Goal: Task Accomplishment & Management: Manage account settings

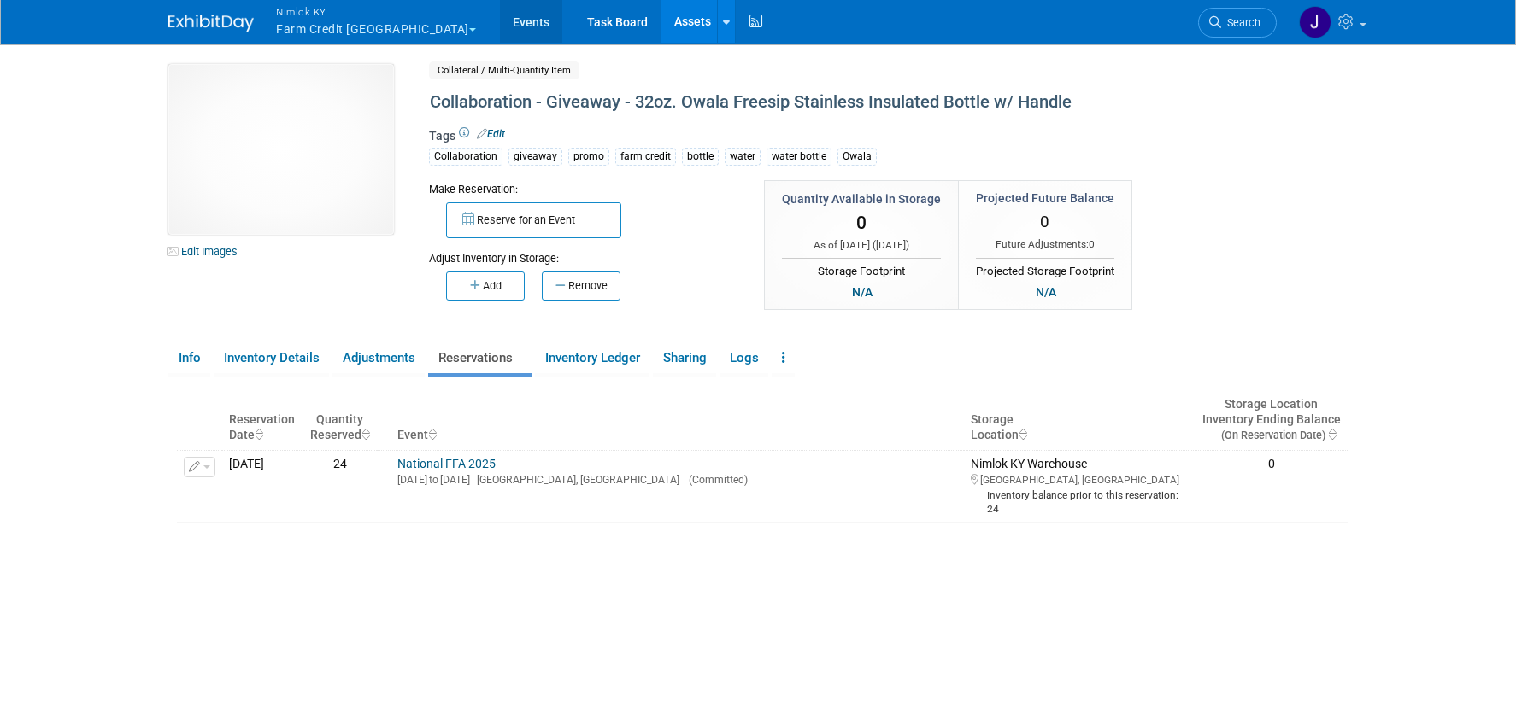
click at [500, 23] on link "Events" at bounding box center [531, 21] width 62 height 43
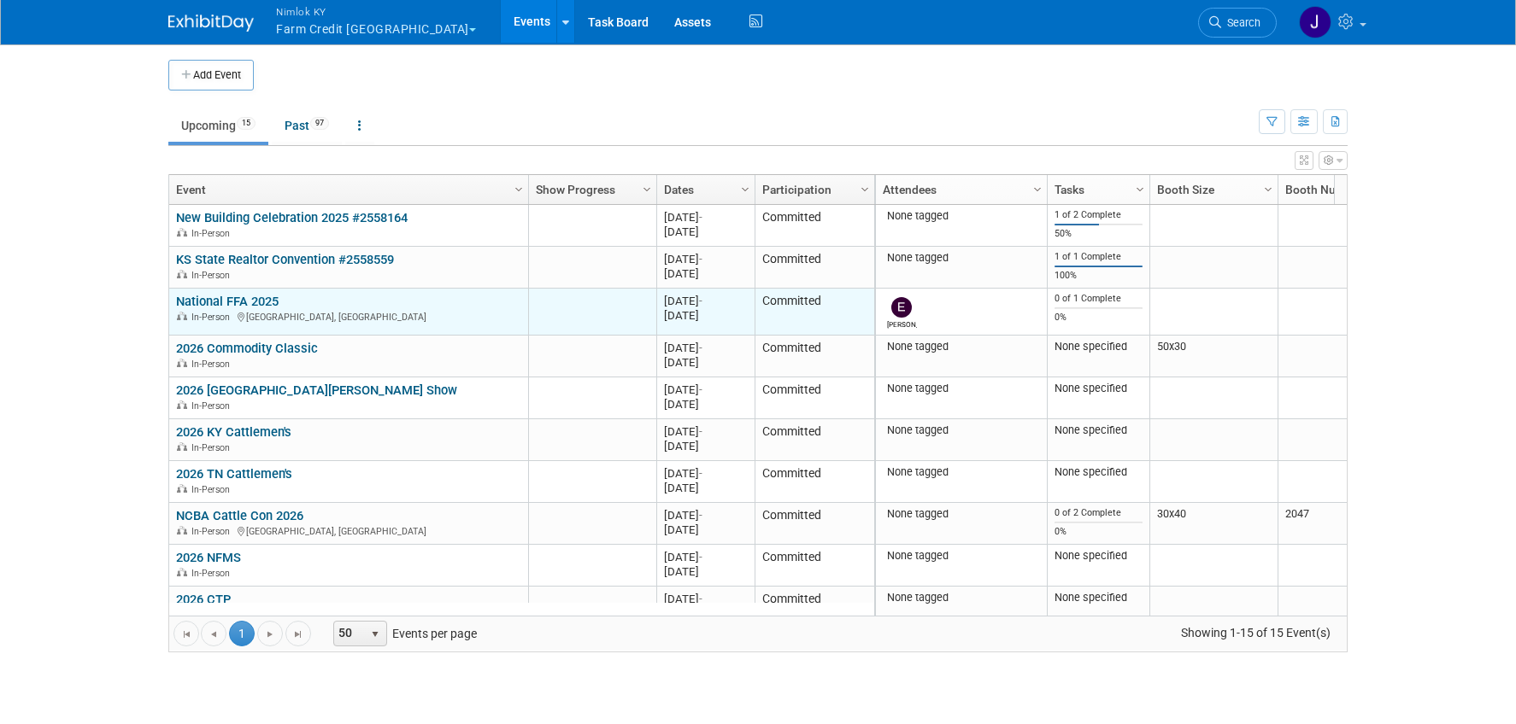
click at [233, 304] on link "National FFA 2025" at bounding box center [227, 301] width 103 height 15
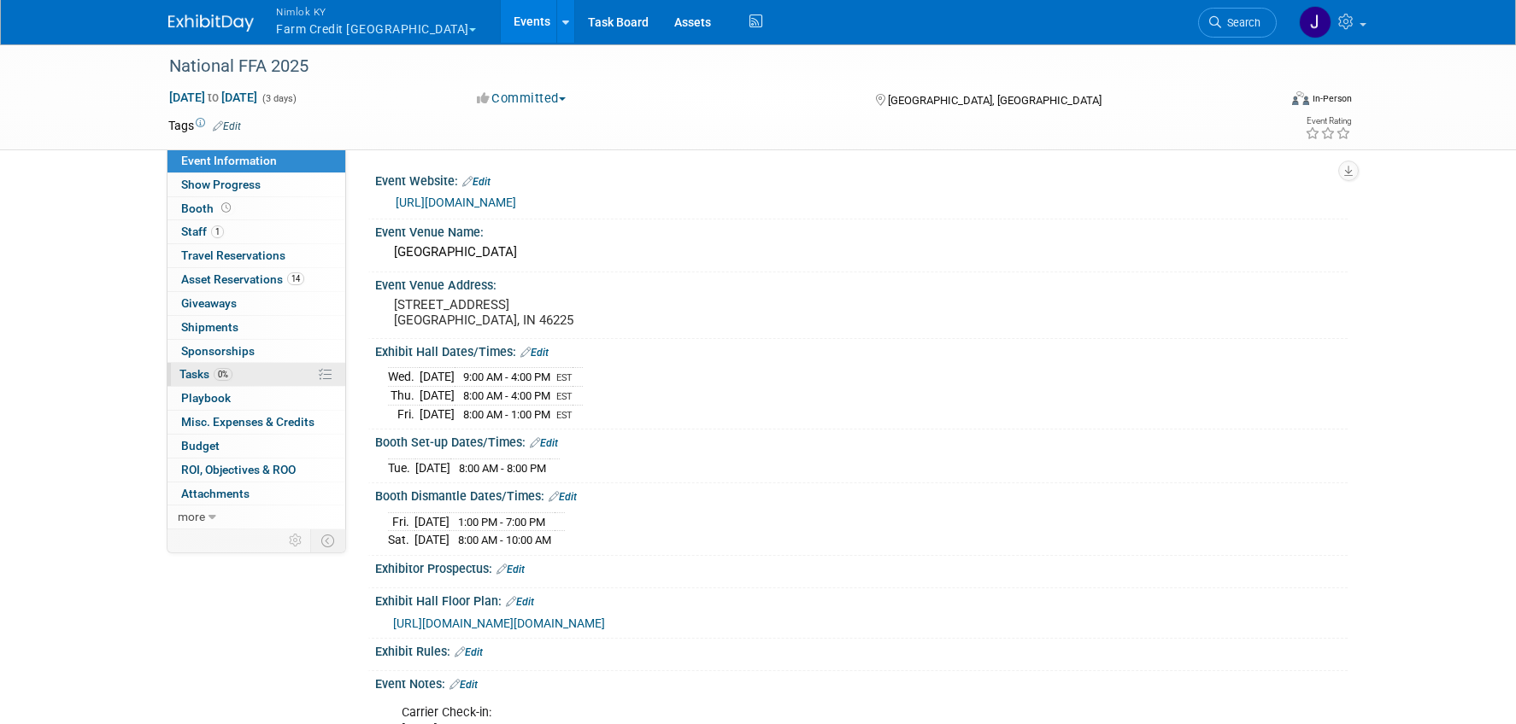
click at [259, 378] on link "0% Tasks 0%" at bounding box center [256, 374] width 178 height 23
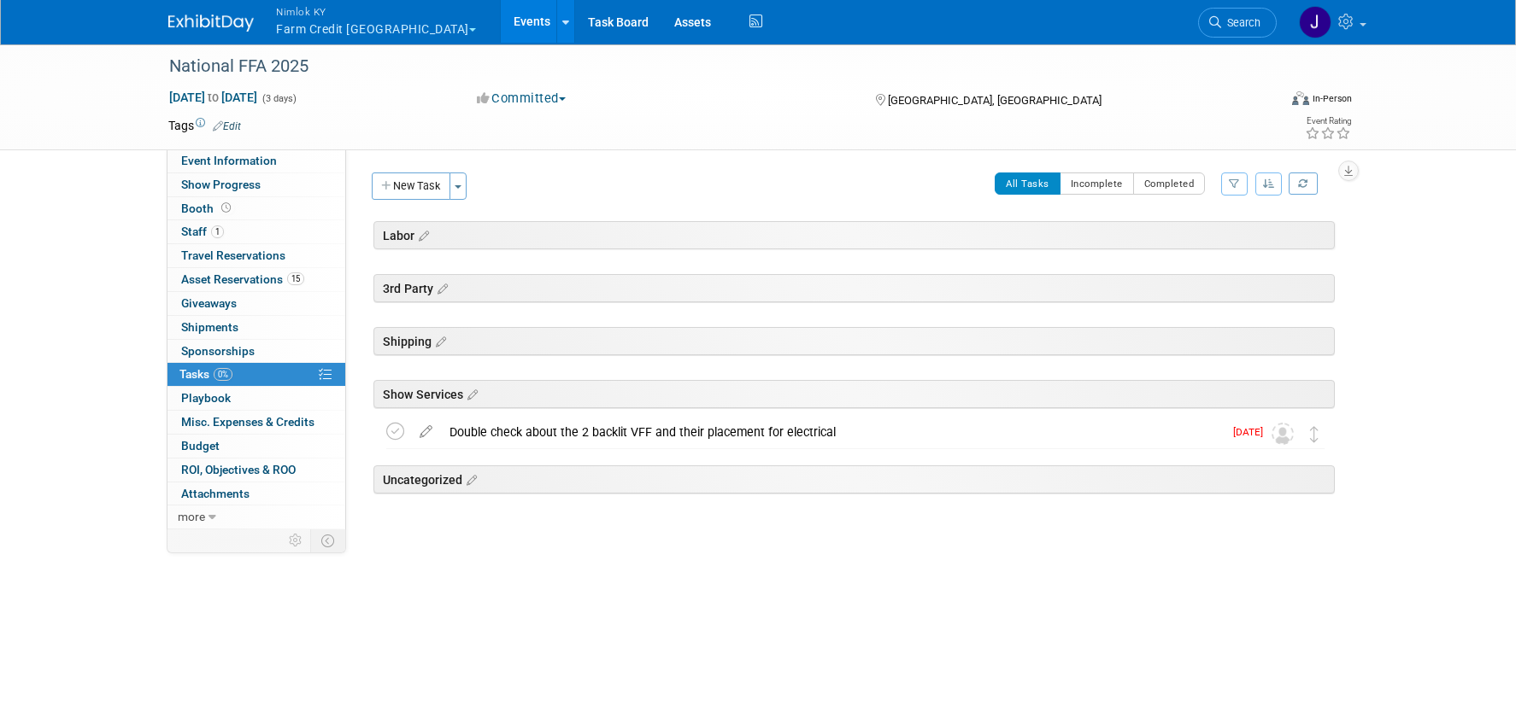
click at [491, 196] on div "All Tasks Incomplete Completed Filter by Assignee -- Select Assignee -- All una…" at bounding box center [905, 191] width 859 height 36
click at [424, 237] on icon at bounding box center [421, 236] width 15 height 15
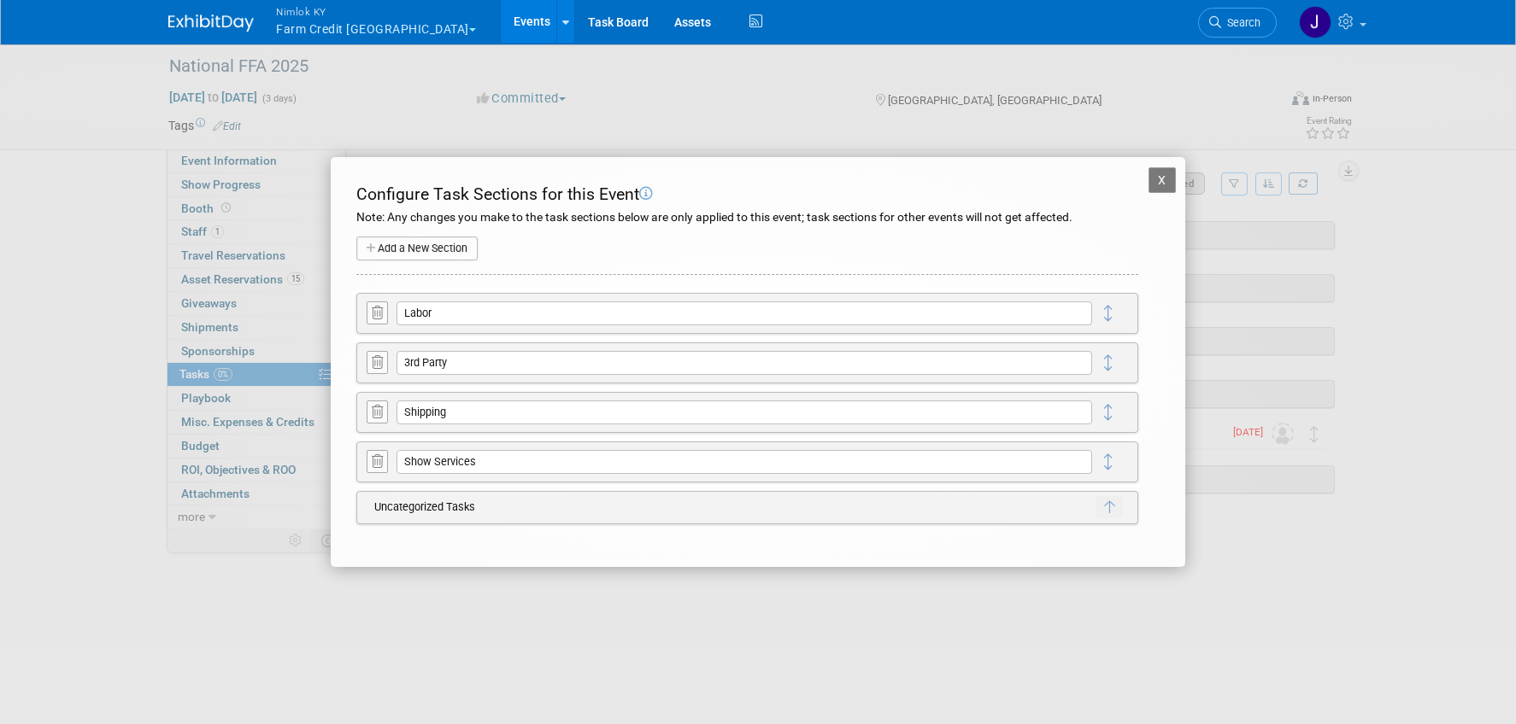
click at [1154, 177] on button "X" at bounding box center [1161, 180] width 27 height 26
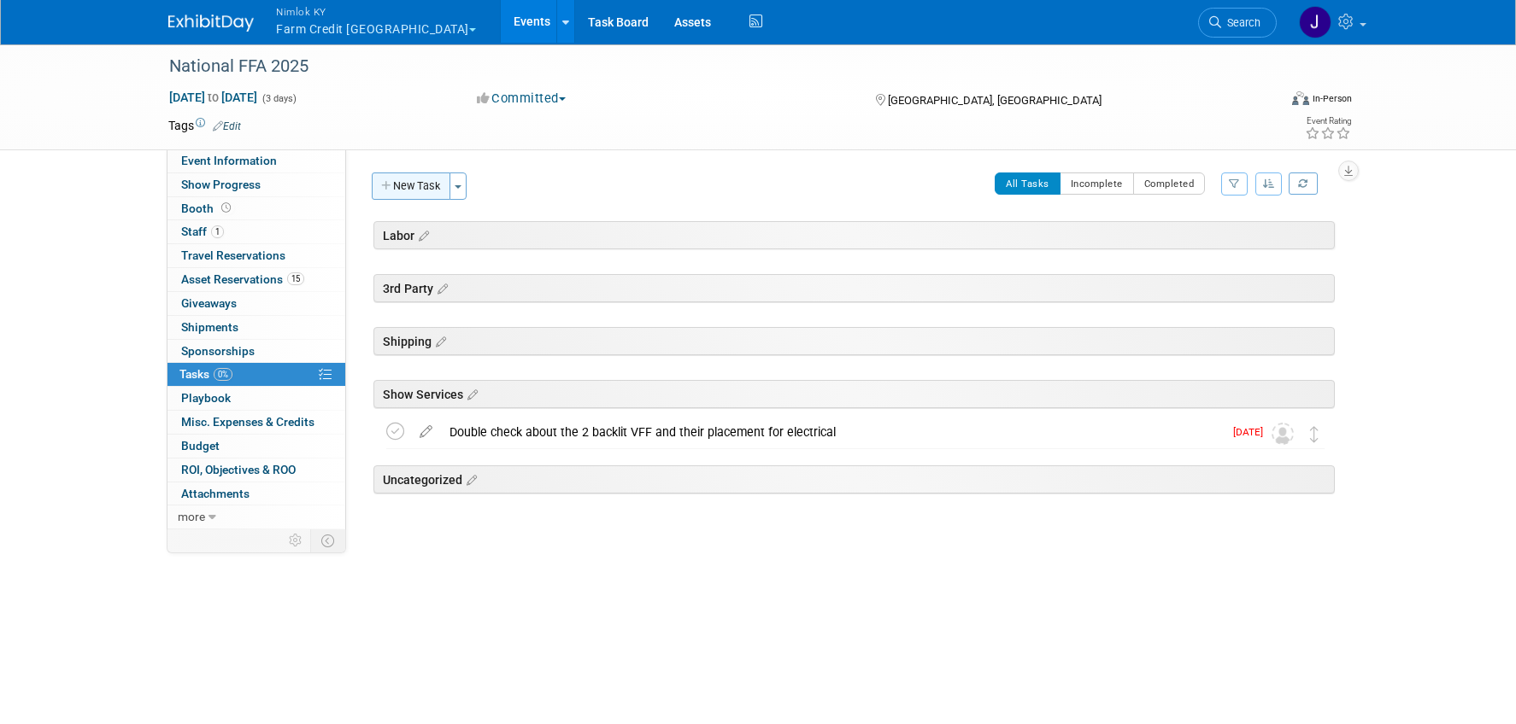
click at [396, 185] on button "New Task" at bounding box center [411, 186] width 79 height 27
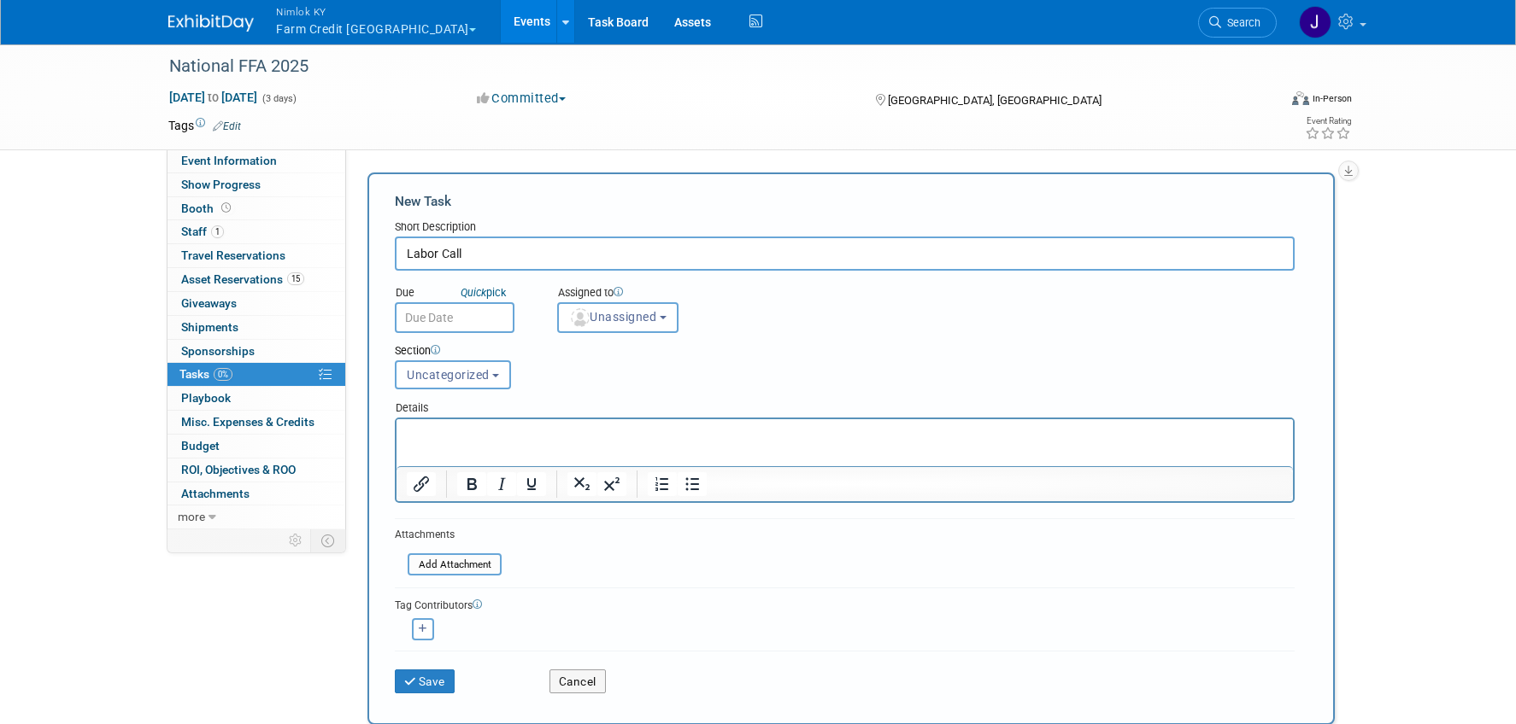
type input "Labor Call"
click at [482, 330] on body "Nimlok KY Farm Credit [GEOGRAPHIC_DATA] Explore: My Workspaces 49 Go to Workspa…" at bounding box center [758, 362] width 1516 height 724
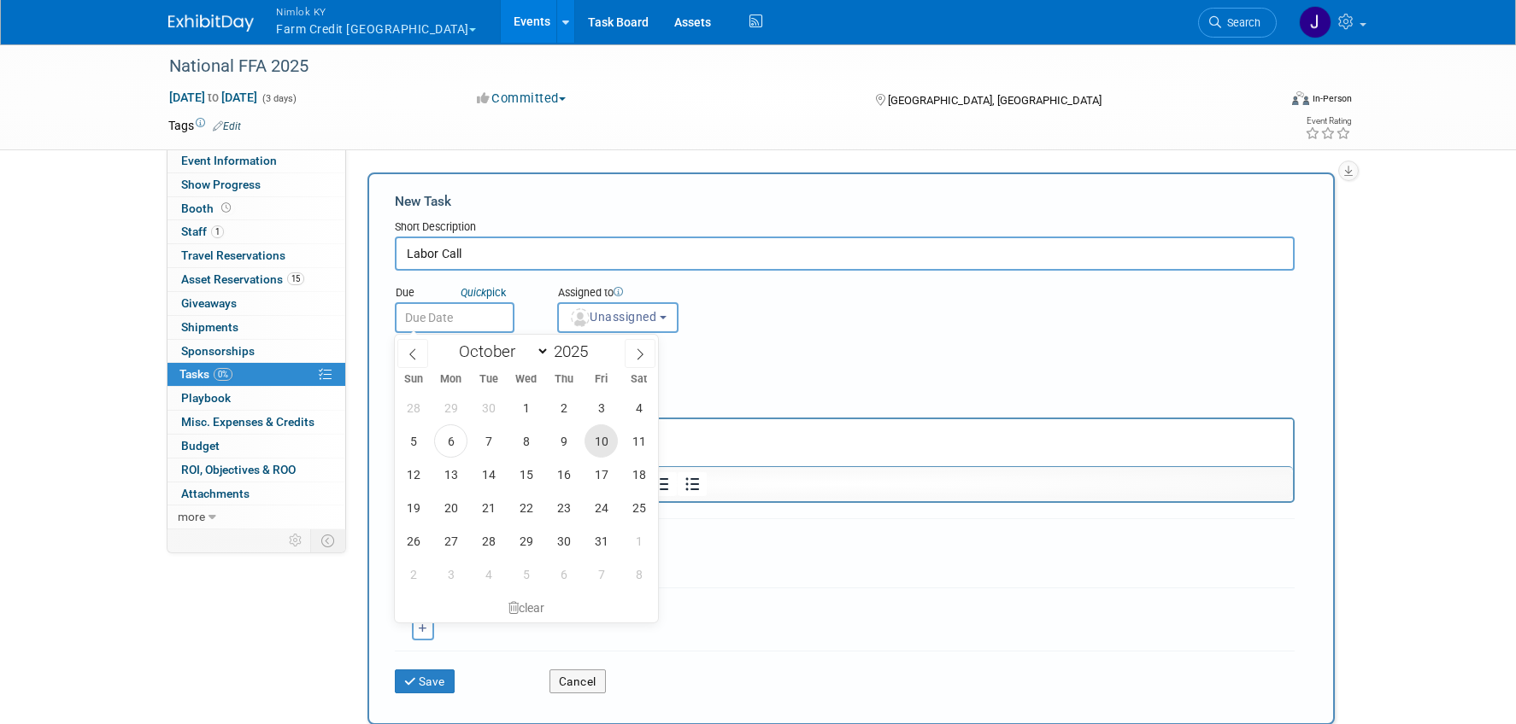
click at [606, 436] on span "10" at bounding box center [600, 441] width 33 height 33
type input "[DATE]"
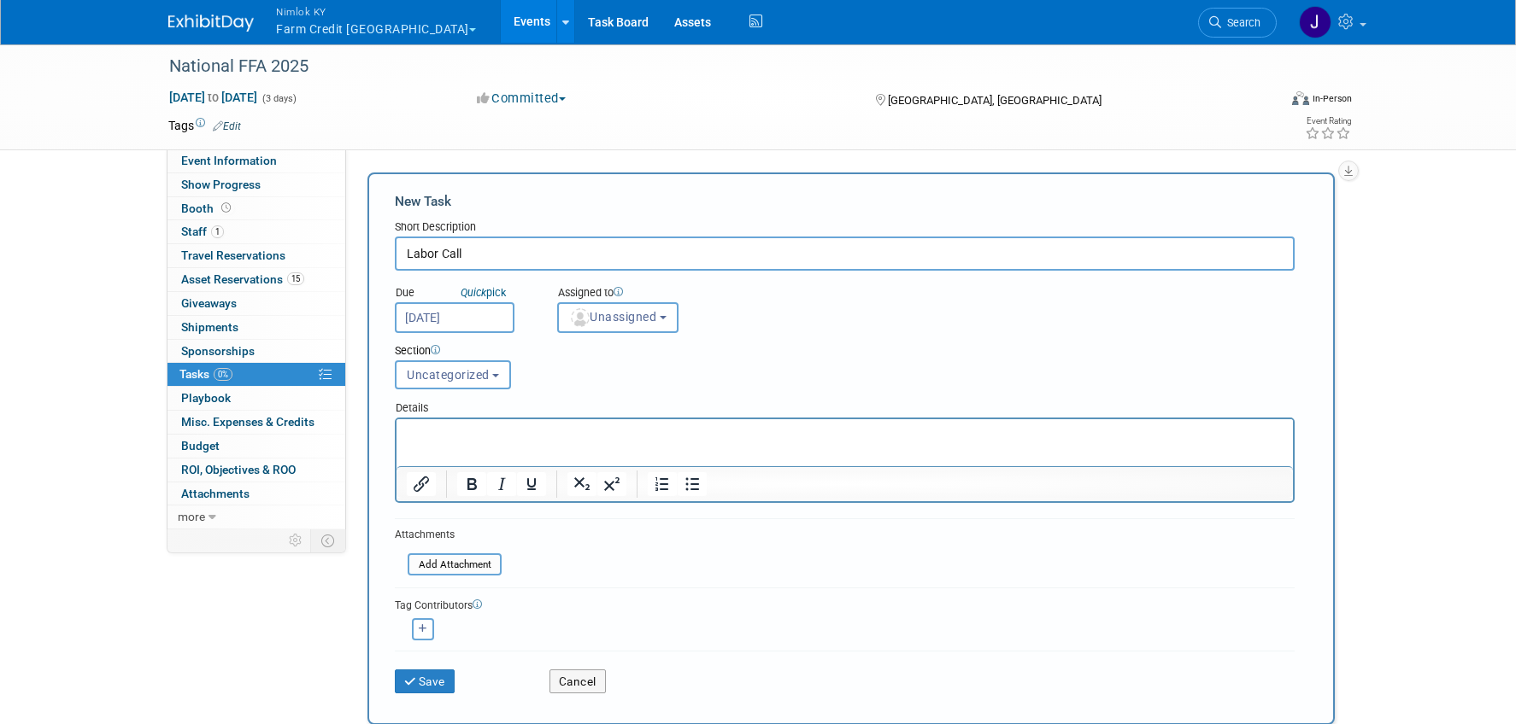
click at [624, 333] on div "Section Uncategorized Labor 3rd Party Shipping Show Services Uncategorized Unca…" at bounding box center [806, 363] width 848 height 60
click at [638, 320] on span "Unassigned" at bounding box center [612, 317] width 87 height 14
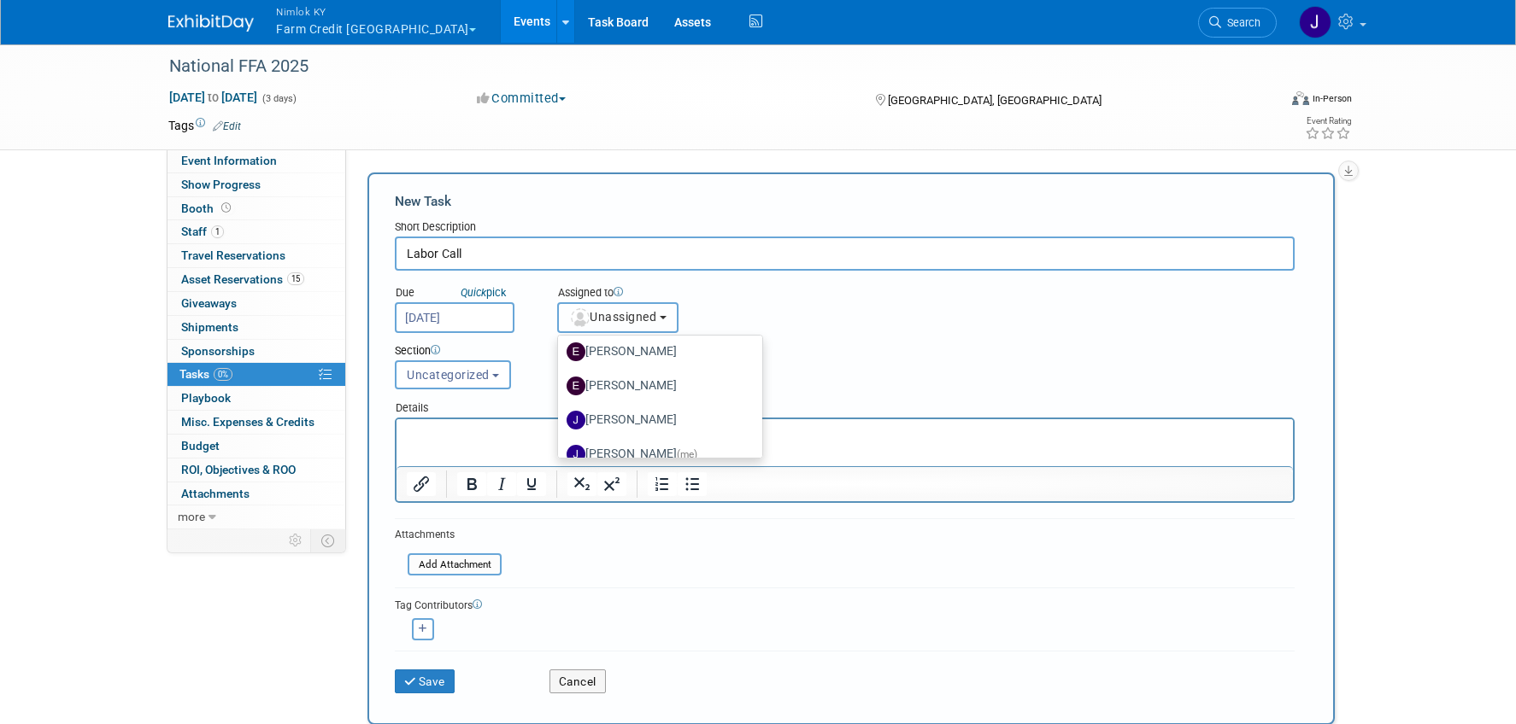
scroll to position [135, 0]
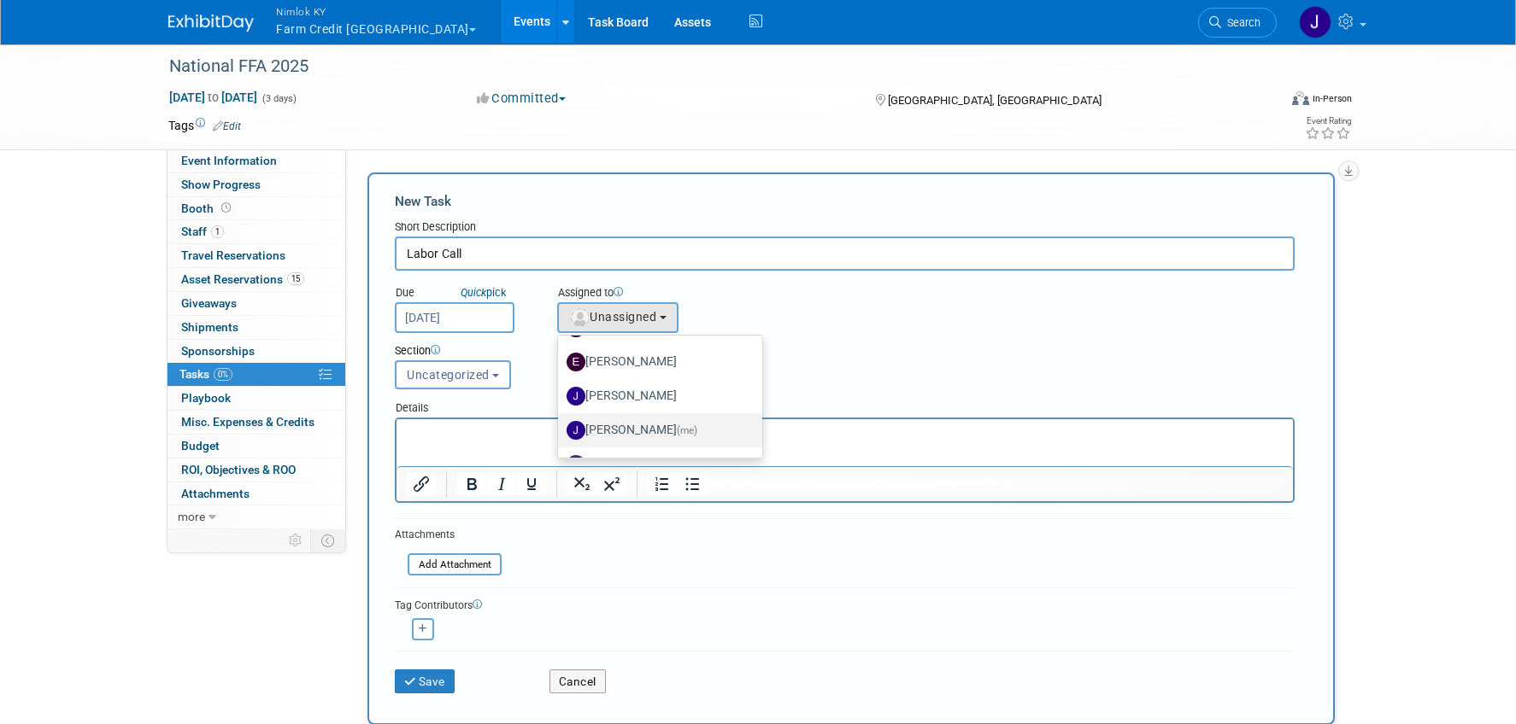
click at [648, 424] on label "[PERSON_NAME] (me)" at bounding box center [655, 430] width 179 height 27
click at [560, 424] on input "[PERSON_NAME] (me)" at bounding box center [554, 428] width 11 height 11
select select "6959d863-ee32-42c4-bffe-2330cab25484"
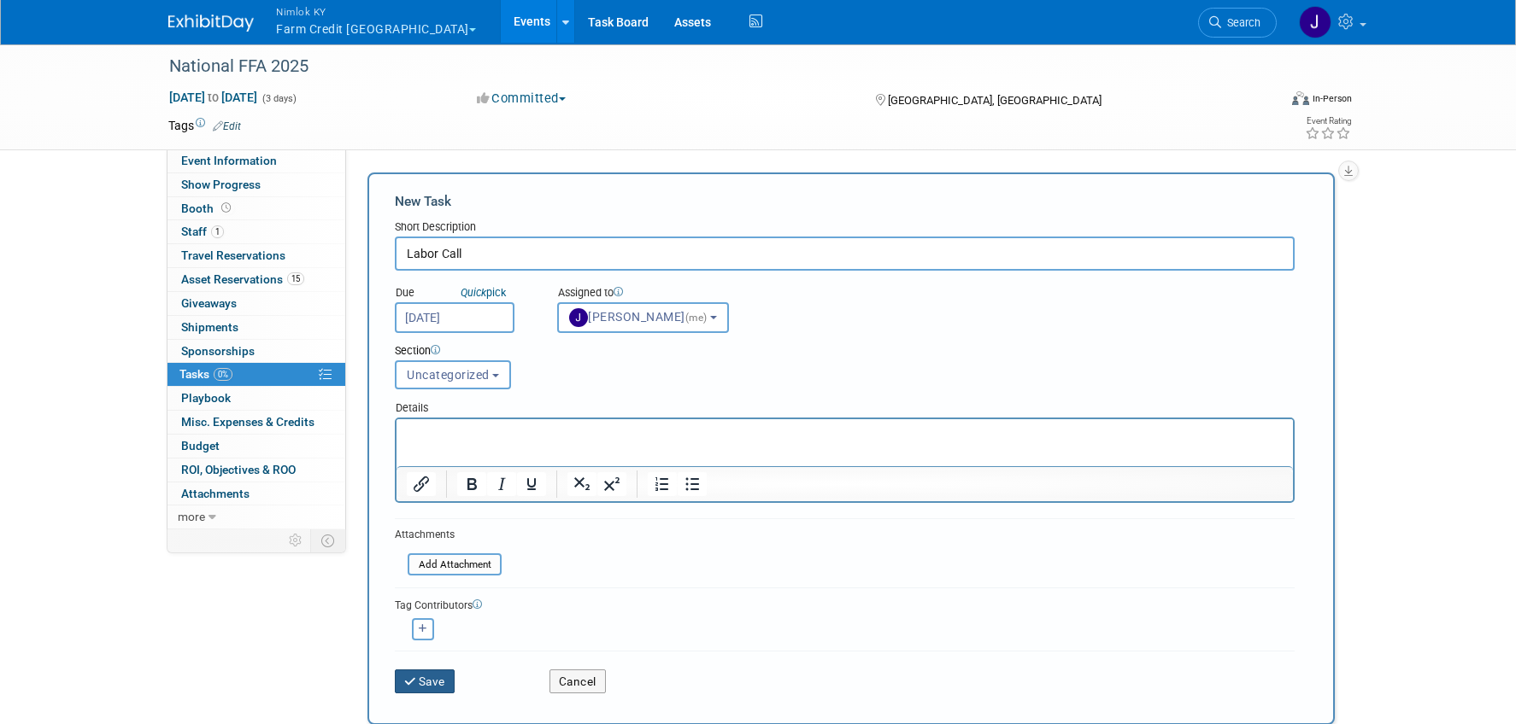
click at [439, 680] on button "Save" at bounding box center [425, 682] width 60 height 24
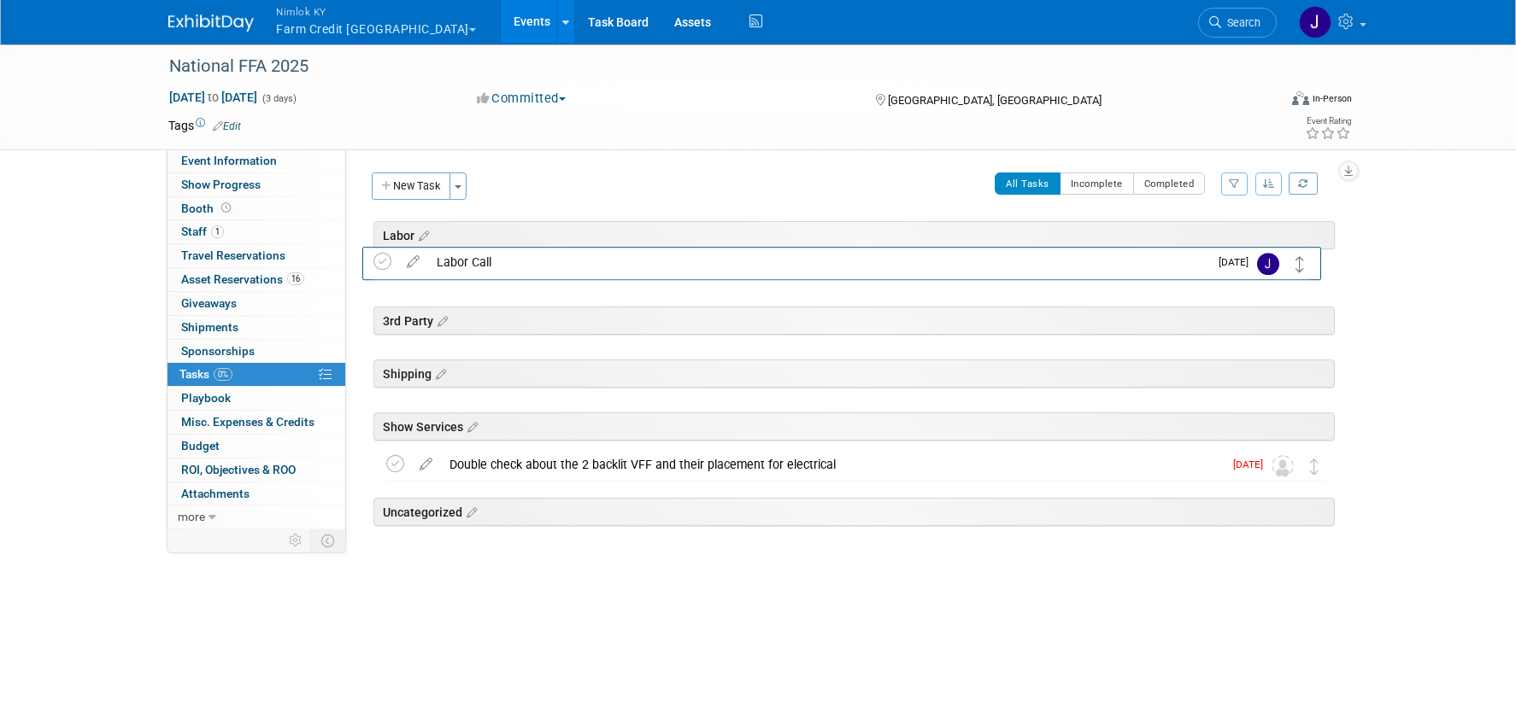
drag, startPoint x: 1314, startPoint y: 520, endPoint x: 1299, endPoint y: 264, distance: 256.7
click at [445, 318] on icon at bounding box center [440, 321] width 15 height 15
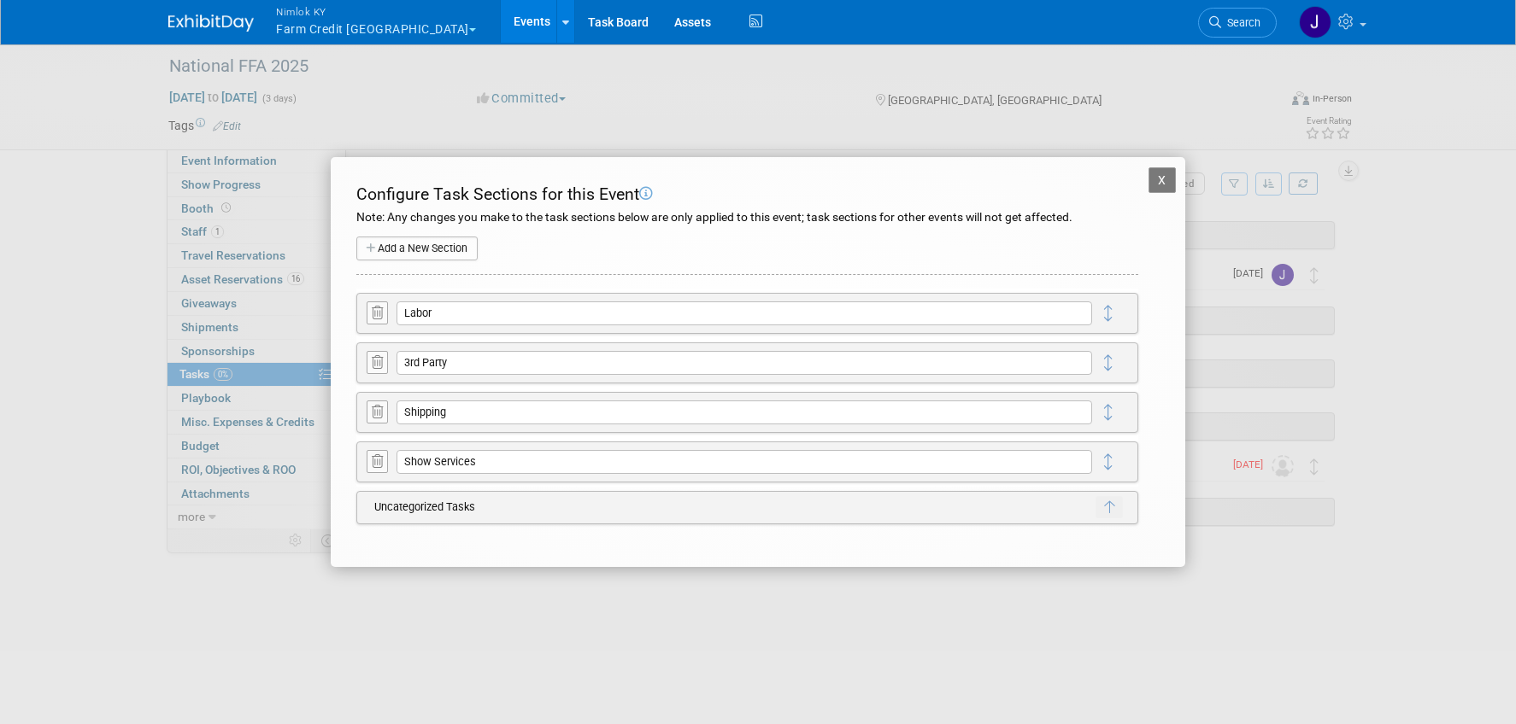
click at [372, 366] on icon at bounding box center [377, 362] width 11 height 13
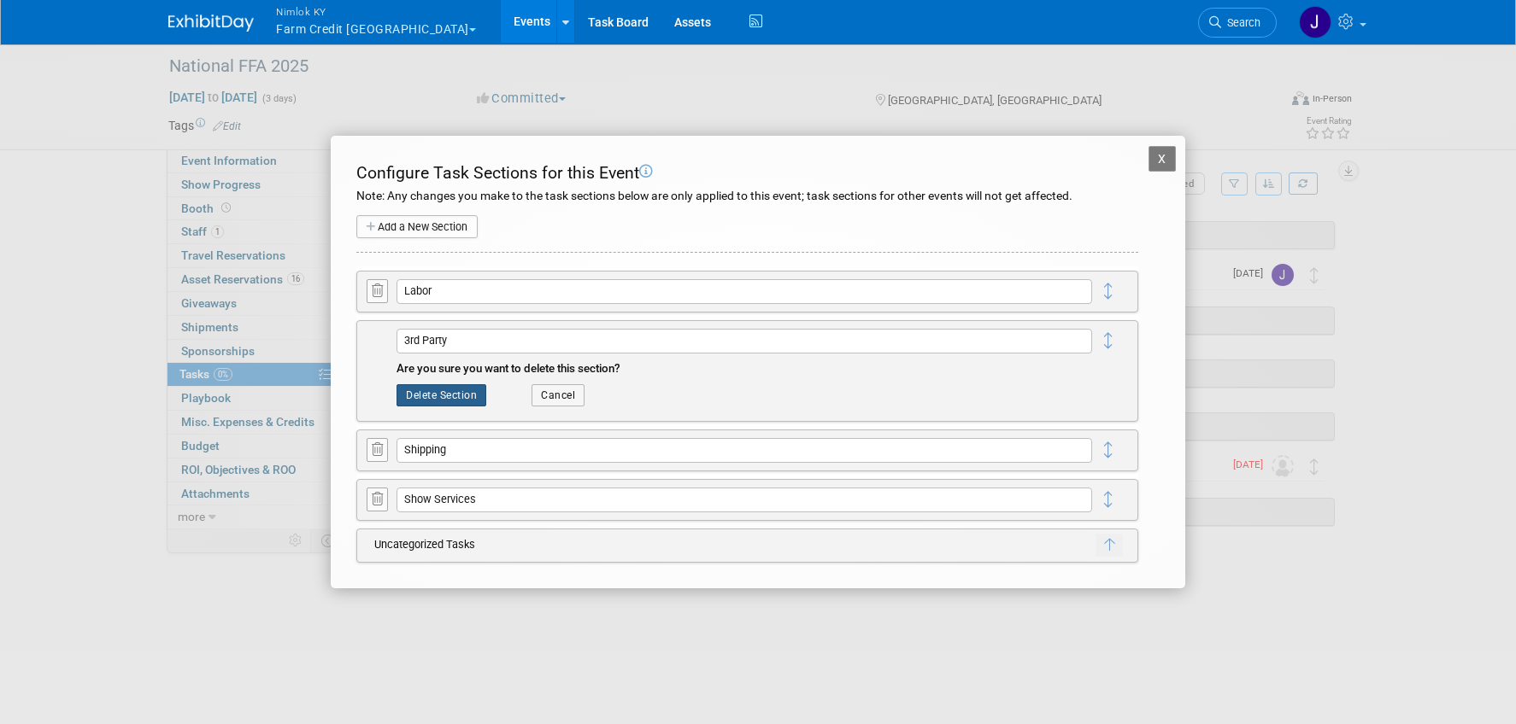
click at [430, 393] on button "Delete Section" at bounding box center [441, 395] width 90 height 22
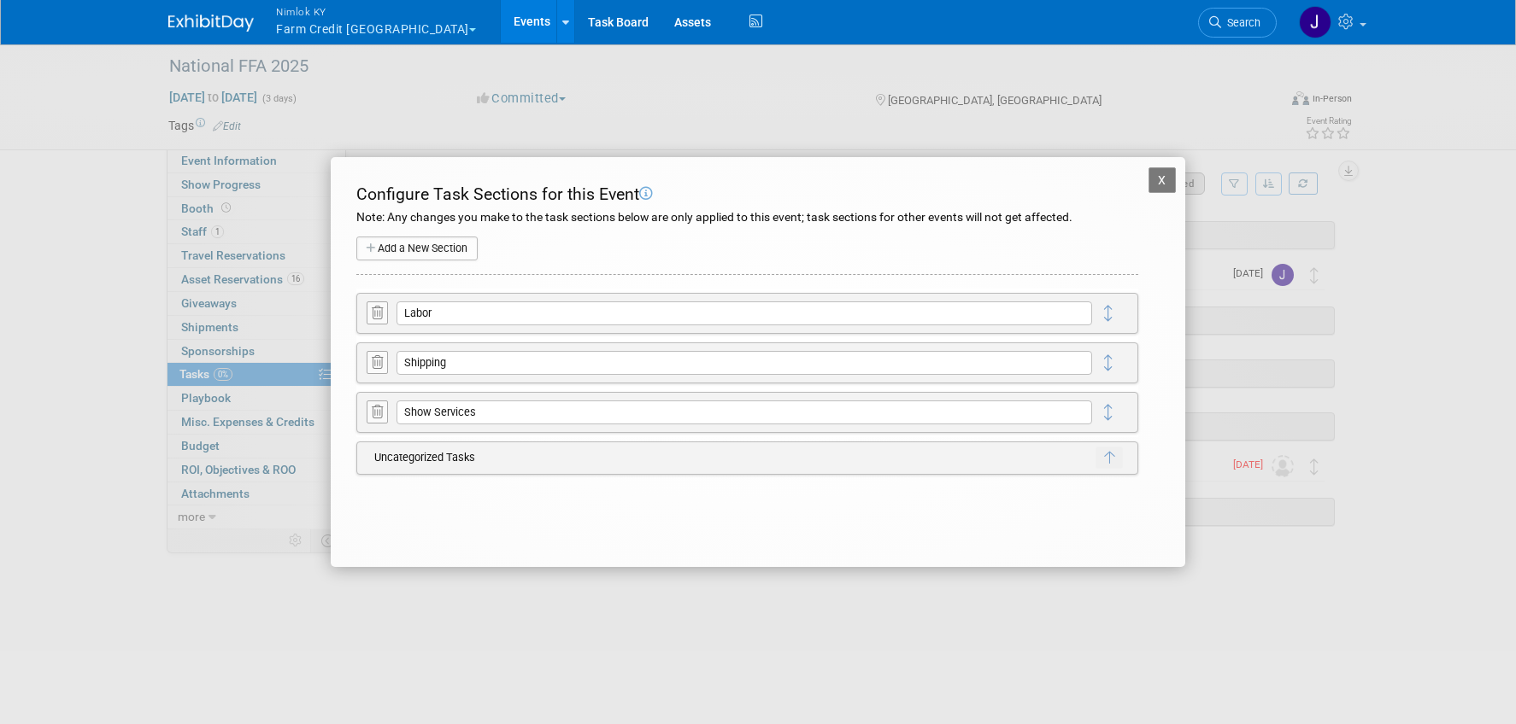
click at [1158, 182] on button "X" at bounding box center [1161, 180] width 27 height 26
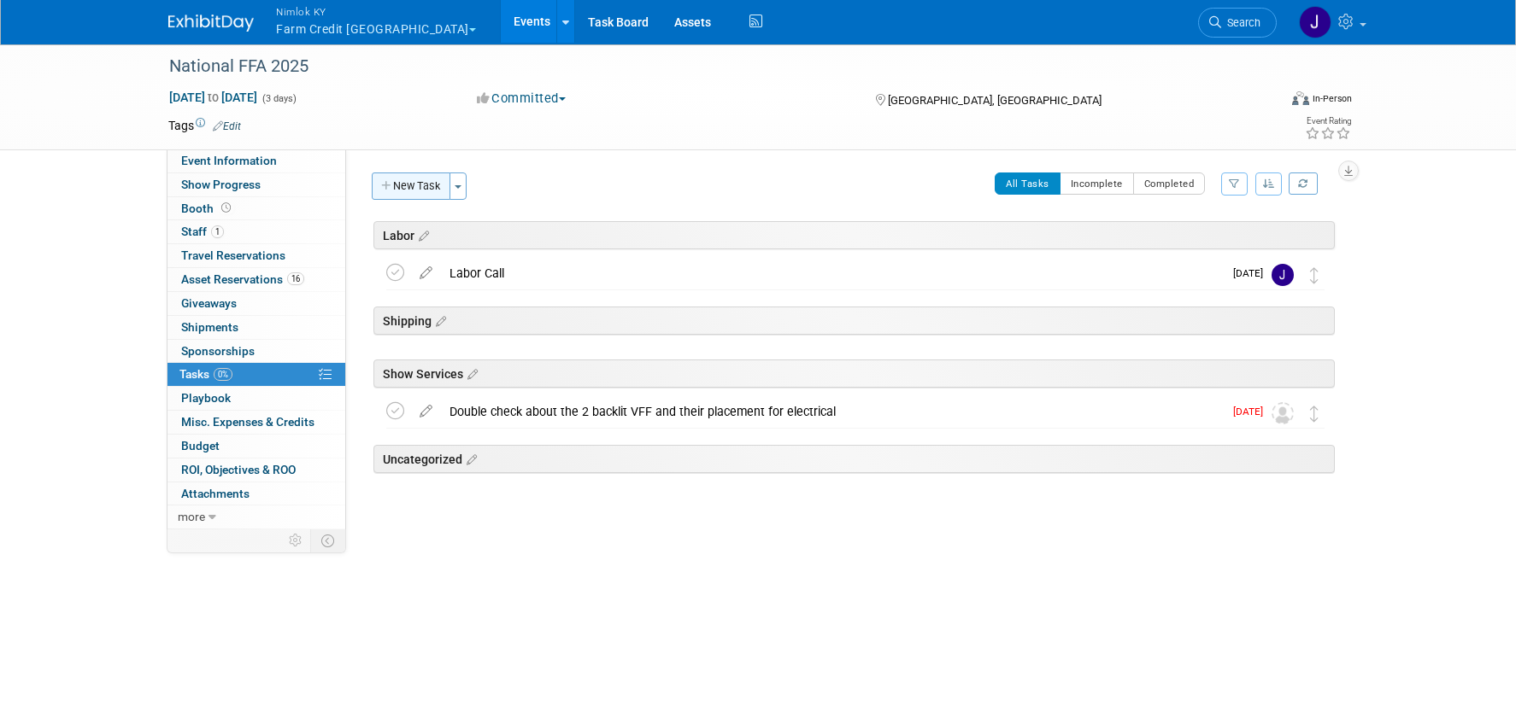
click at [411, 185] on button "New Task" at bounding box center [411, 186] width 79 height 27
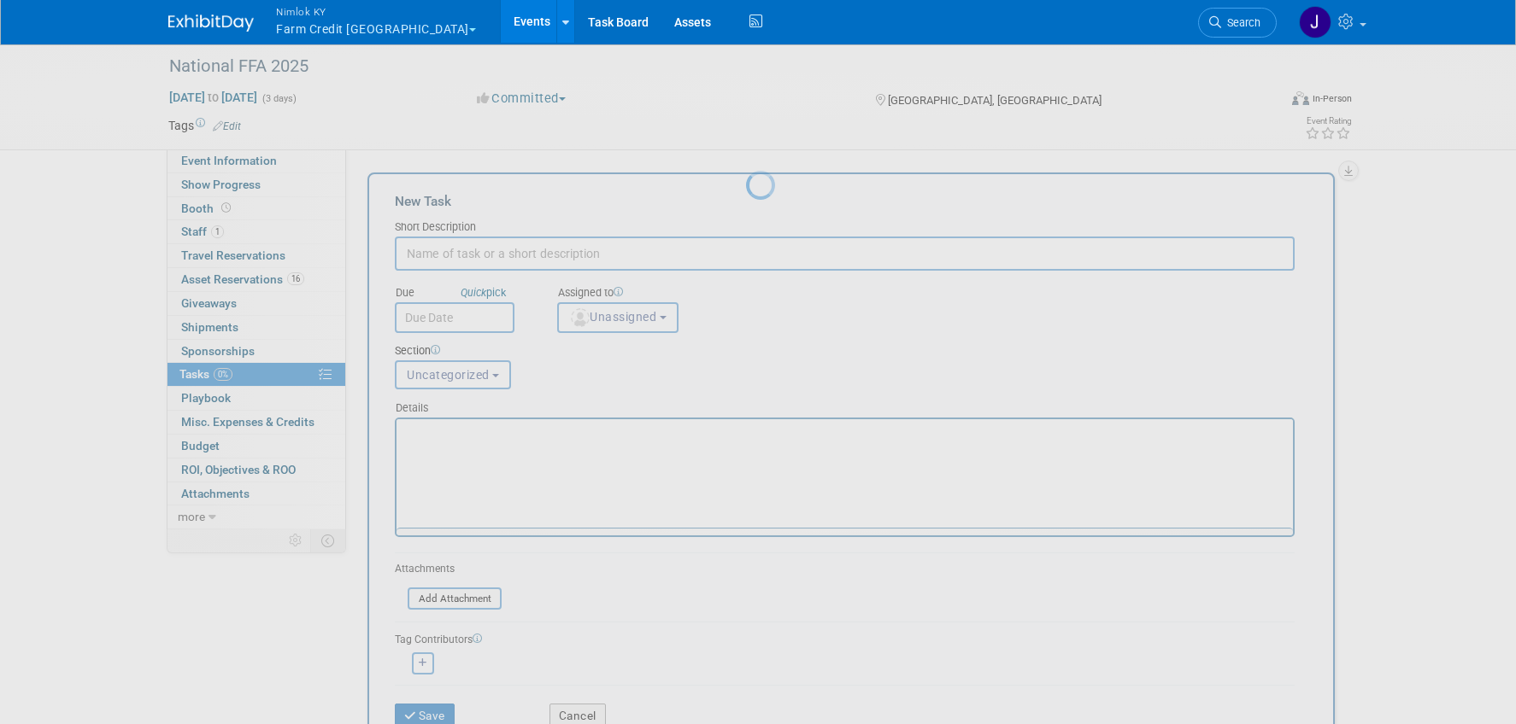
scroll to position [0, 0]
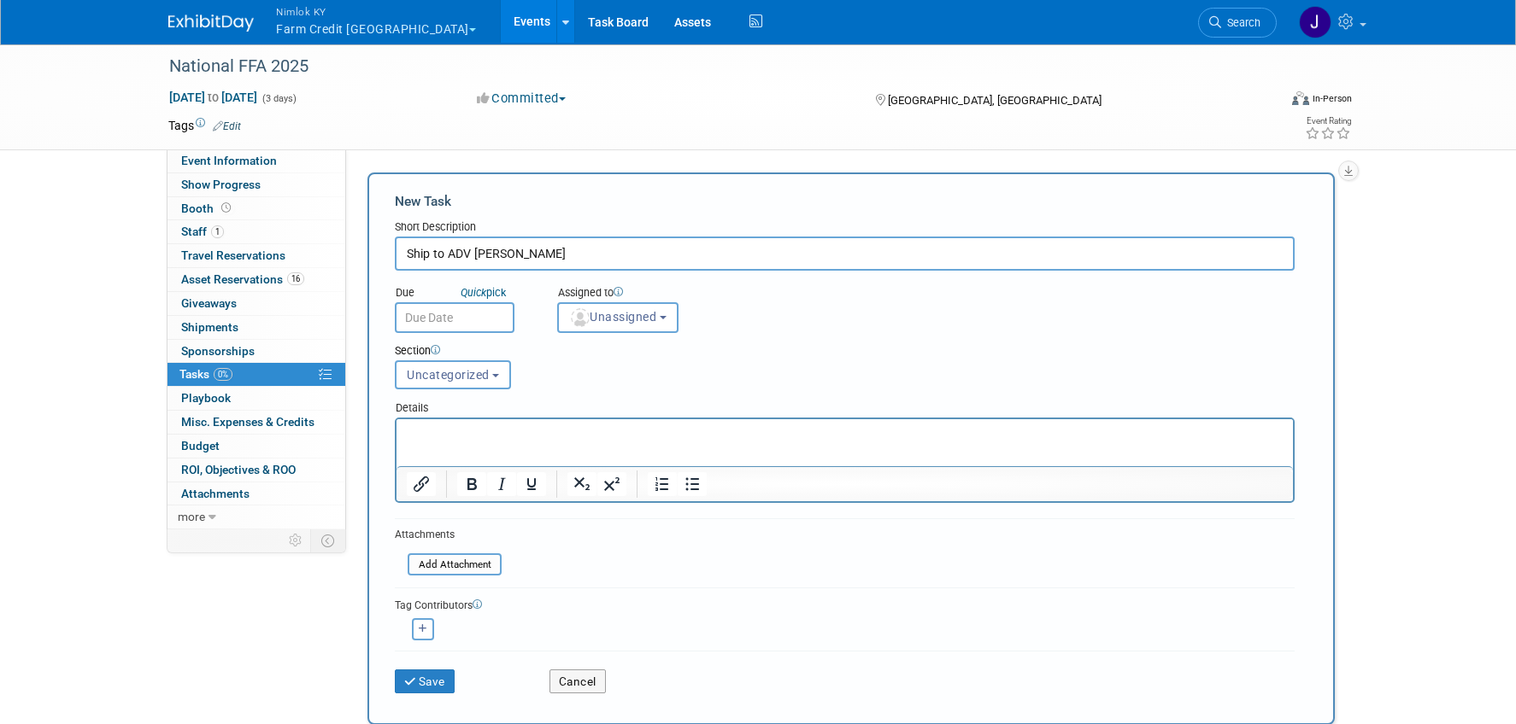
type input "Ship to ADV [PERSON_NAME]"
click at [474, 314] on input "text" at bounding box center [455, 317] width 120 height 31
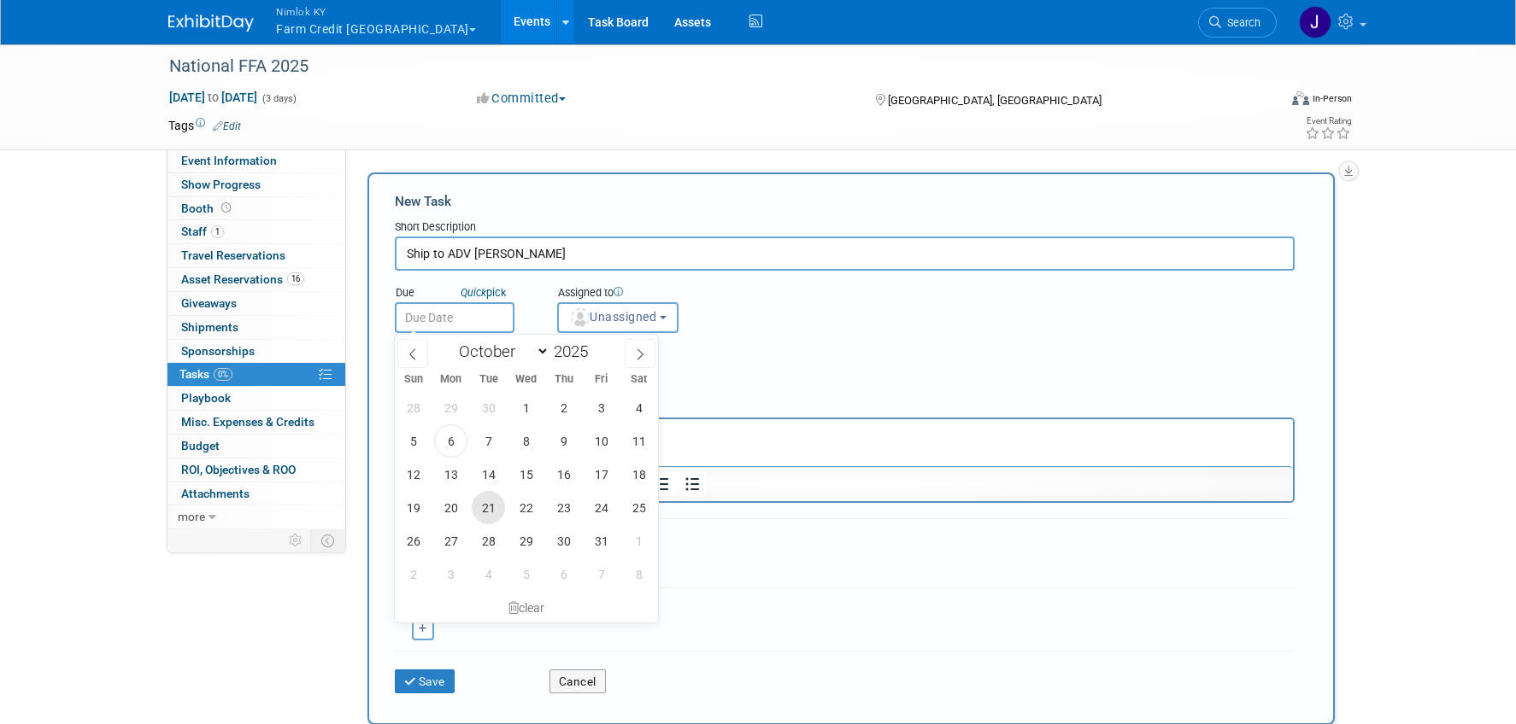
click at [486, 507] on span "21" at bounding box center [488, 507] width 33 height 33
type input "[DATE]"
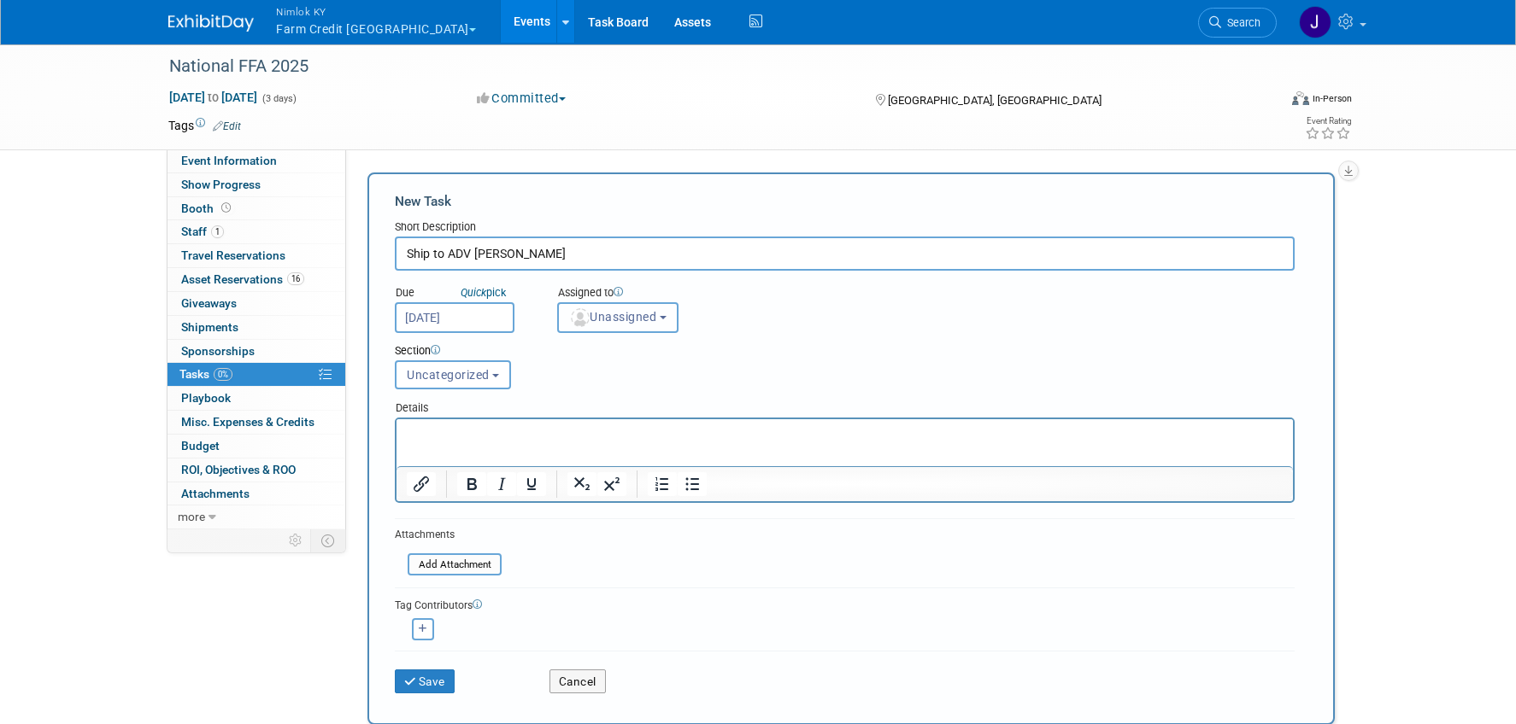
click at [616, 319] on span "Unassigned" at bounding box center [612, 317] width 87 height 14
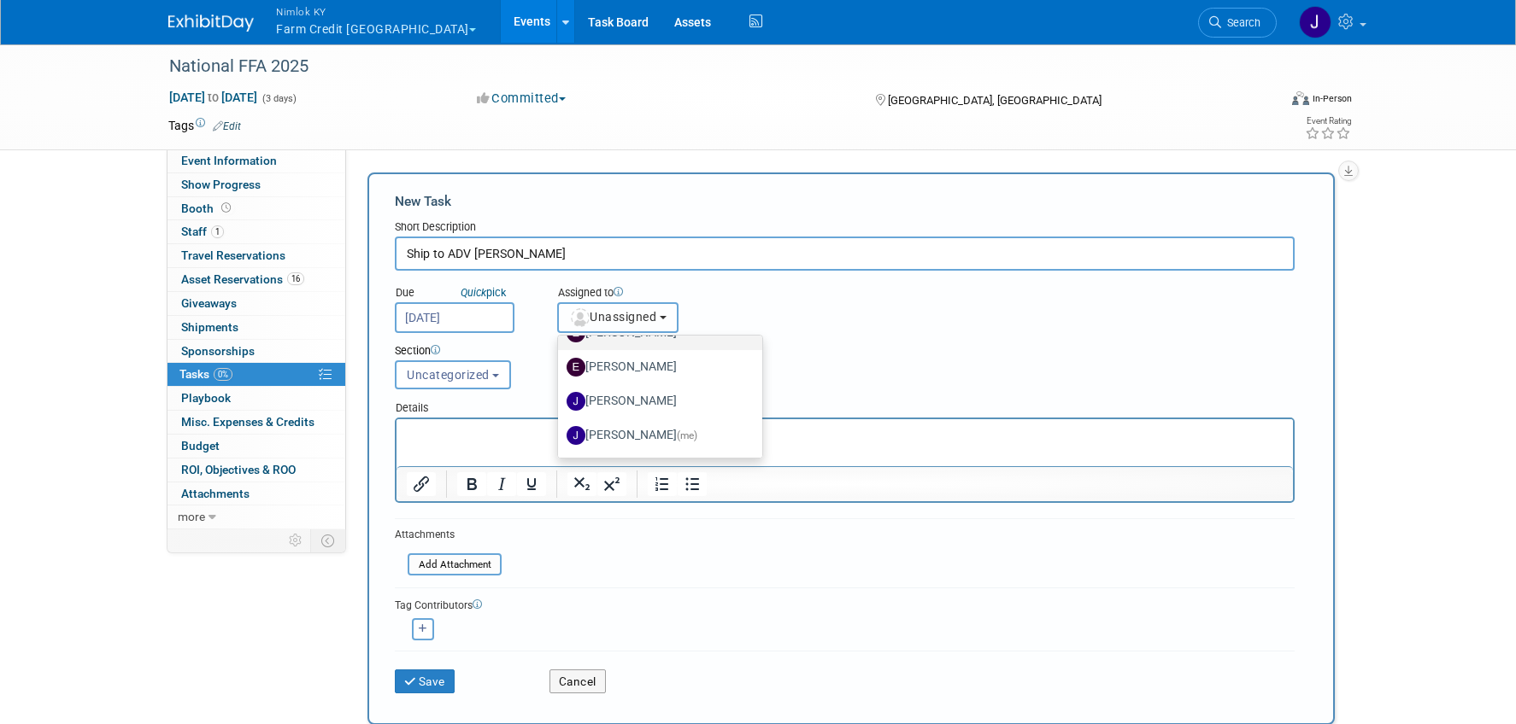
scroll to position [138, 0]
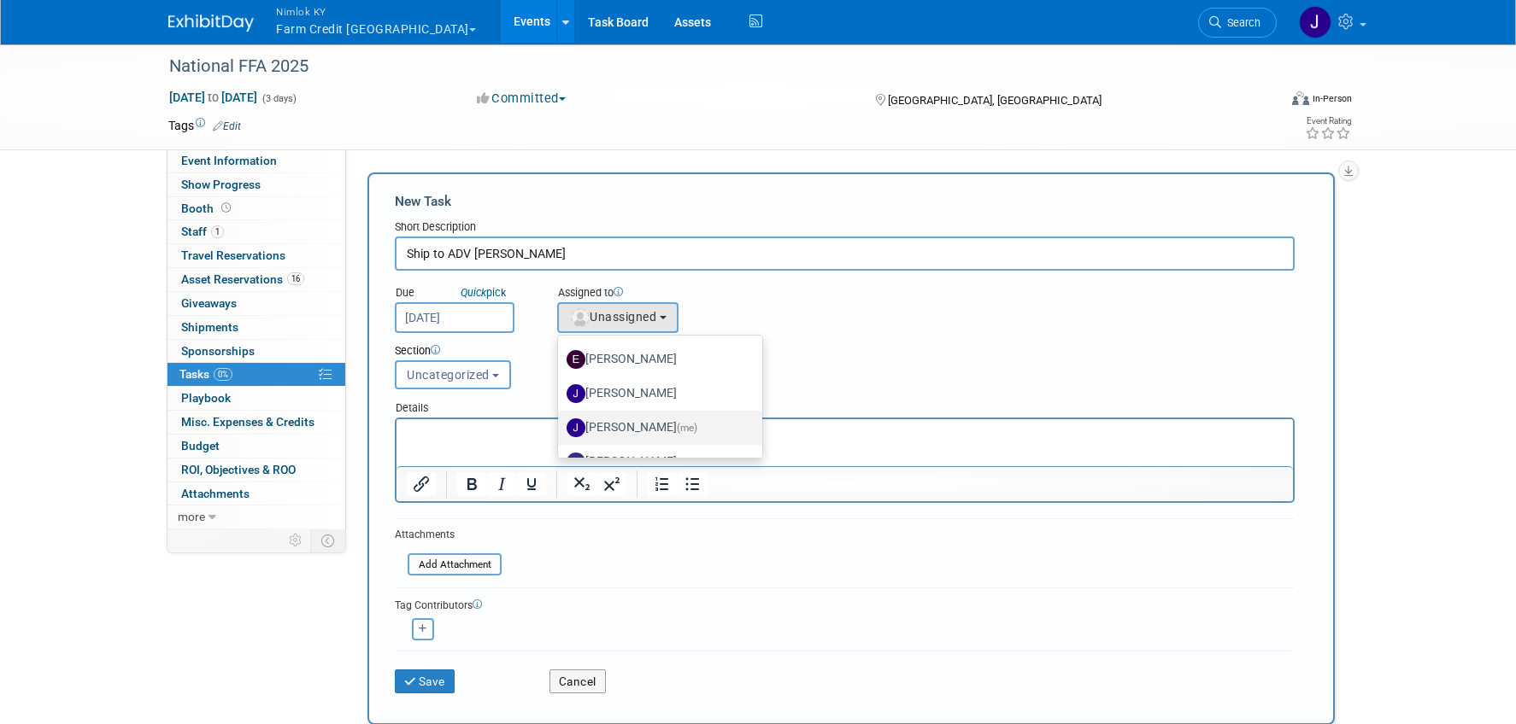
click at [635, 428] on label "[PERSON_NAME] (me)" at bounding box center [655, 427] width 179 height 27
click at [560, 428] on input "[PERSON_NAME] (me)" at bounding box center [554, 425] width 11 height 11
select select "6959d863-ee32-42c4-bffe-2330cab25484"
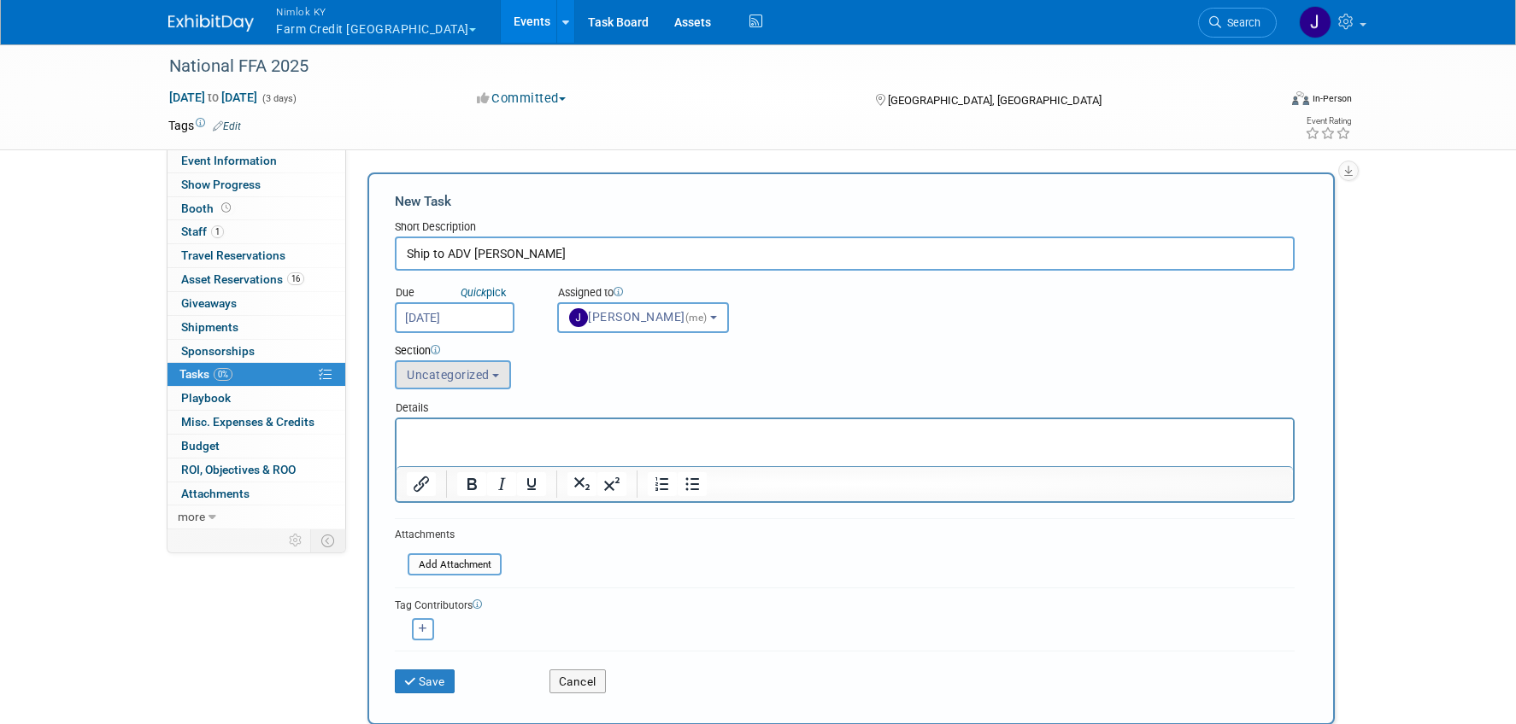
click at [477, 393] on div "Details" at bounding box center [845, 405] width 900 height 25
click at [474, 370] on span "Uncategorized" at bounding box center [448, 375] width 83 height 14
click at [476, 473] on label "Shipping" at bounding box center [451, 469] width 94 height 22
click at [398, 473] on input "Shipping" at bounding box center [392, 469] width 11 height 11
select select "11272413"
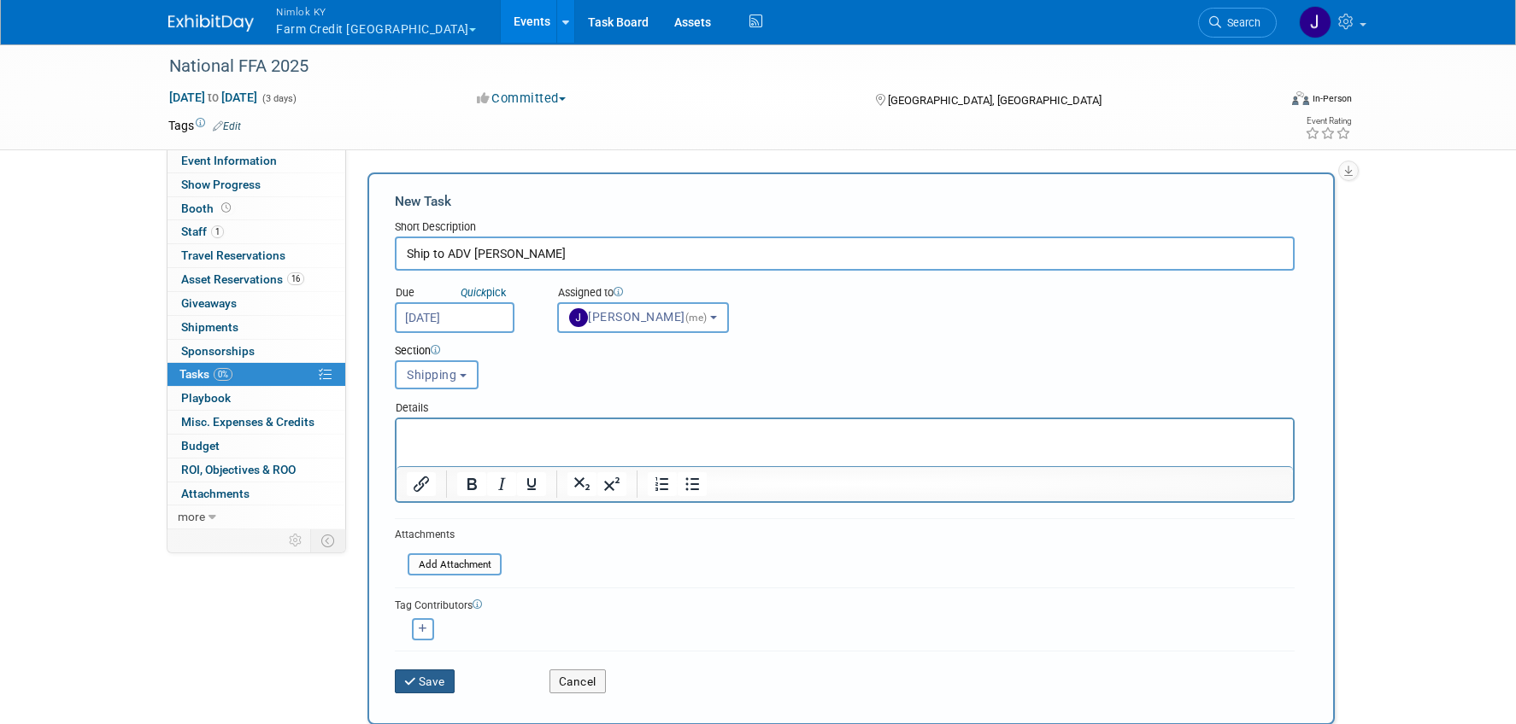
click at [416, 671] on button "Save" at bounding box center [425, 682] width 60 height 24
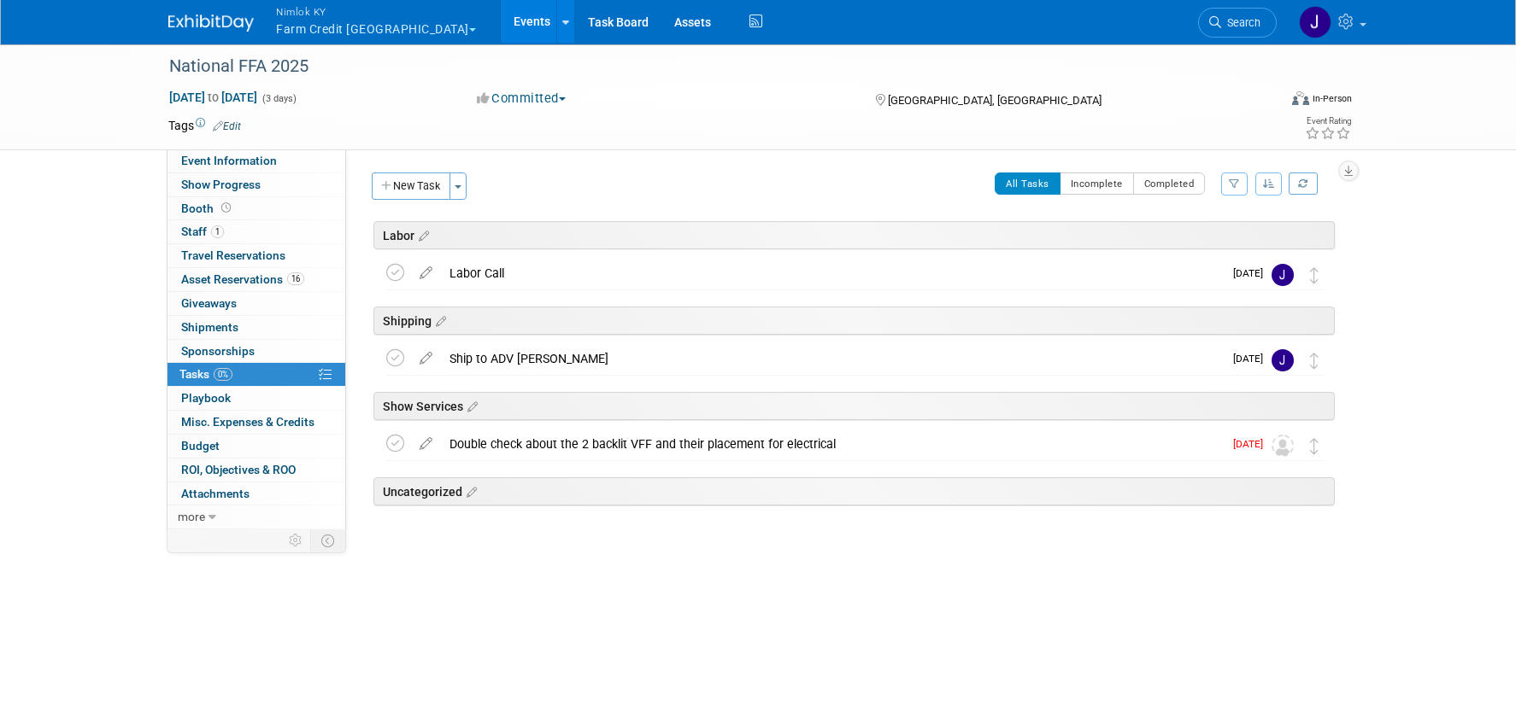
click at [409, 410] on div "Show Services" at bounding box center [853, 406] width 961 height 28
click at [431, 178] on button "New Task" at bounding box center [411, 186] width 79 height 27
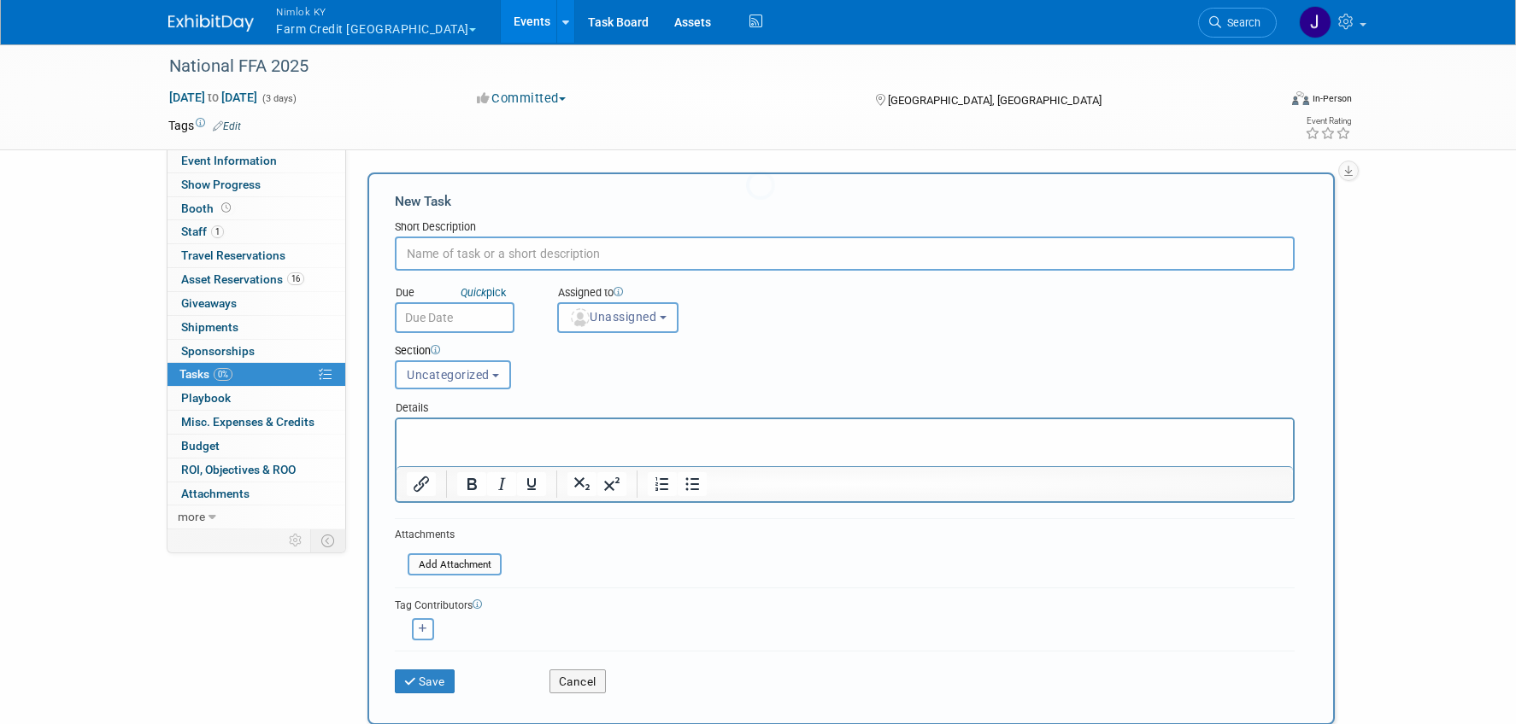
scroll to position [0, 0]
type input "Labor Confirmed"
click at [483, 329] on body "Nimlok KY Farm Credit [GEOGRAPHIC_DATA] Explore: My Workspaces 49 Go to Workspa…" at bounding box center [758, 362] width 1516 height 724
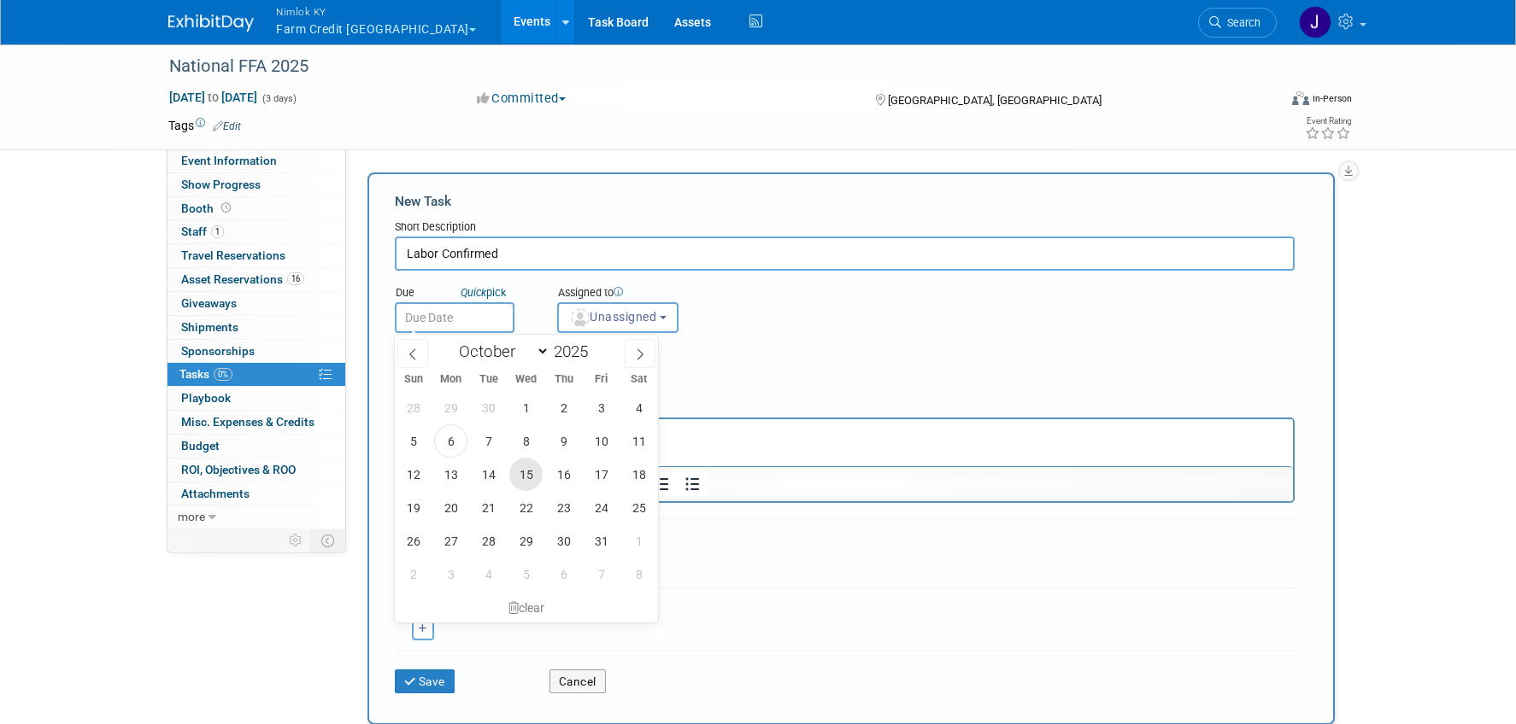
click at [532, 470] on span "15" at bounding box center [525, 474] width 33 height 33
type input "[DATE]"
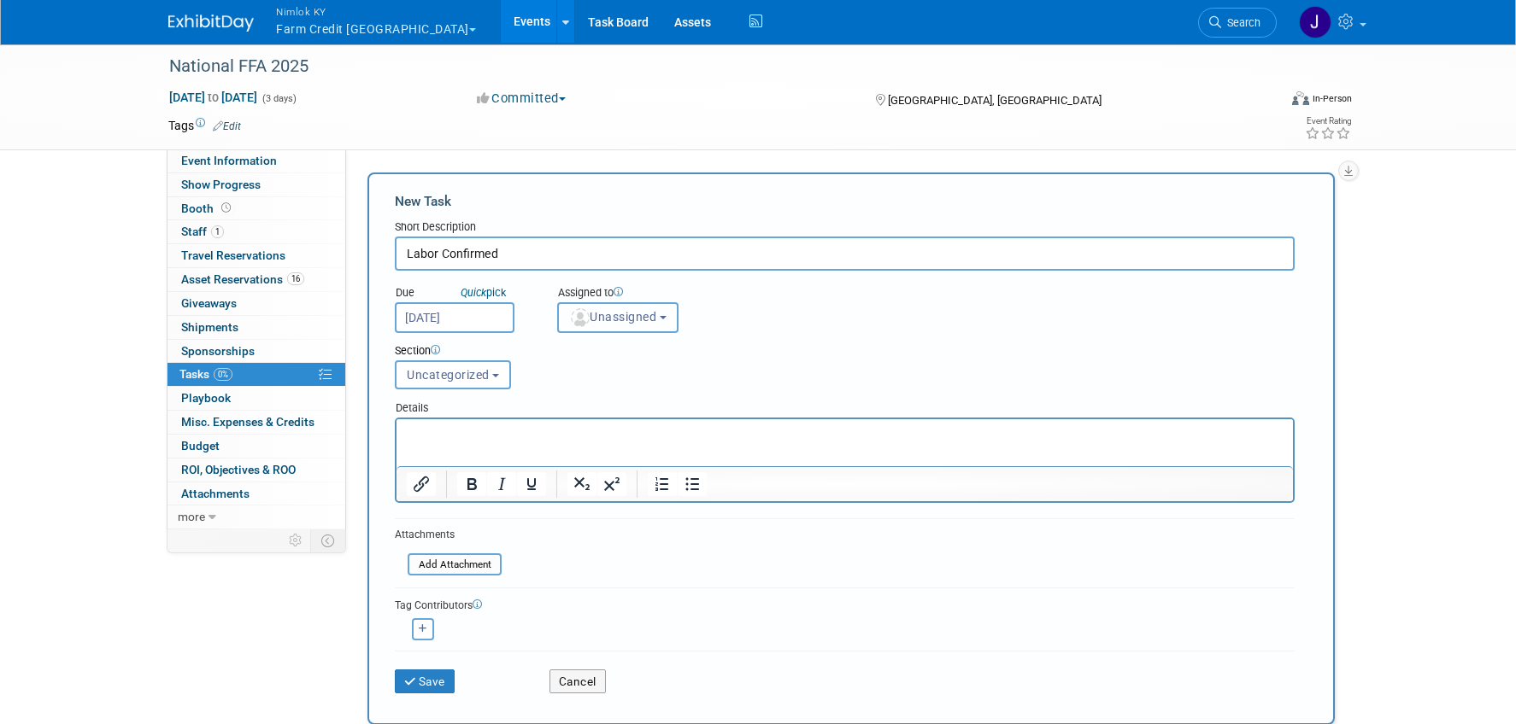
click at [626, 310] on span "Unassigned" at bounding box center [612, 317] width 87 height 14
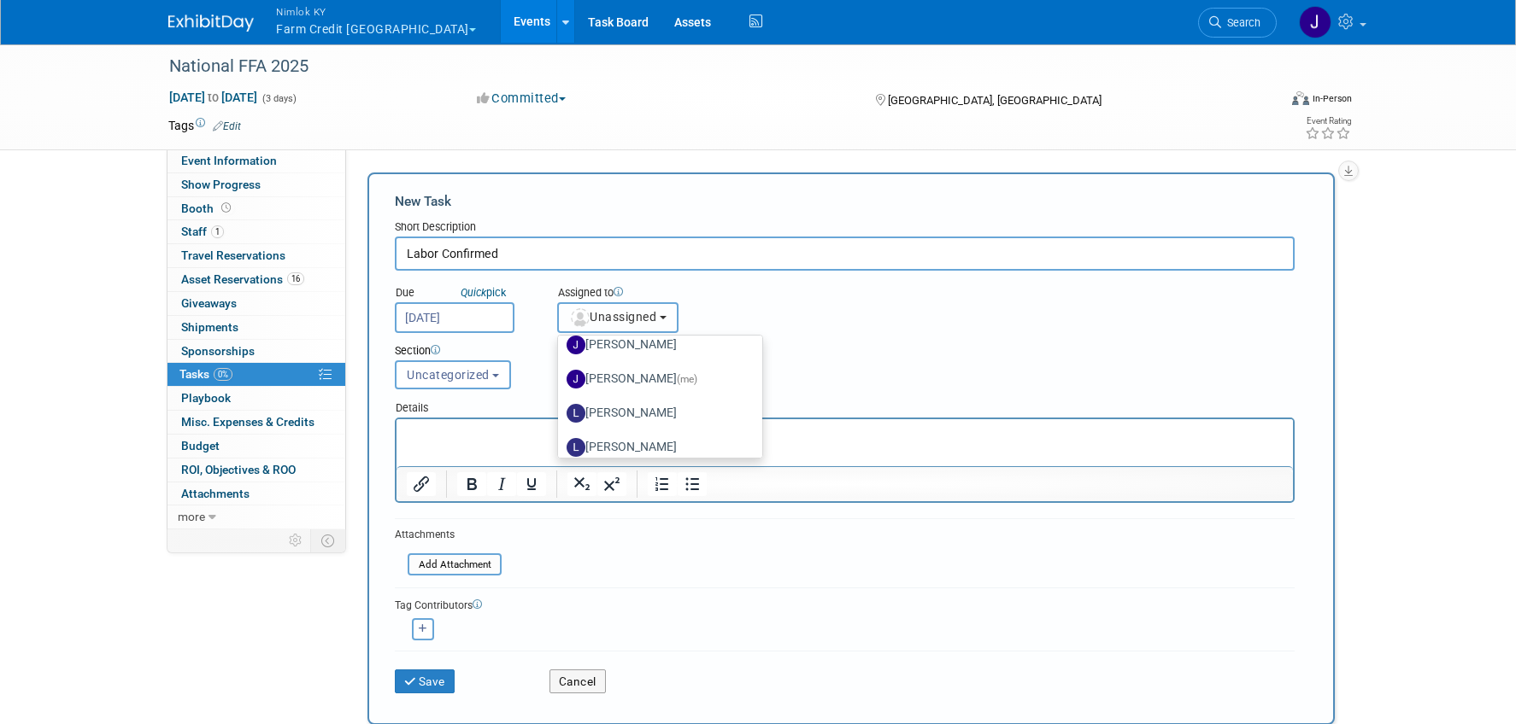
scroll to position [192, 0]
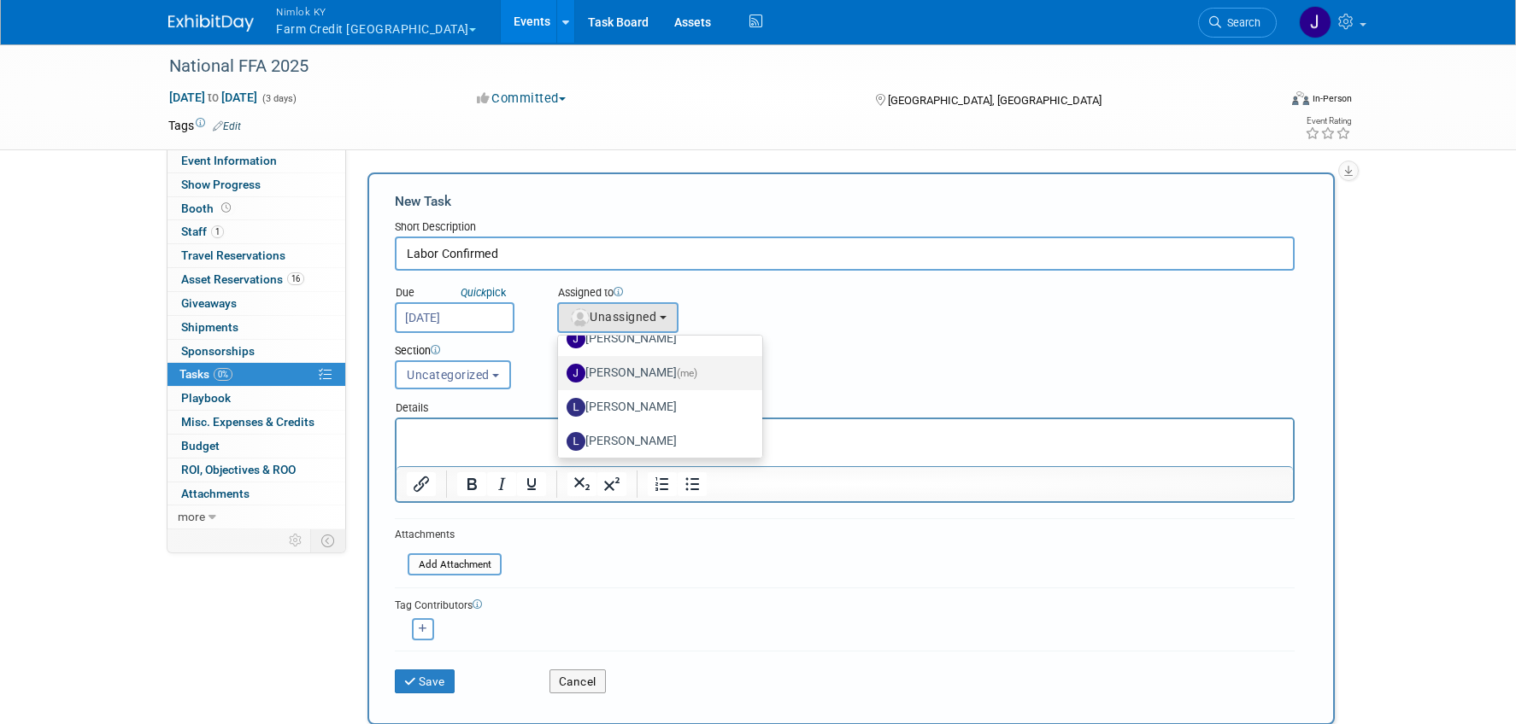
click at [648, 378] on label "[PERSON_NAME] (me)" at bounding box center [655, 373] width 179 height 27
click at [560, 377] on input "[PERSON_NAME] (me)" at bounding box center [554, 371] width 11 height 11
select select "6959d863-ee32-42c4-bffe-2330cab25484"
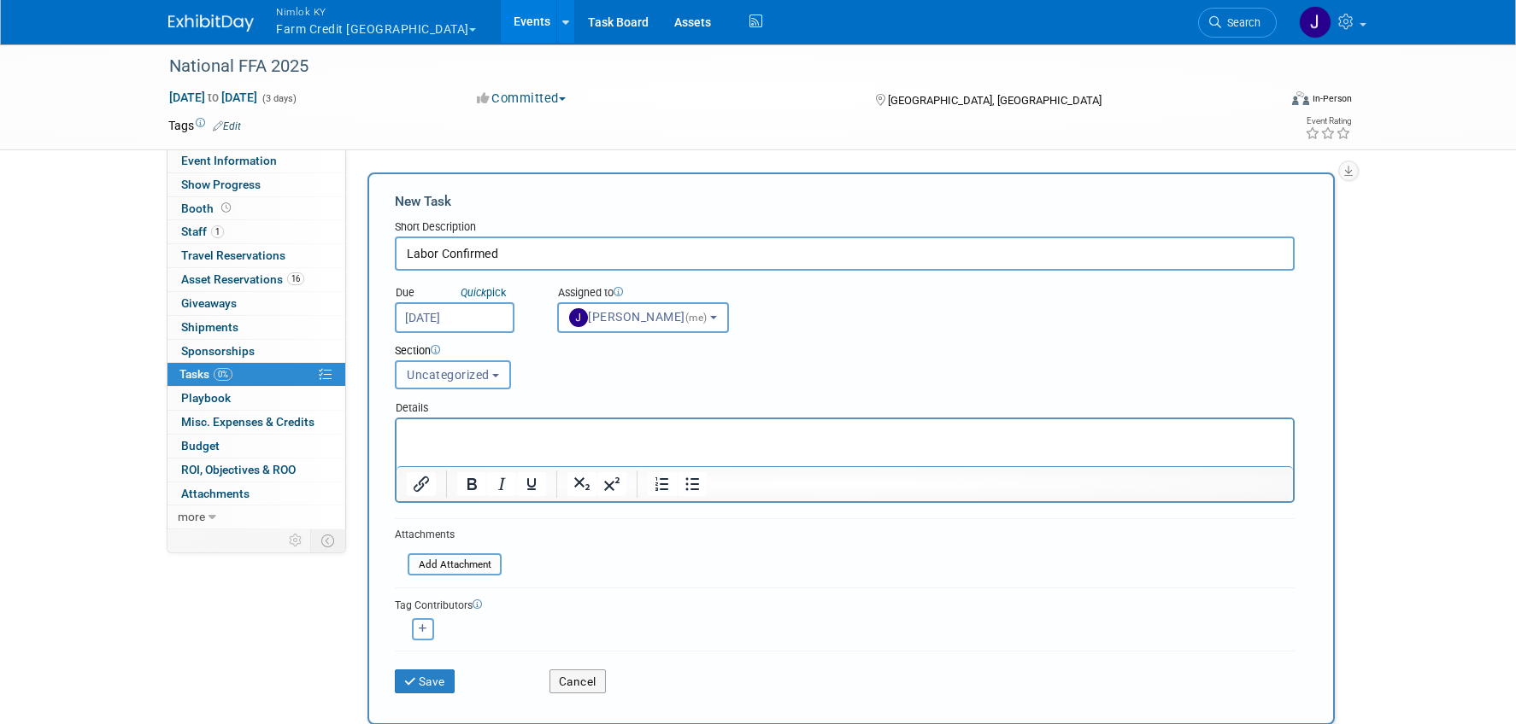
click at [484, 372] on span "Uncategorized" at bounding box center [448, 375] width 83 height 14
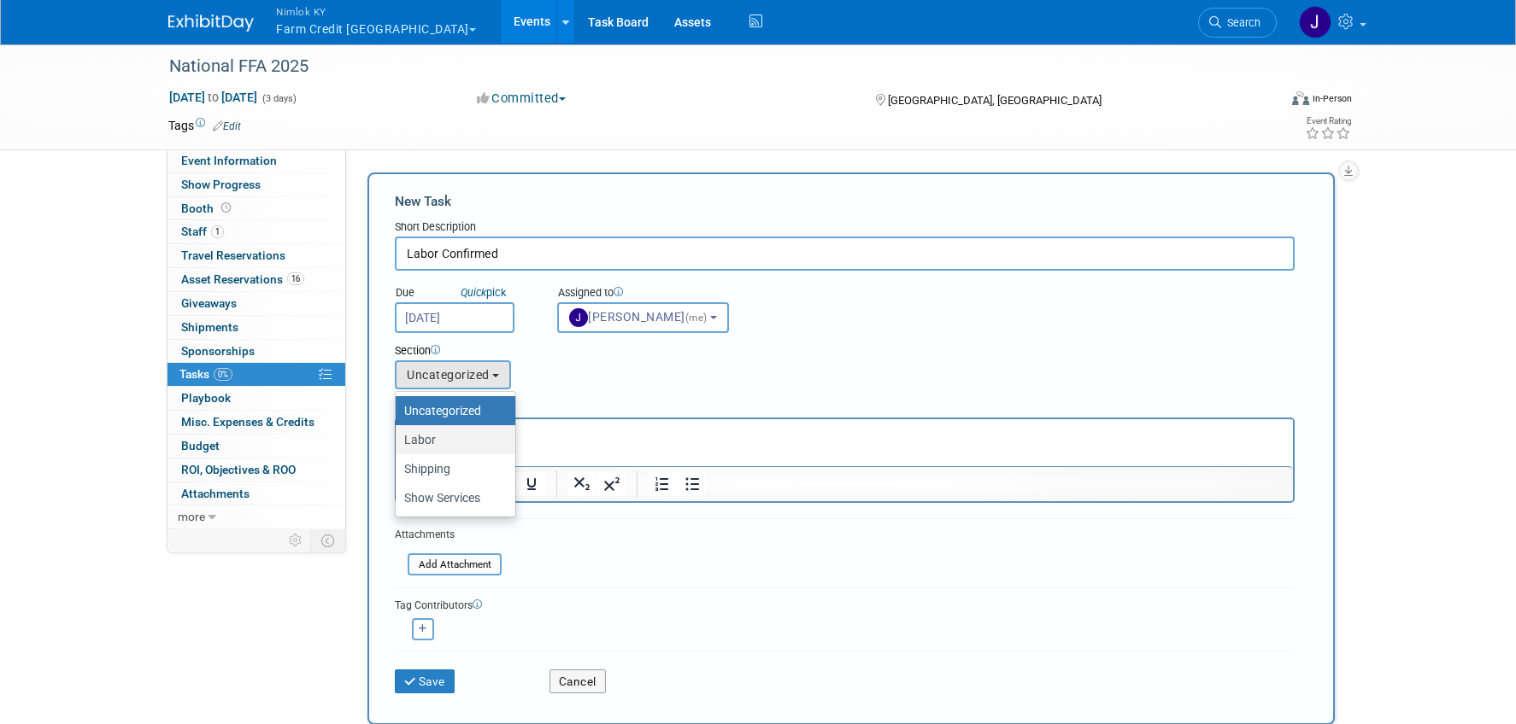
click at [478, 444] on label "Labor" at bounding box center [451, 440] width 94 height 22
click at [398, 444] on input "Labor" at bounding box center [392, 440] width 11 height 11
select select "11272411"
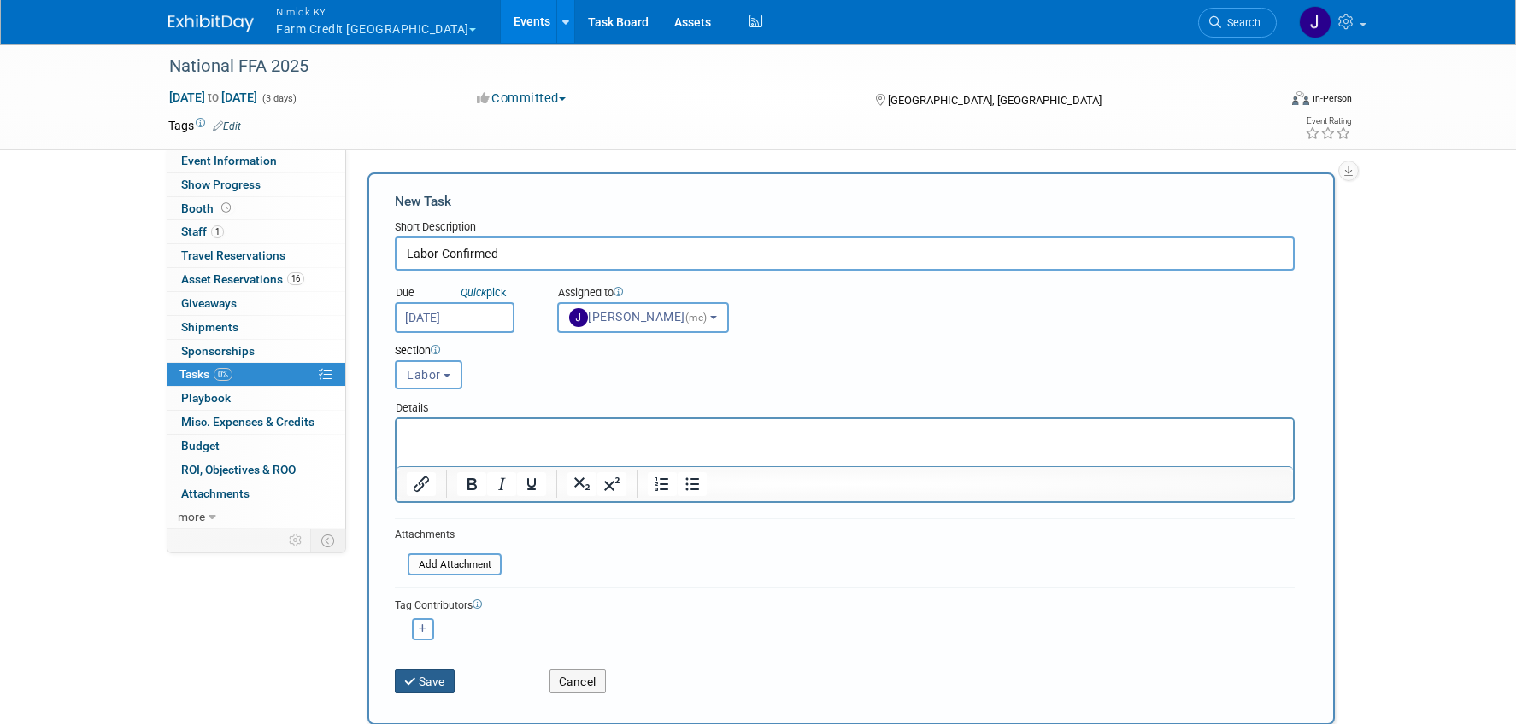
click at [450, 680] on button "Save" at bounding box center [425, 682] width 60 height 24
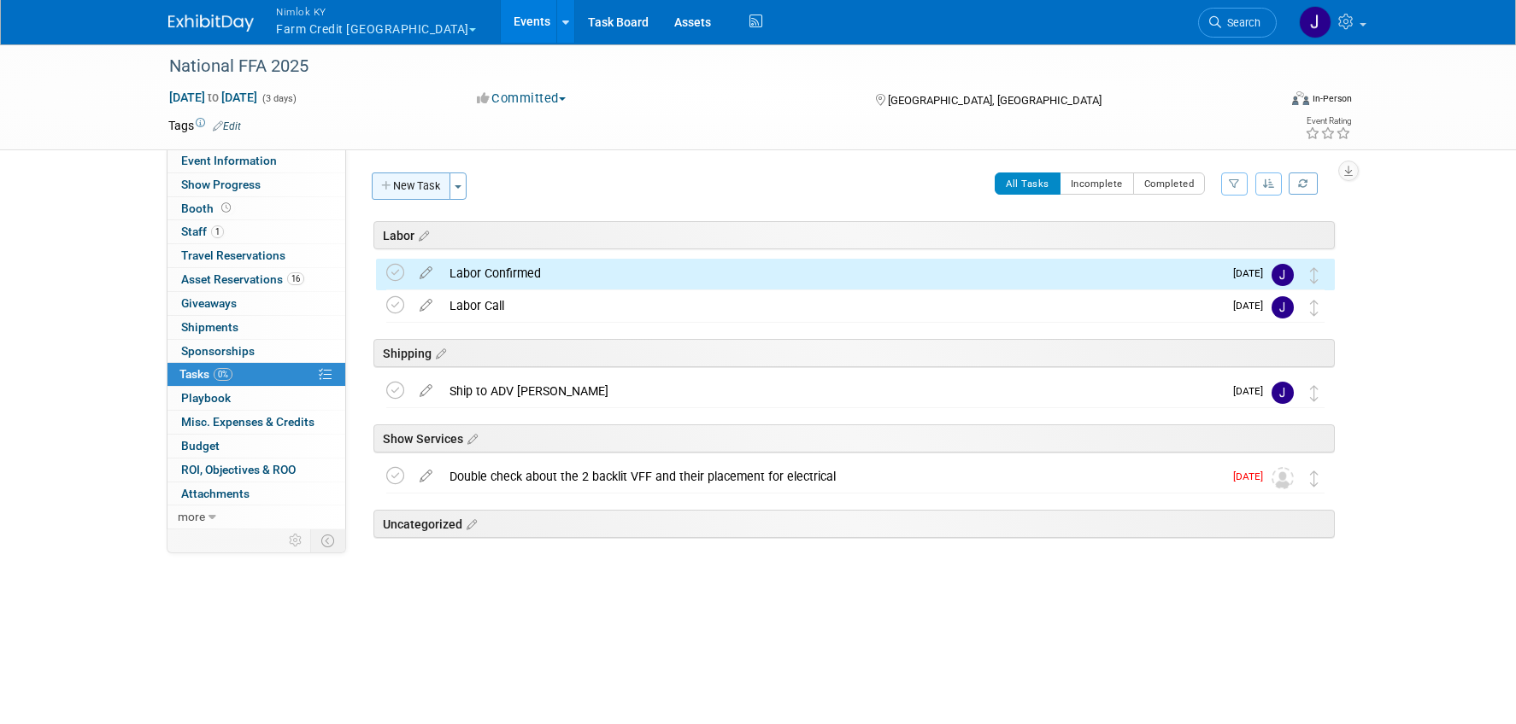
click at [435, 191] on button "New Task" at bounding box center [411, 186] width 79 height 27
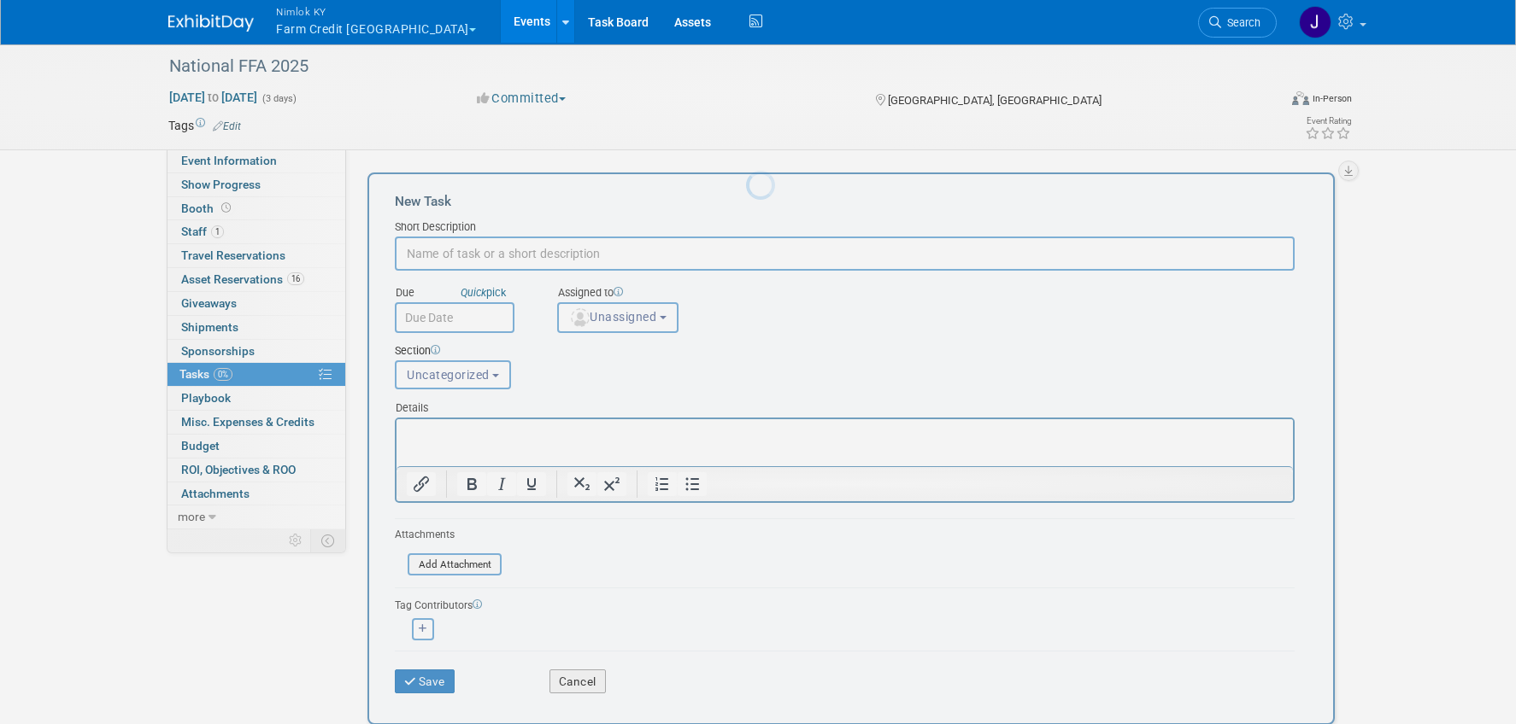
scroll to position [0, 0]
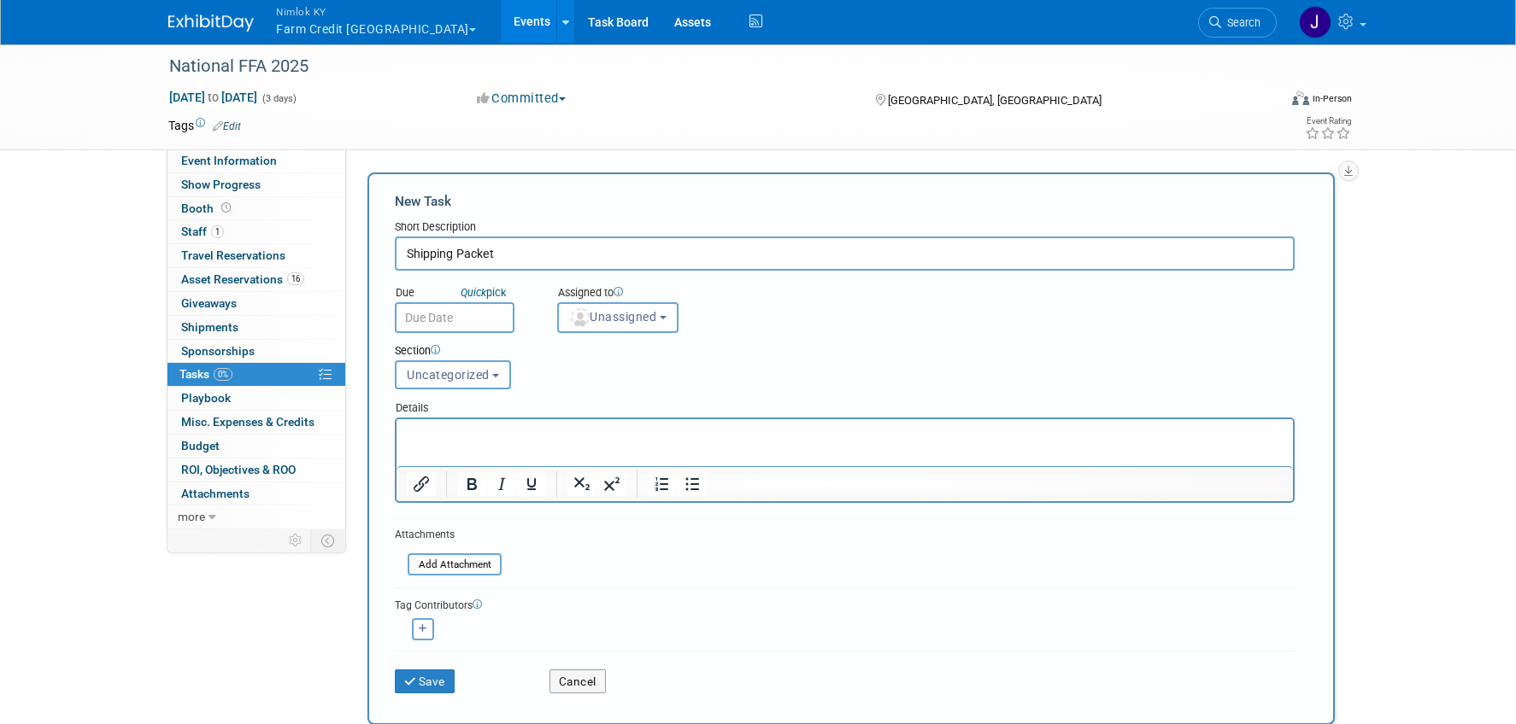
type input "Shipping Packet"
click at [452, 332] on body "Nimlok KY Farm Credit [GEOGRAPHIC_DATA] Explore: My Workspaces 49 Go to Workspa…" at bounding box center [758, 362] width 1516 height 724
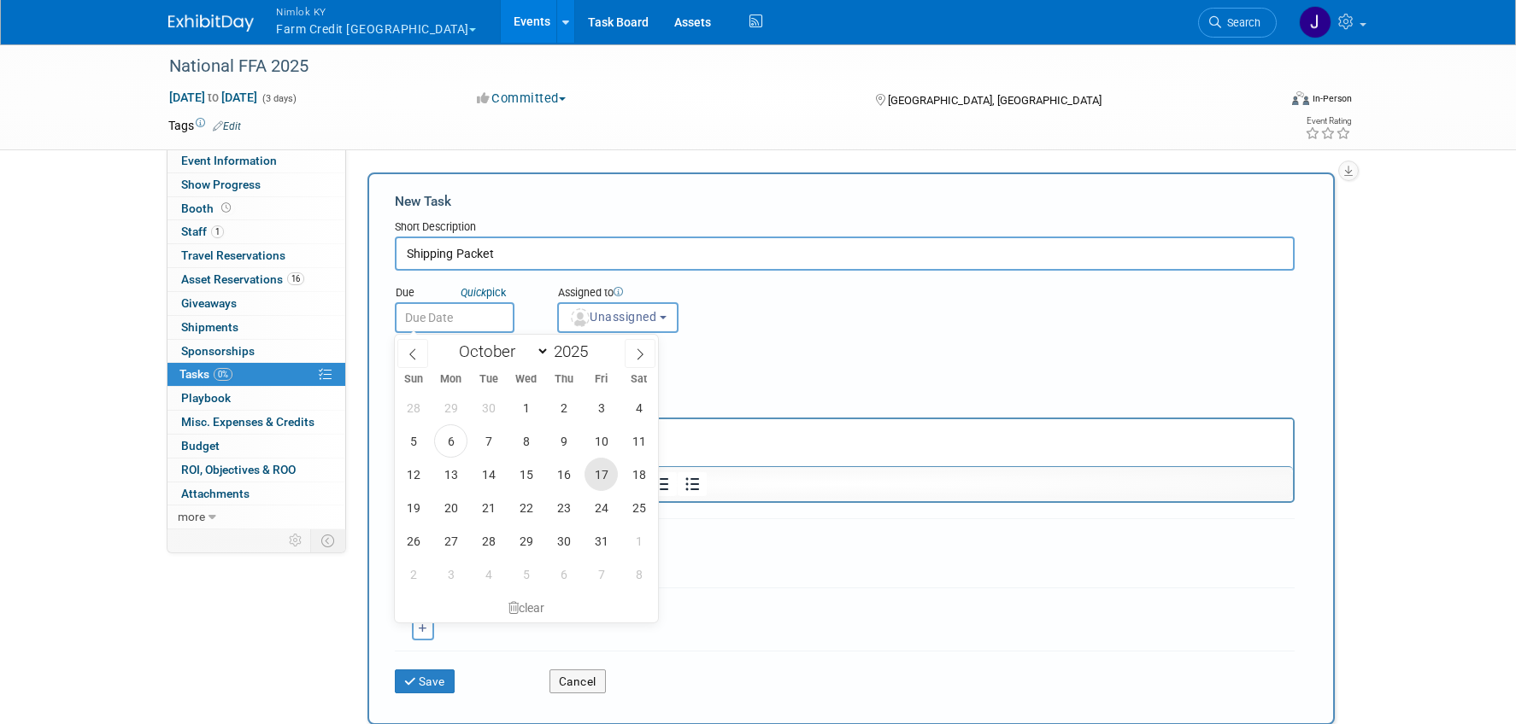
click at [608, 472] on span "17" at bounding box center [600, 474] width 33 height 33
type input "[DATE]"
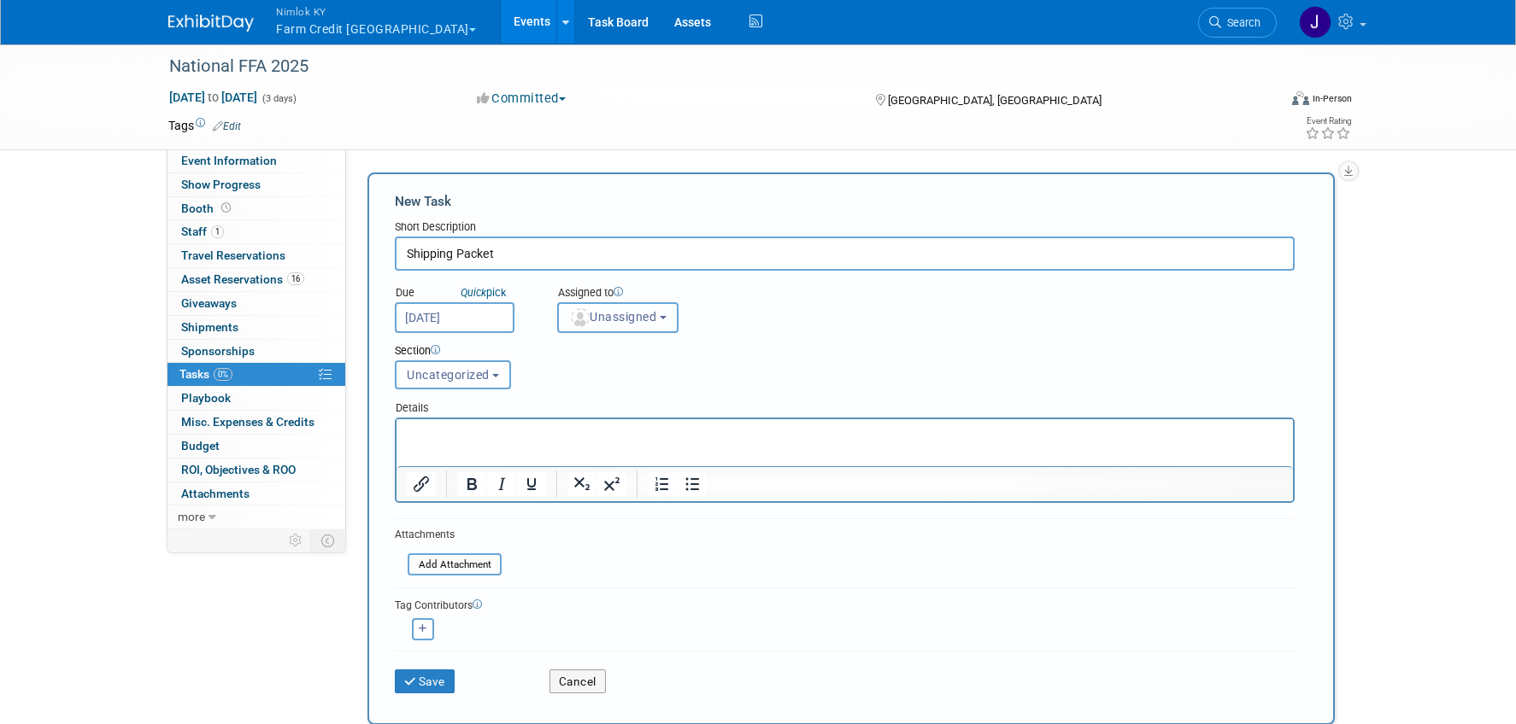
click at [642, 308] on button "Unassigned" at bounding box center [617, 317] width 121 height 31
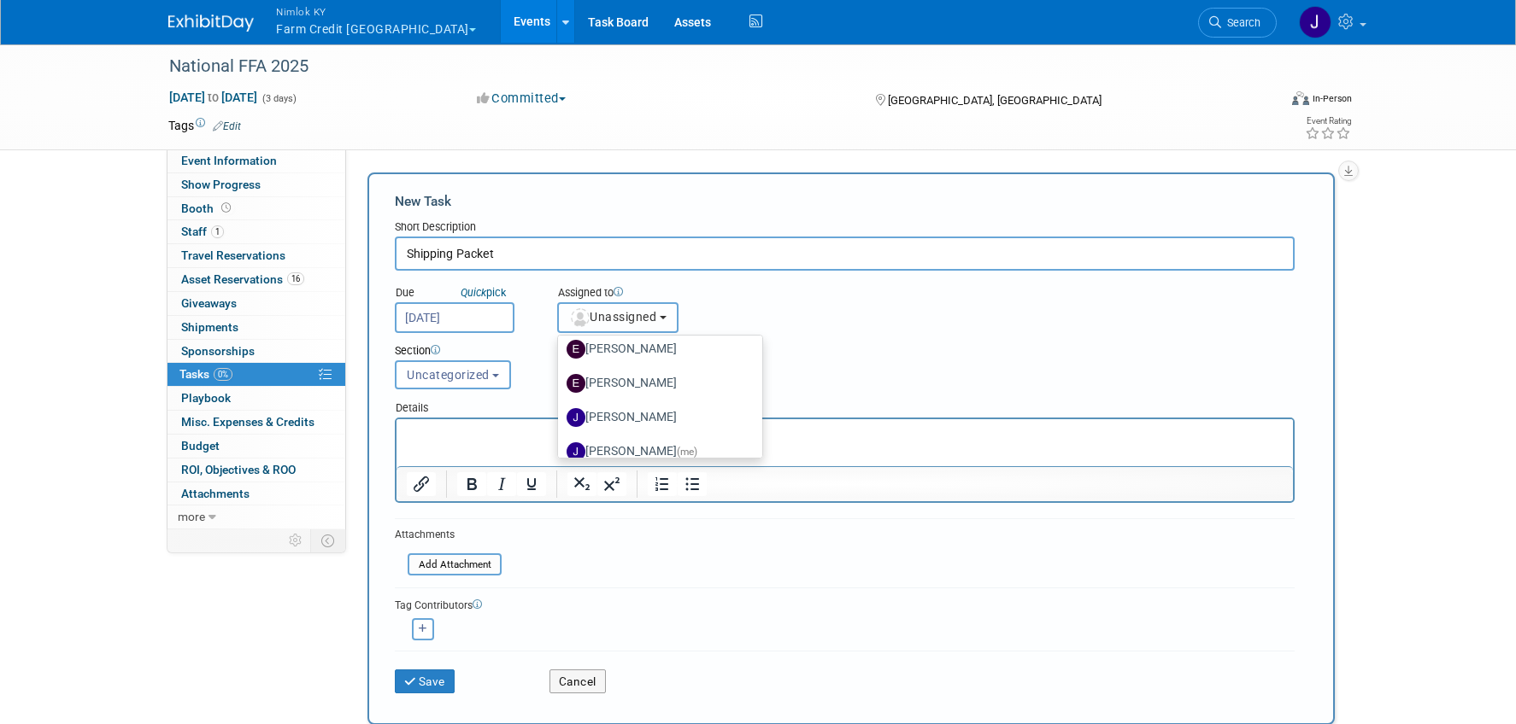
scroll to position [155, 0]
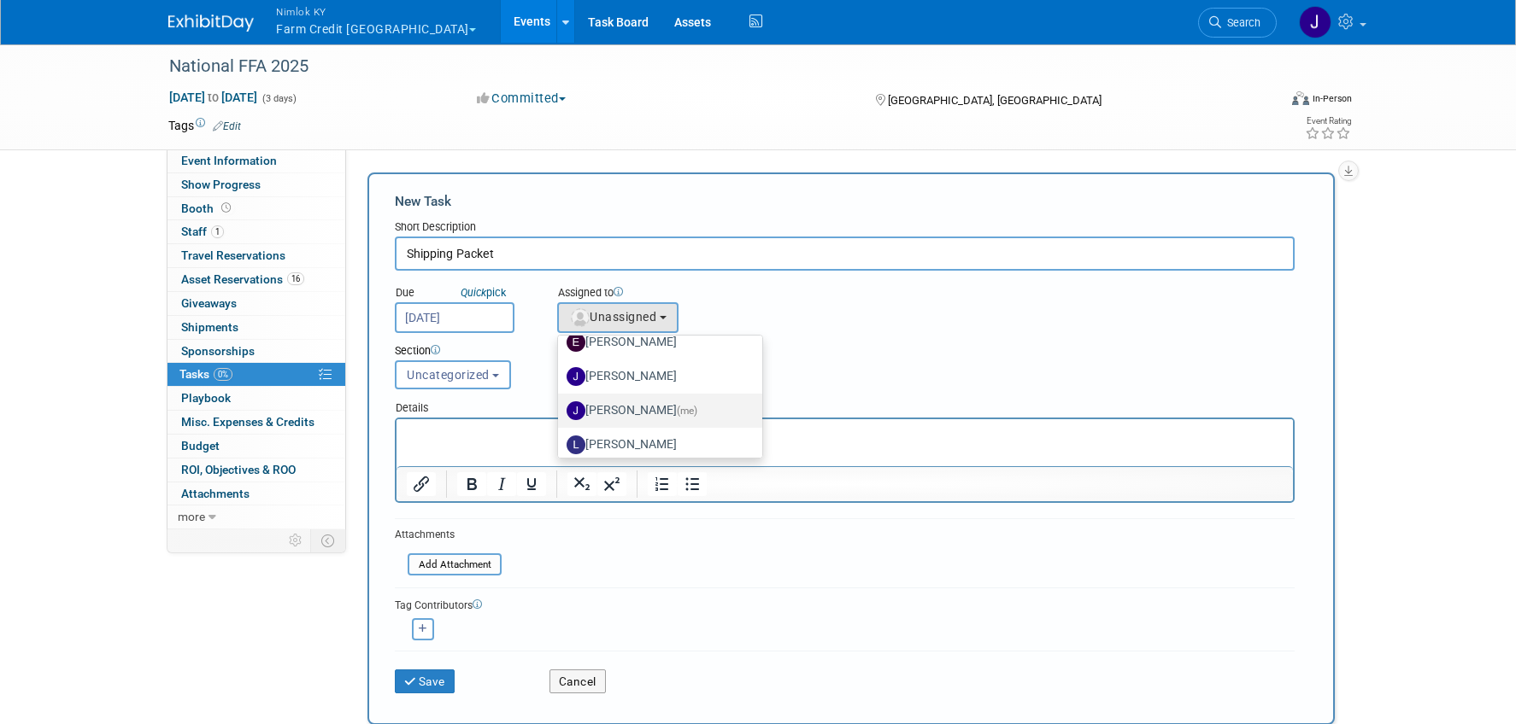
click at [677, 414] on span "(me)" at bounding box center [687, 411] width 21 height 12
click at [560, 414] on input "[PERSON_NAME] (me)" at bounding box center [554, 408] width 11 height 11
select select "6959d863-ee32-42c4-bffe-2330cab25484"
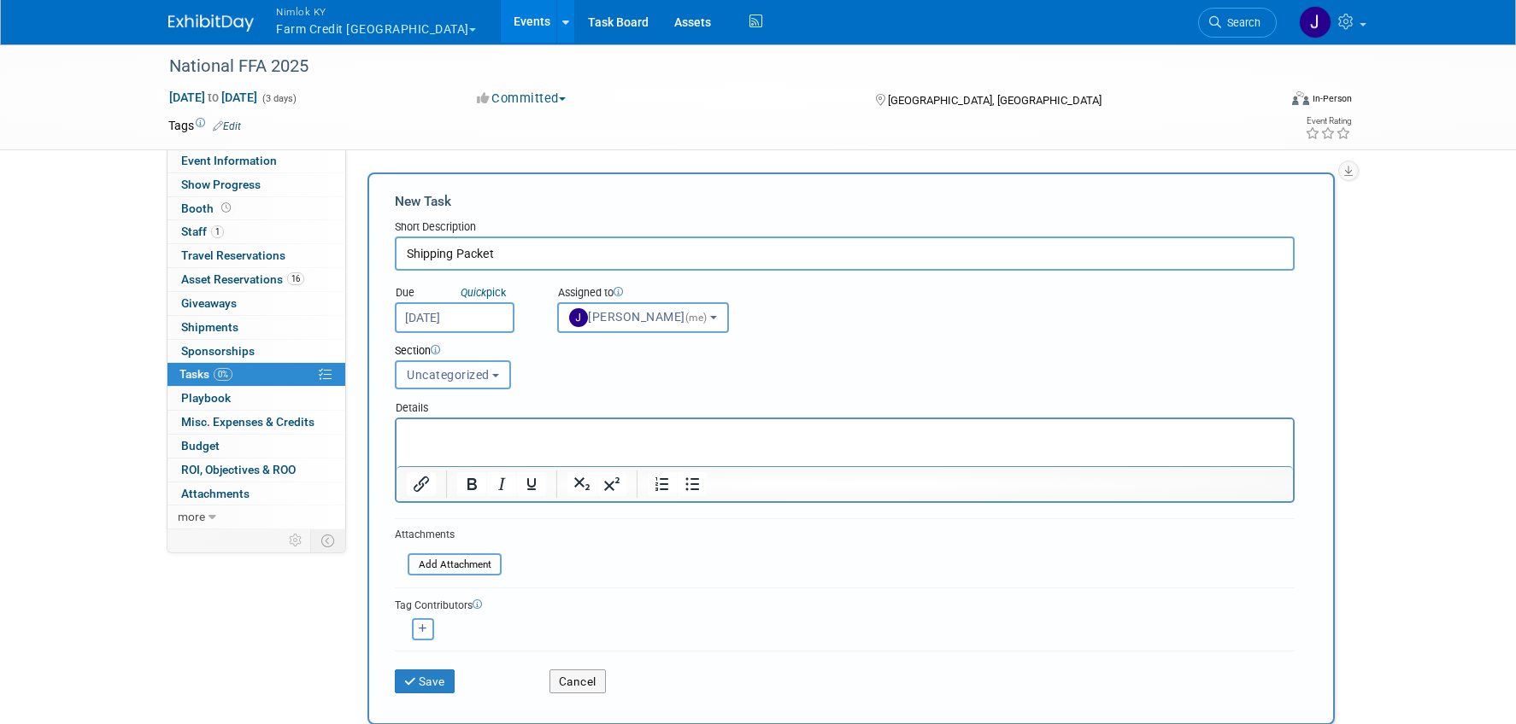
click at [450, 381] on span "Uncategorized" at bounding box center [448, 375] width 83 height 14
click at [464, 465] on label "Shipping" at bounding box center [451, 469] width 94 height 22
click at [398, 465] on input "Shipping" at bounding box center [392, 469] width 11 height 11
select select "11272413"
click at [430, 679] on button "Save" at bounding box center [425, 682] width 60 height 24
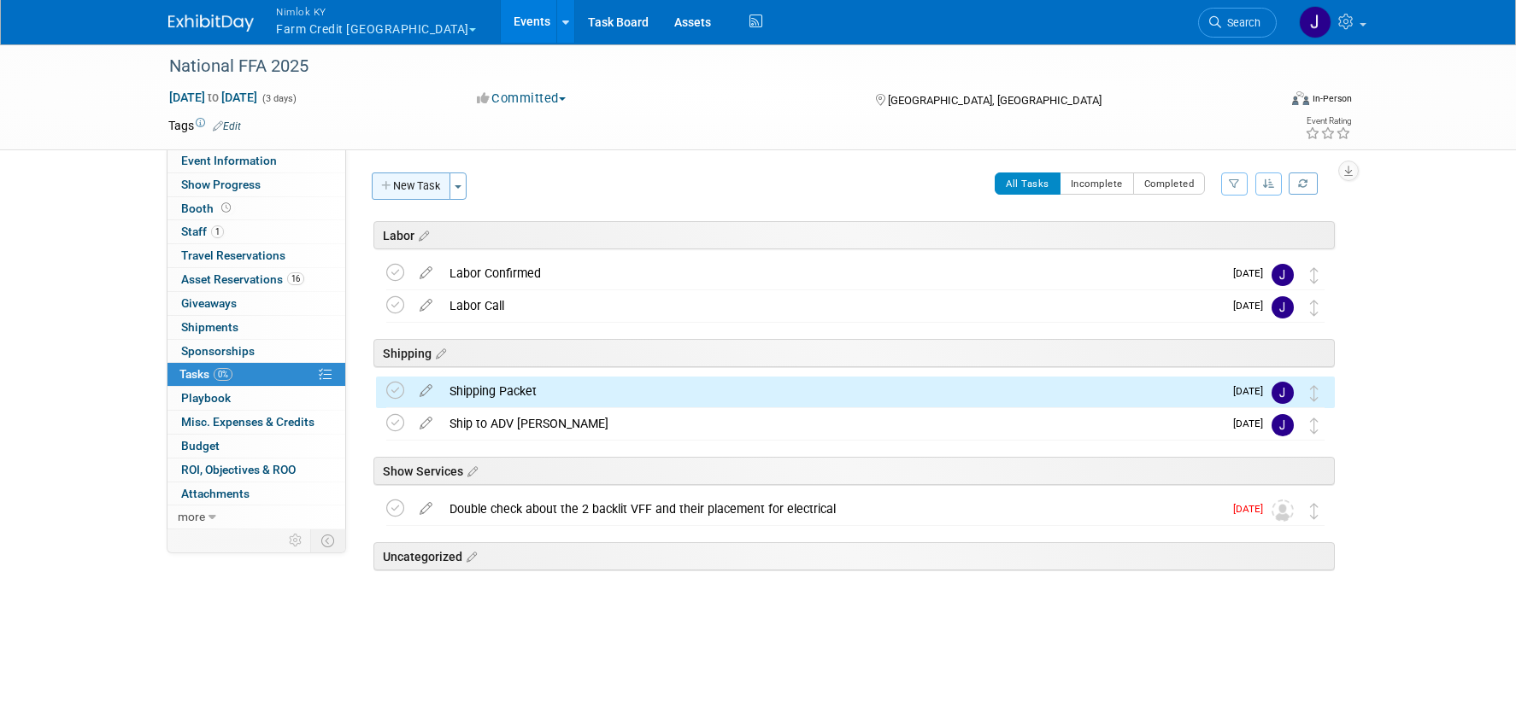
click at [417, 187] on button "New Task" at bounding box center [411, 186] width 79 height 27
select select "9"
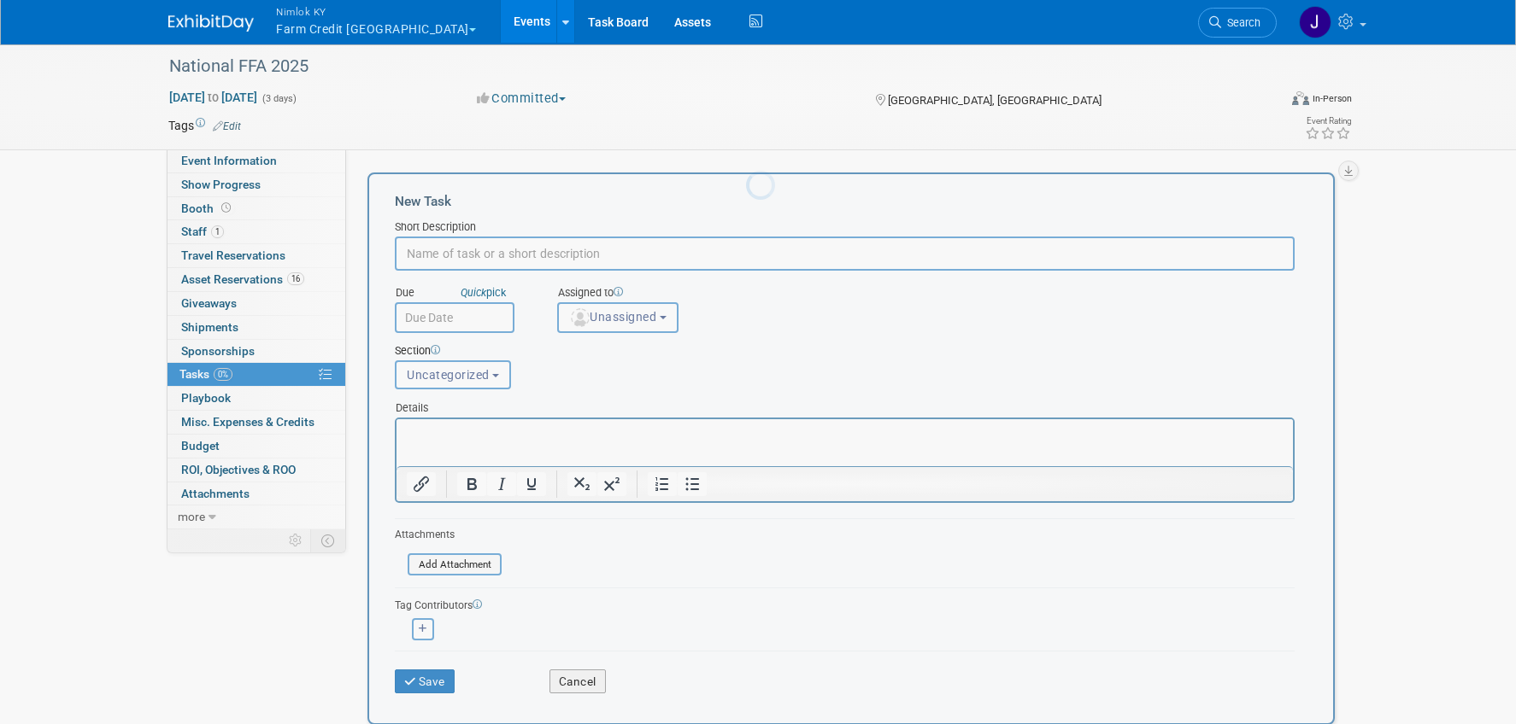
scroll to position [0, 0]
type input "Labels"
click at [426, 334] on div "Section Uncategorized Labor Shipping Show Services Uncategorized Uncategorized …" at bounding box center [806, 363] width 848 height 60
click at [427, 327] on body "Nimlok KY Farm Credit [GEOGRAPHIC_DATA] Explore: My Workspaces 49 Go to Workspa…" at bounding box center [758, 362] width 1516 height 724
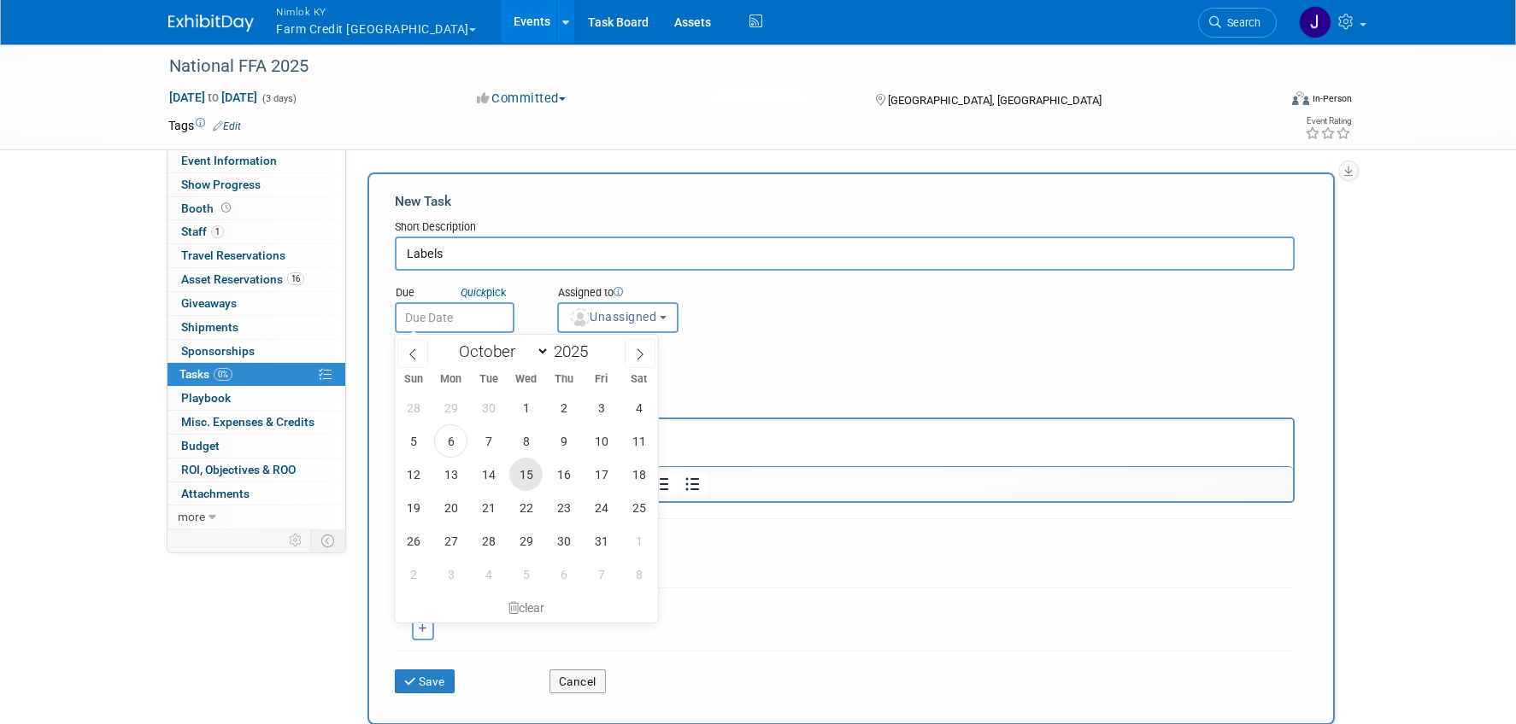
click at [534, 473] on span "15" at bounding box center [525, 474] width 33 height 33
type input "[DATE]"
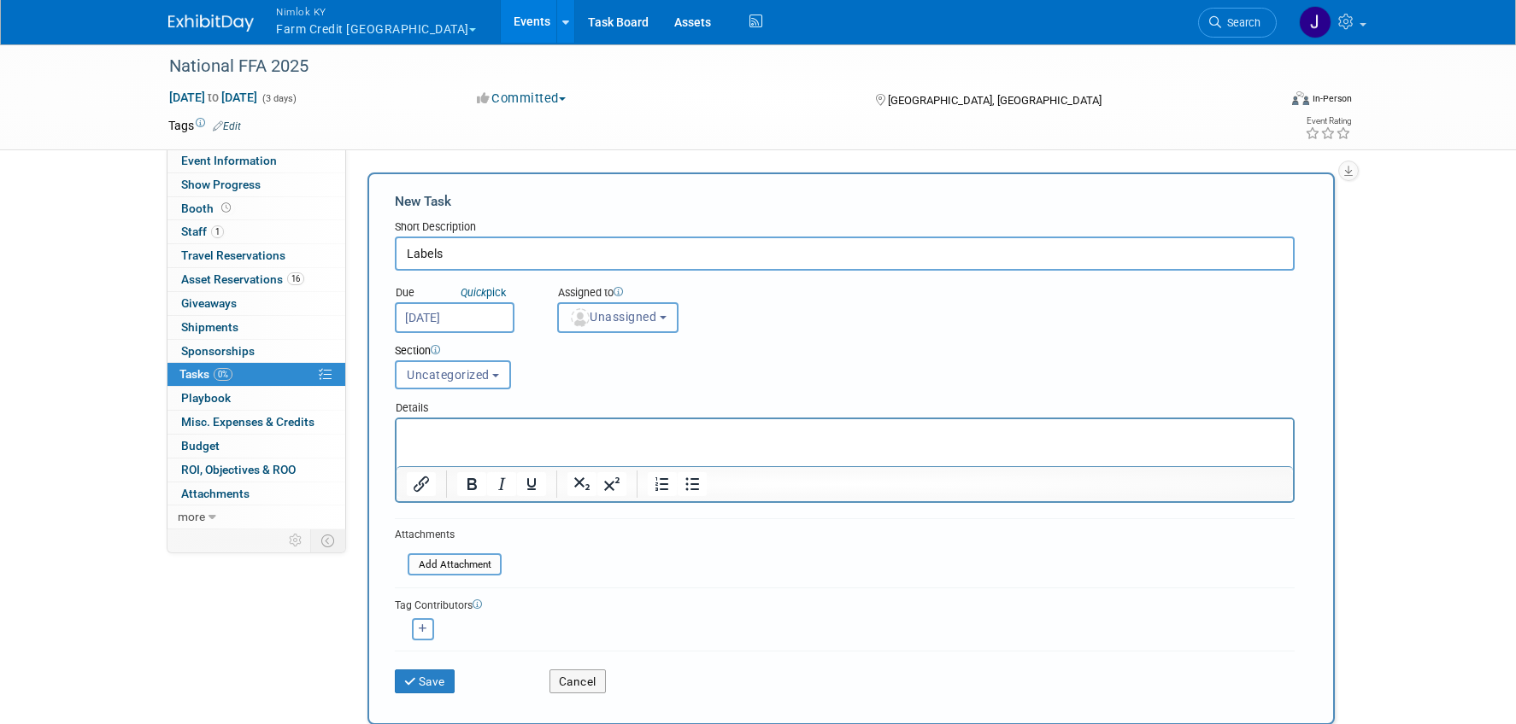
click at [605, 312] on span "Unassigned" at bounding box center [612, 317] width 87 height 14
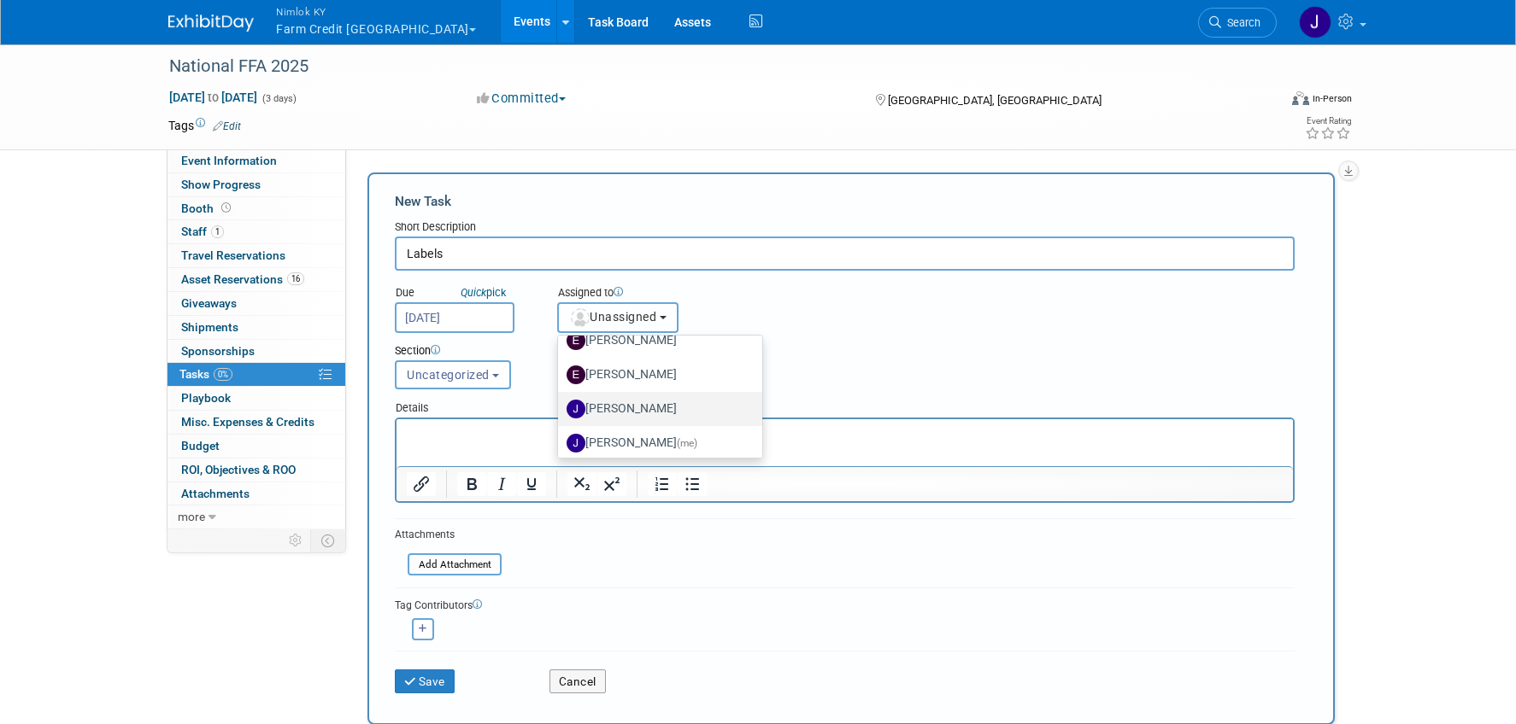
scroll to position [124, 0]
click at [654, 443] on label "[PERSON_NAME] (me)" at bounding box center [655, 441] width 179 height 27
click at [560, 443] on input "[PERSON_NAME] (me)" at bounding box center [554, 439] width 11 height 11
select select "6959d863-ee32-42c4-bffe-2330cab25484"
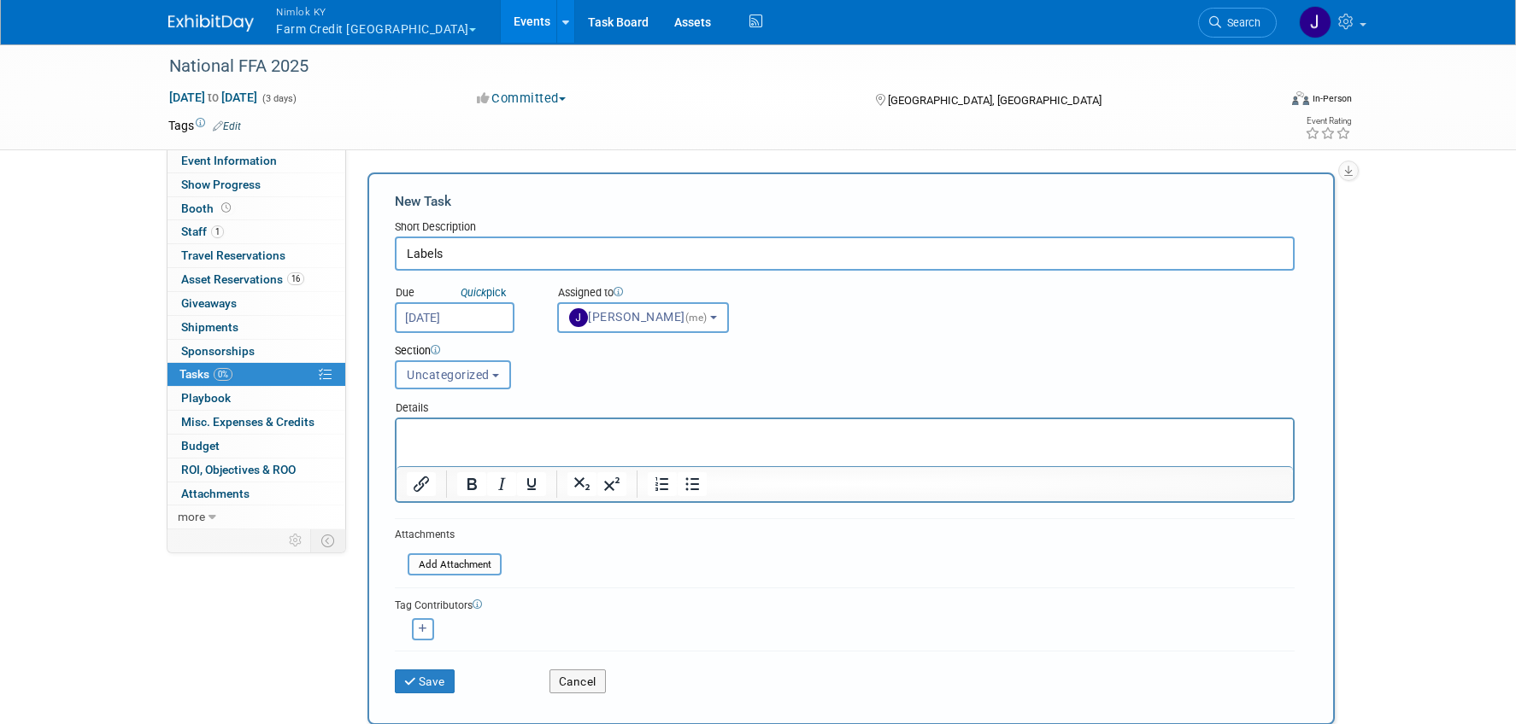
click at [466, 369] on span "Uncategorized" at bounding box center [448, 375] width 83 height 14
click at [462, 466] on label "Shipping" at bounding box center [451, 469] width 94 height 22
click at [398, 466] on input "Shipping" at bounding box center [392, 469] width 11 height 11
select select "11272413"
click at [443, 681] on button "Save" at bounding box center [425, 682] width 60 height 24
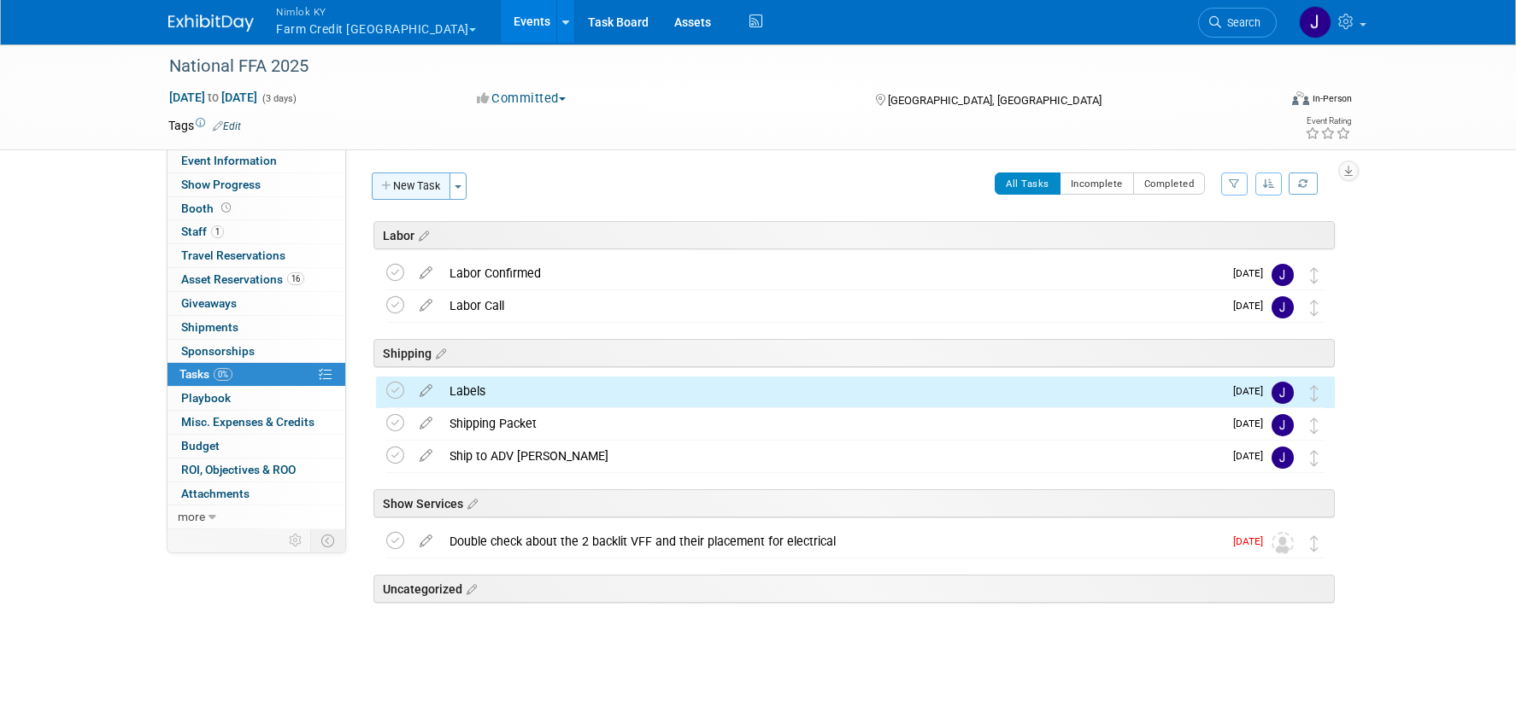
click at [425, 189] on button "New Task" at bounding box center [411, 186] width 79 height 27
select select "9"
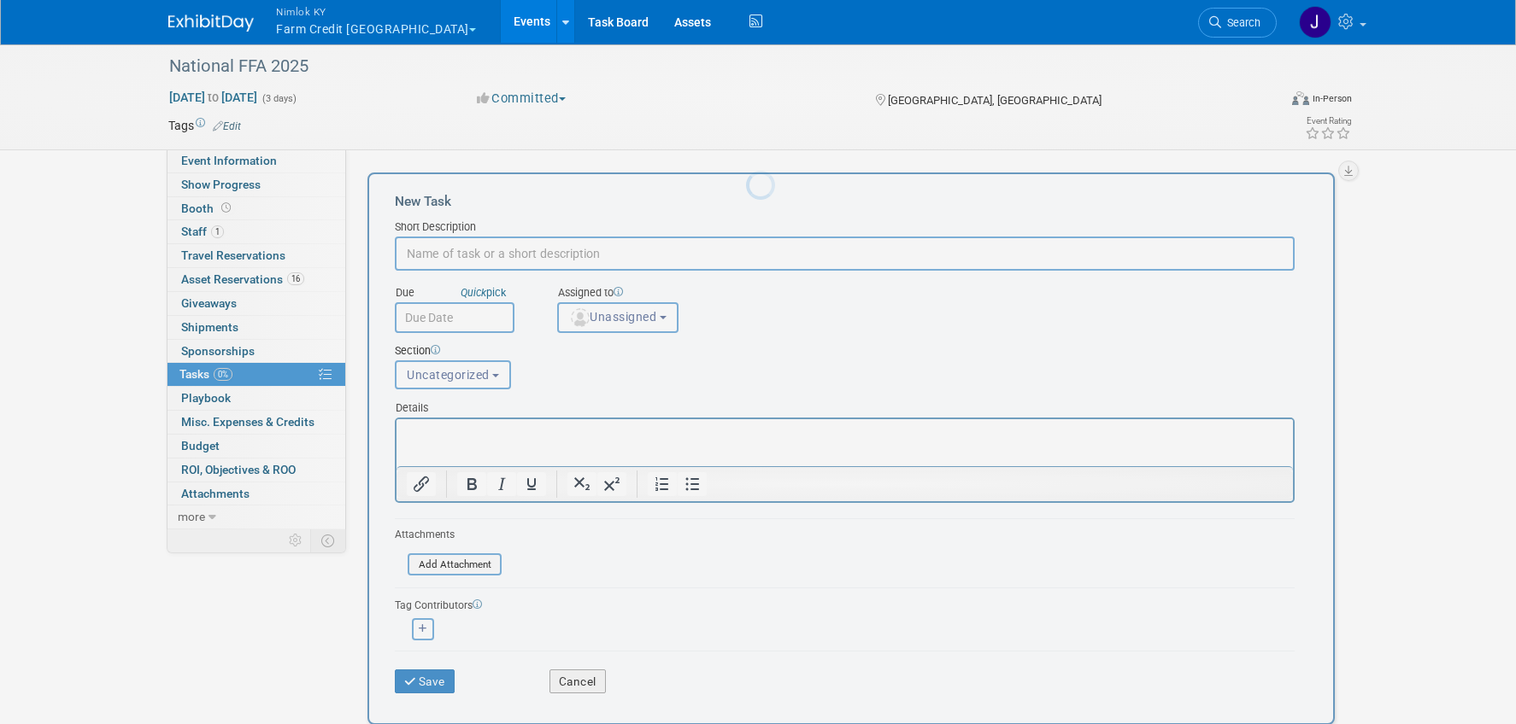
scroll to position [0, 0]
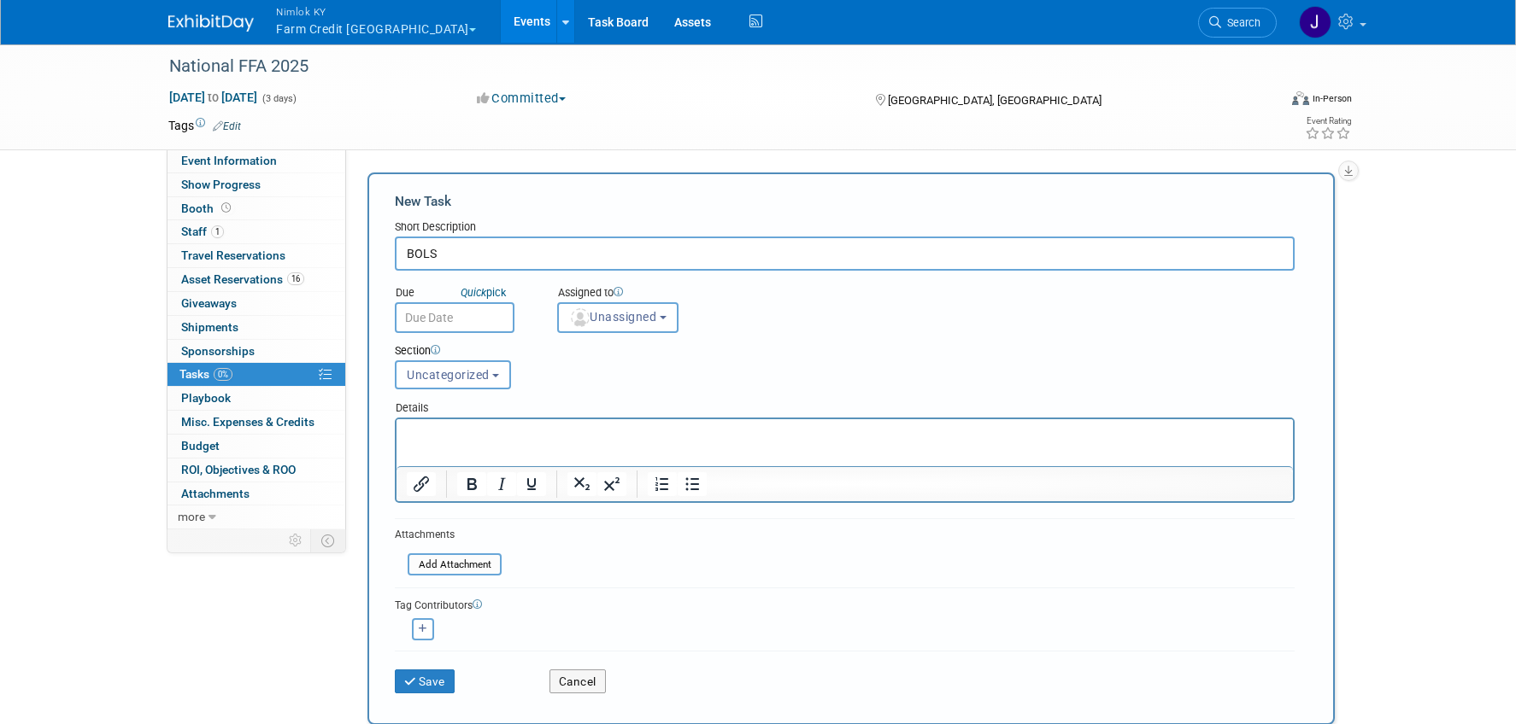
type input "BOLS"
click at [438, 320] on input "text" at bounding box center [455, 317] width 120 height 31
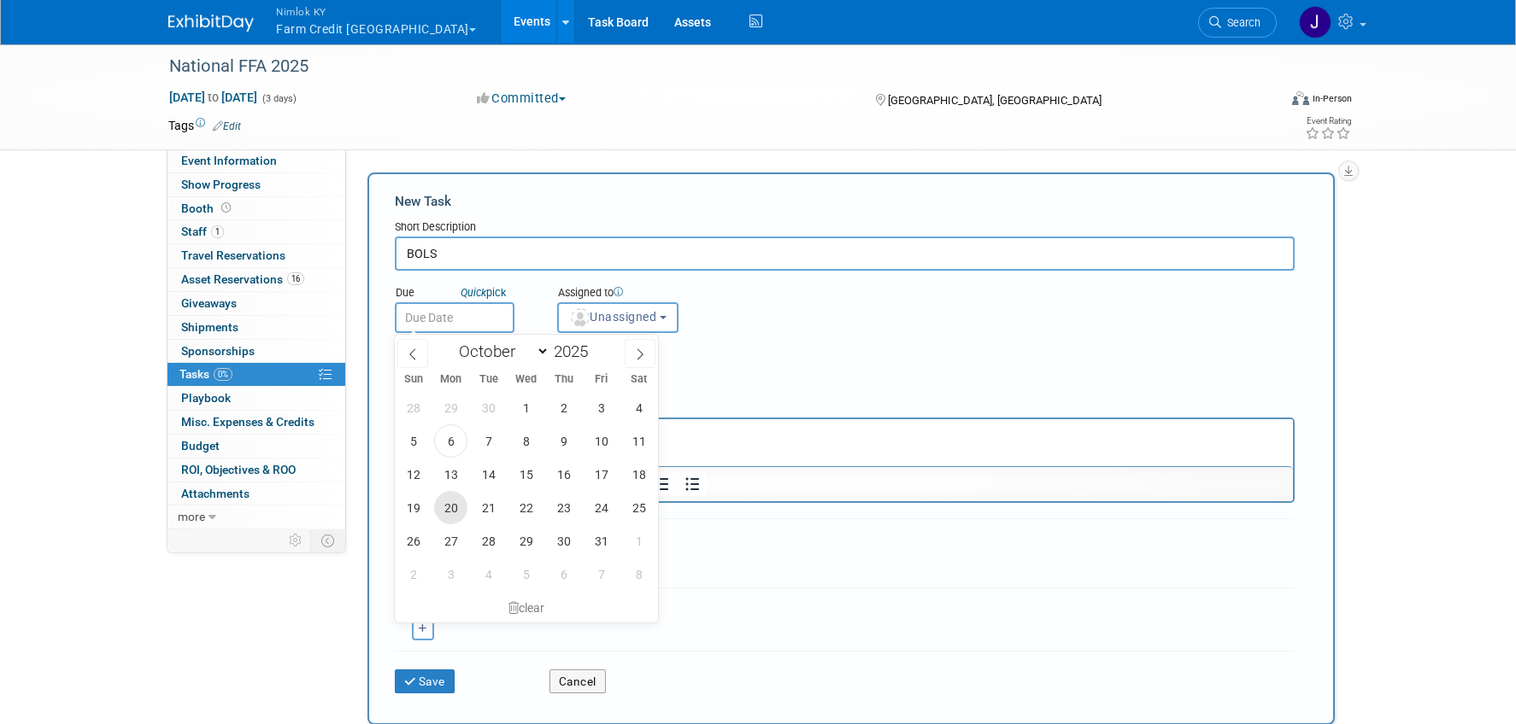
click at [453, 511] on span "20" at bounding box center [450, 507] width 33 height 33
type input "[DATE]"
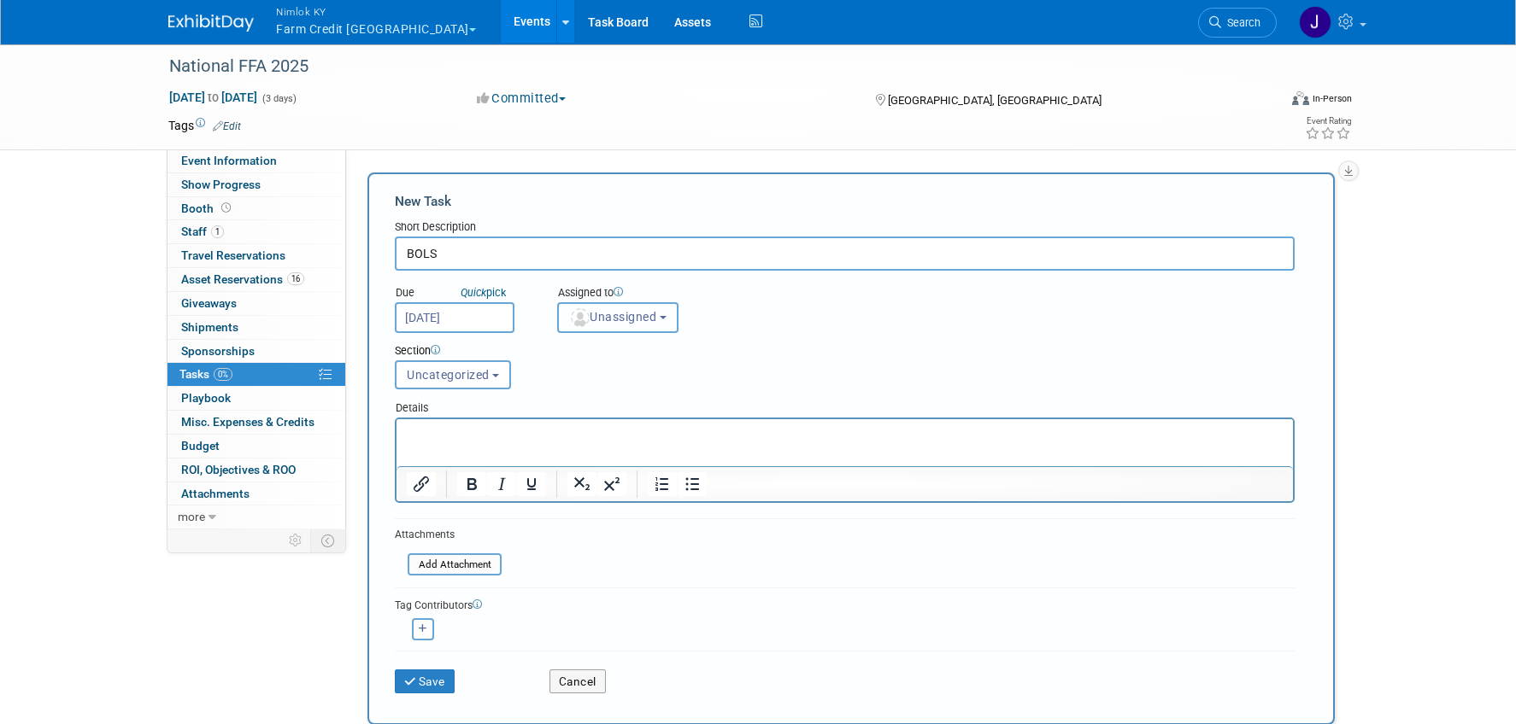
click at [624, 320] on span "Unassigned" at bounding box center [612, 317] width 87 height 14
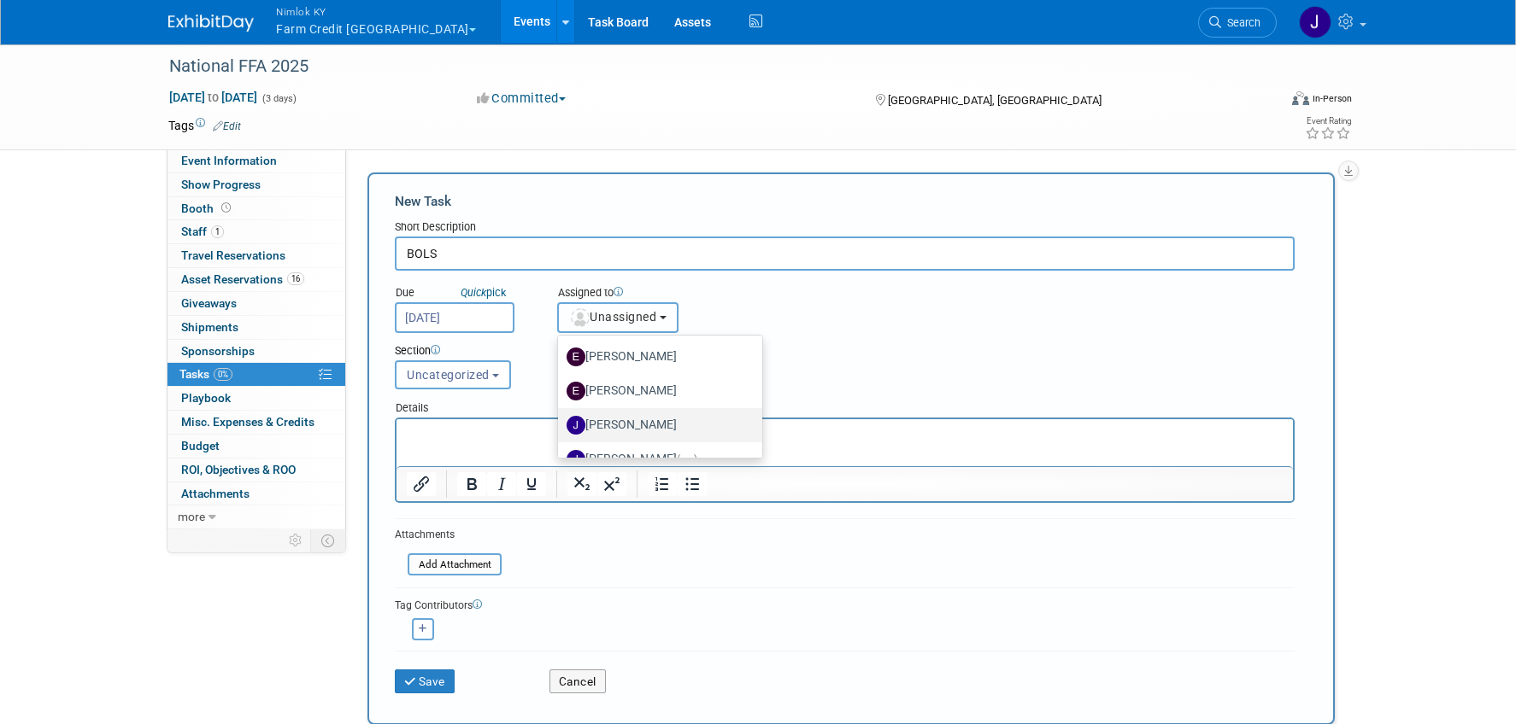
scroll to position [109, 0]
click at [635, 451] on label "[PERSON_NAME] (me)" at bounding box center [655, 456] width 179 height 27
click at [560, 451] on input "[PERSON_NAME] (me)" at bounding box center [554, 454] width 11 height 11
select select "6959d863-ee32-42c4-bffe-2330cab25484"
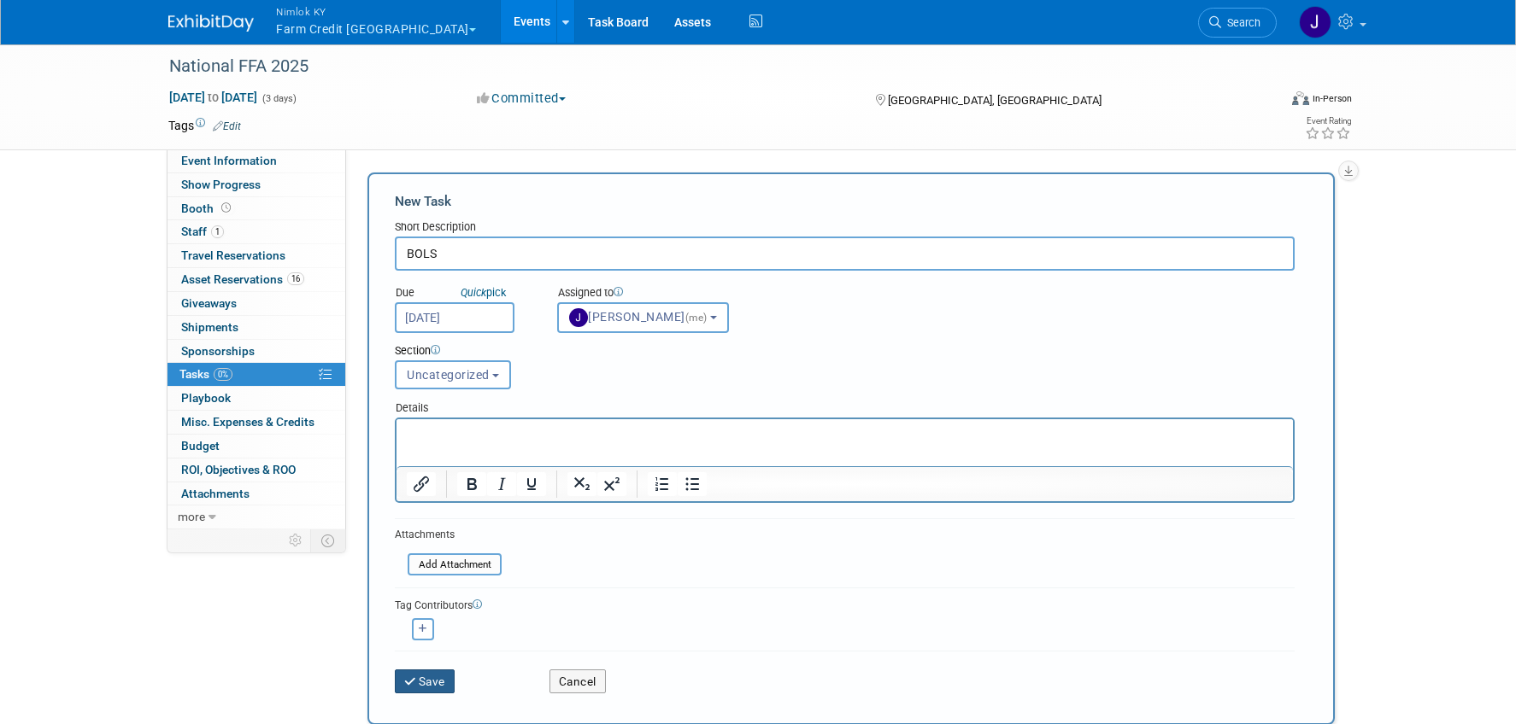
click at [419, 687] on button "Save" at bounding box center [425, 682] width 60 height 24
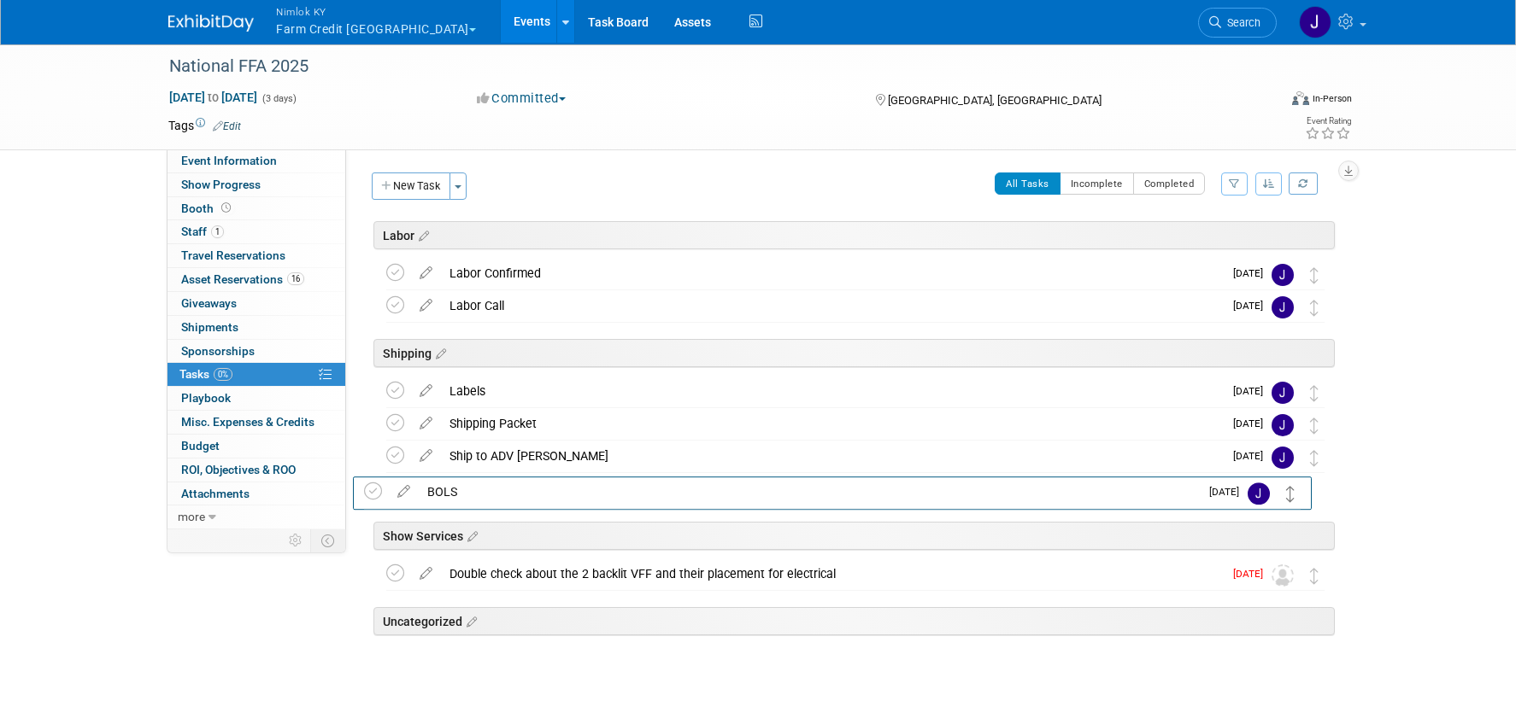
drag, startPoint x: 1316, startPoint y: 629, endPoint x: 1293, endPoint y: 493, distance: 137.9
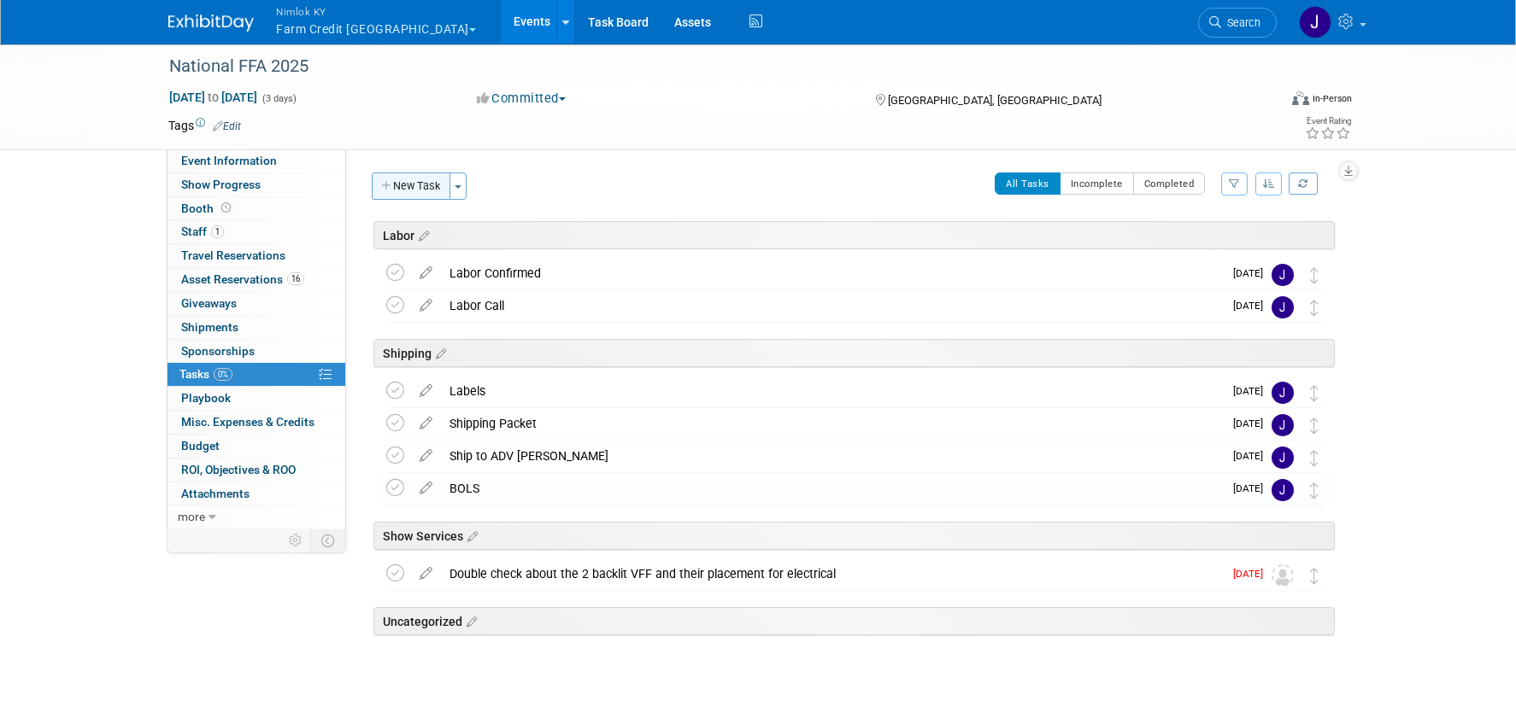
click at [433, 191] on button "New Task" at bounding box center [411, 186] width 79 height 27
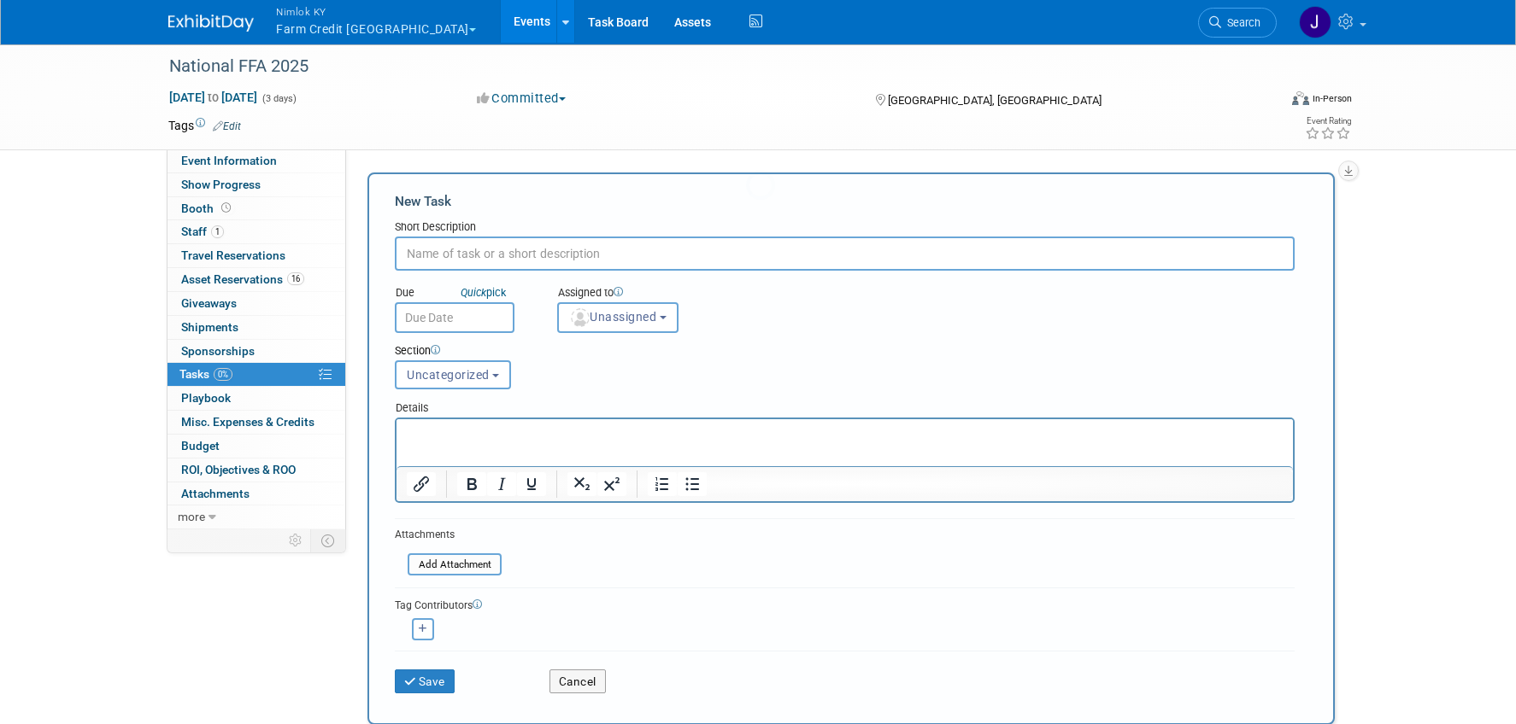
scroll to position [0, 0]
type input "Wgt/Dims"
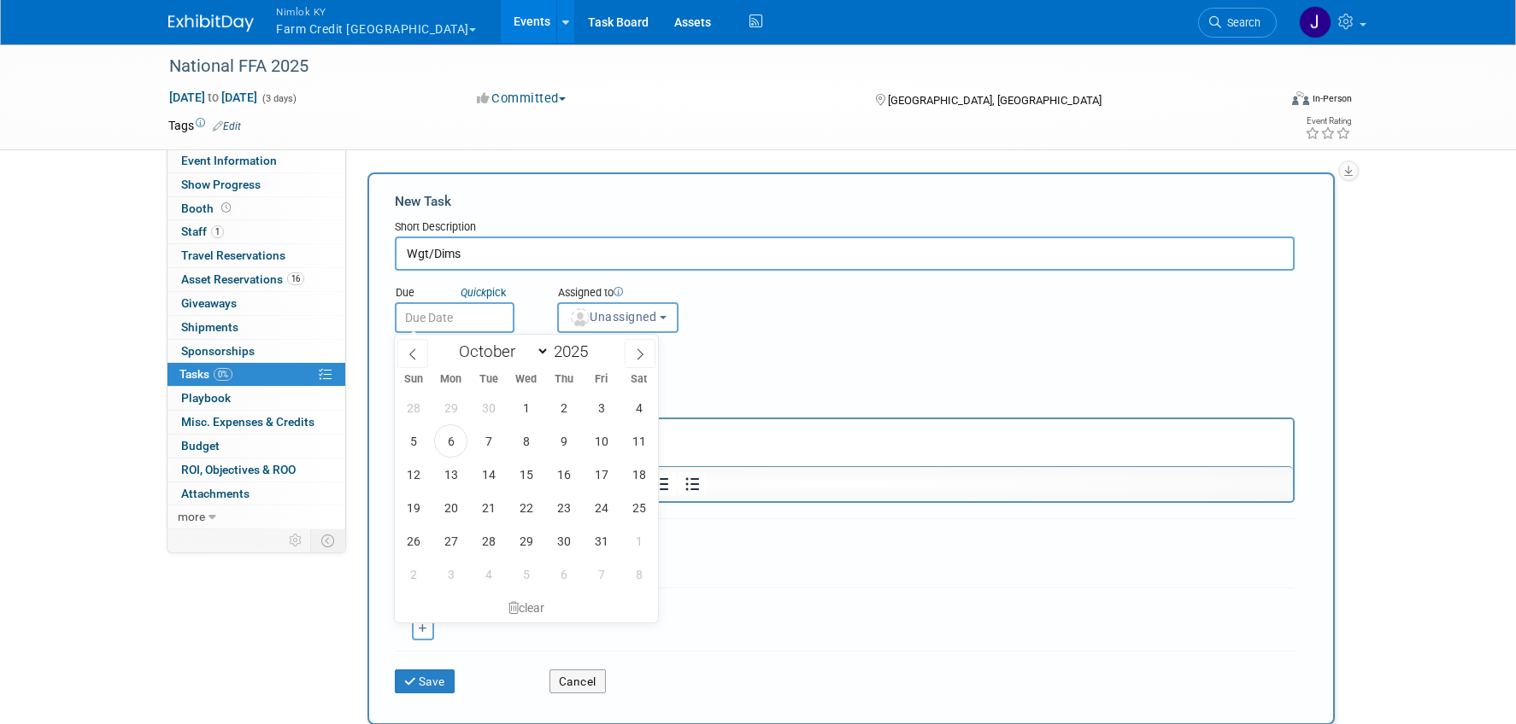
click at [435, 320] on input "text" at bounding box center [455, 317] width 120 height 31
drag, startPoint x: 483, startPoint y: 507, endPoint x: 507, endPoint y: 474, distance: 41.5
click at [483, 507] on span "21" at bounding box center [488, 507] width 33 height 33
type input "[DATE]"
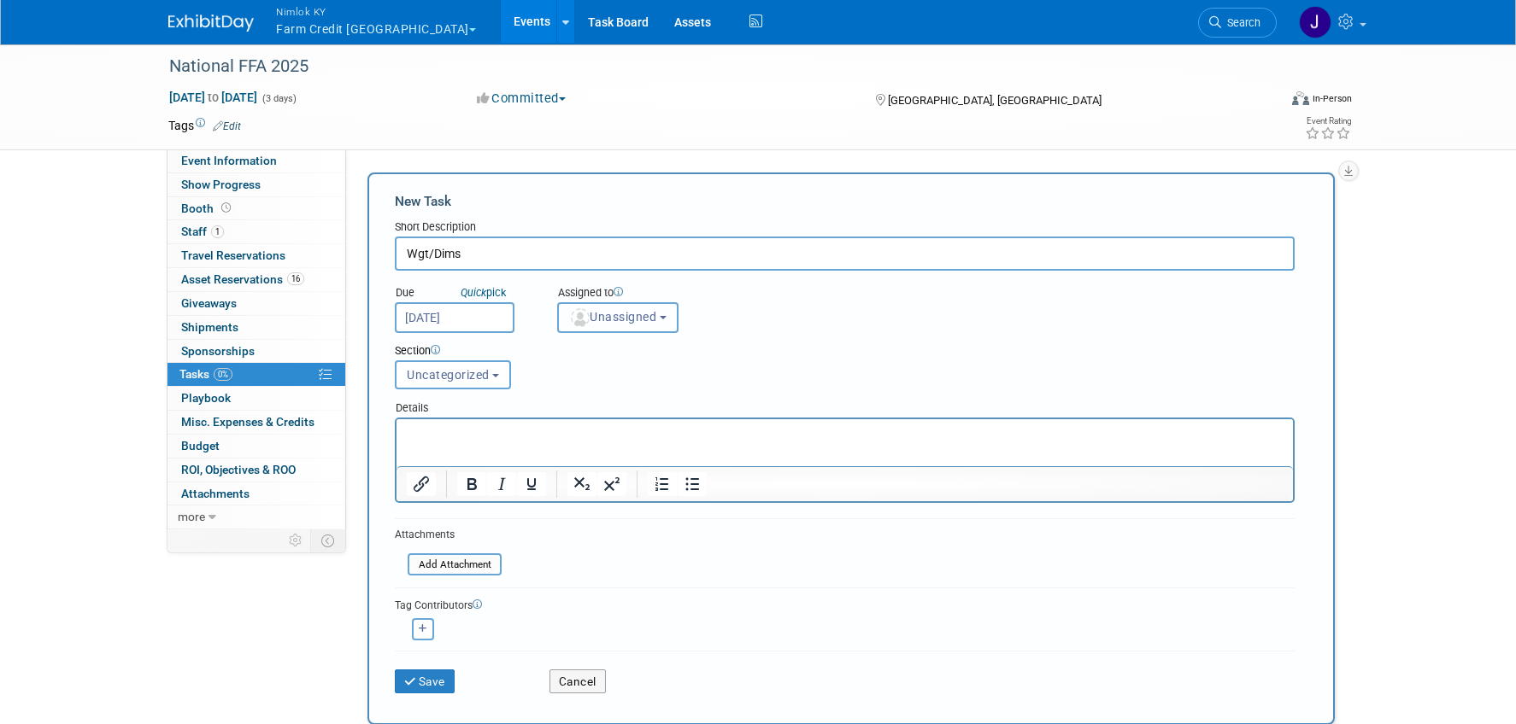
click at [619, 325] on button "Unassigned" at bounding box center [617, 317] width 121 height 31
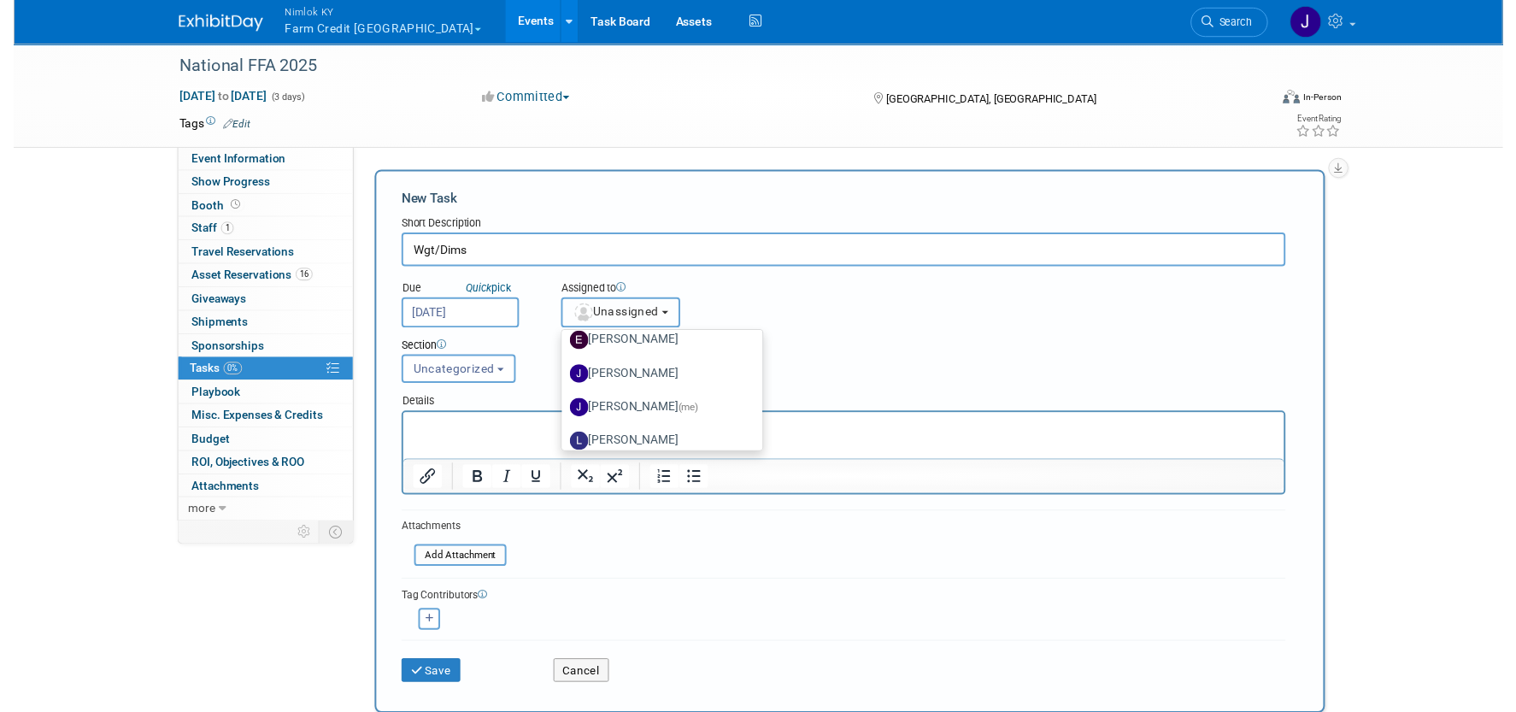
scroll to position [156, 0]
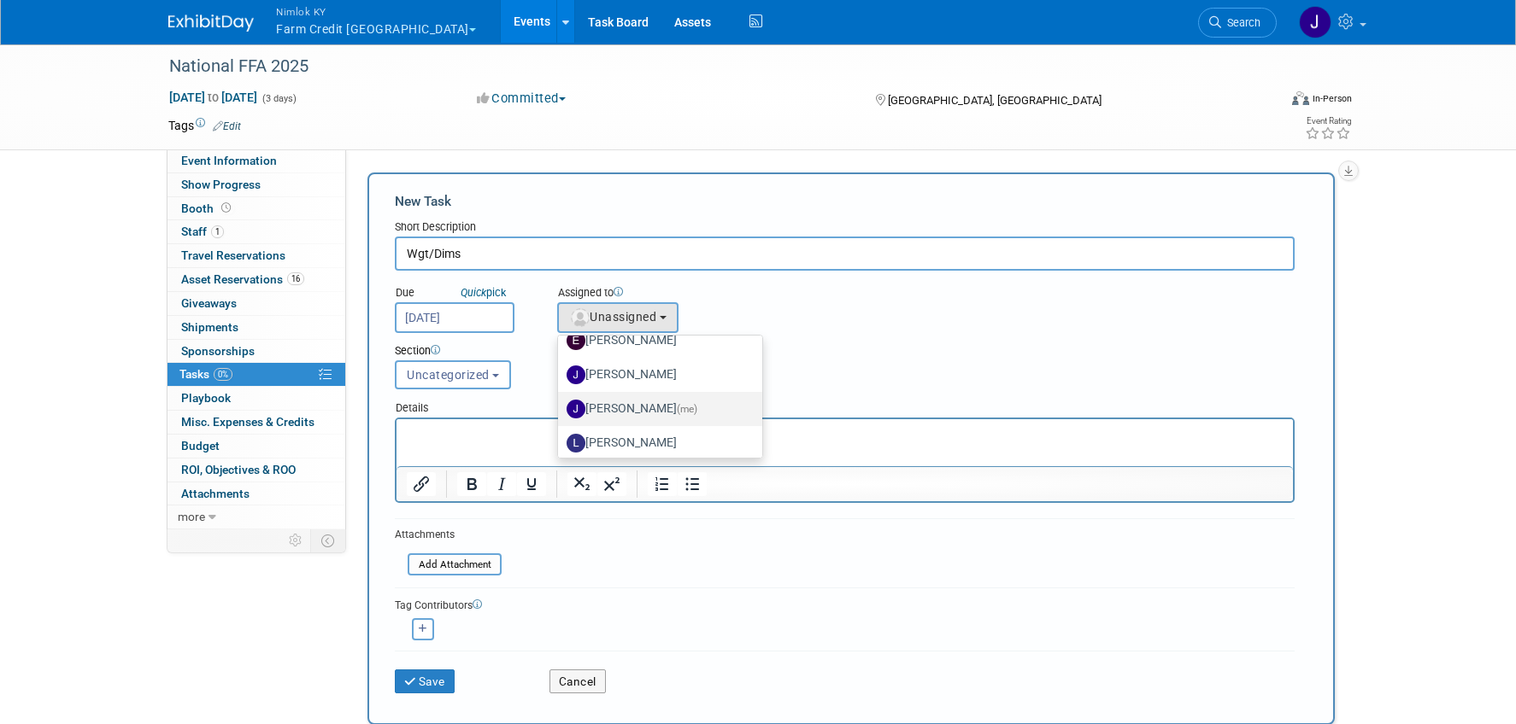
click at [652, 404] on label "[PERSON_NAME] (me)" at bounding box center [655, 409] width 179 height 27
click at [560, 404] on input "[PERSON_NAME] (me)" at bounding box center [554, 407] width 11 height 11
select select "6959d863-ee32-42c4-bffe-2330cab25484"
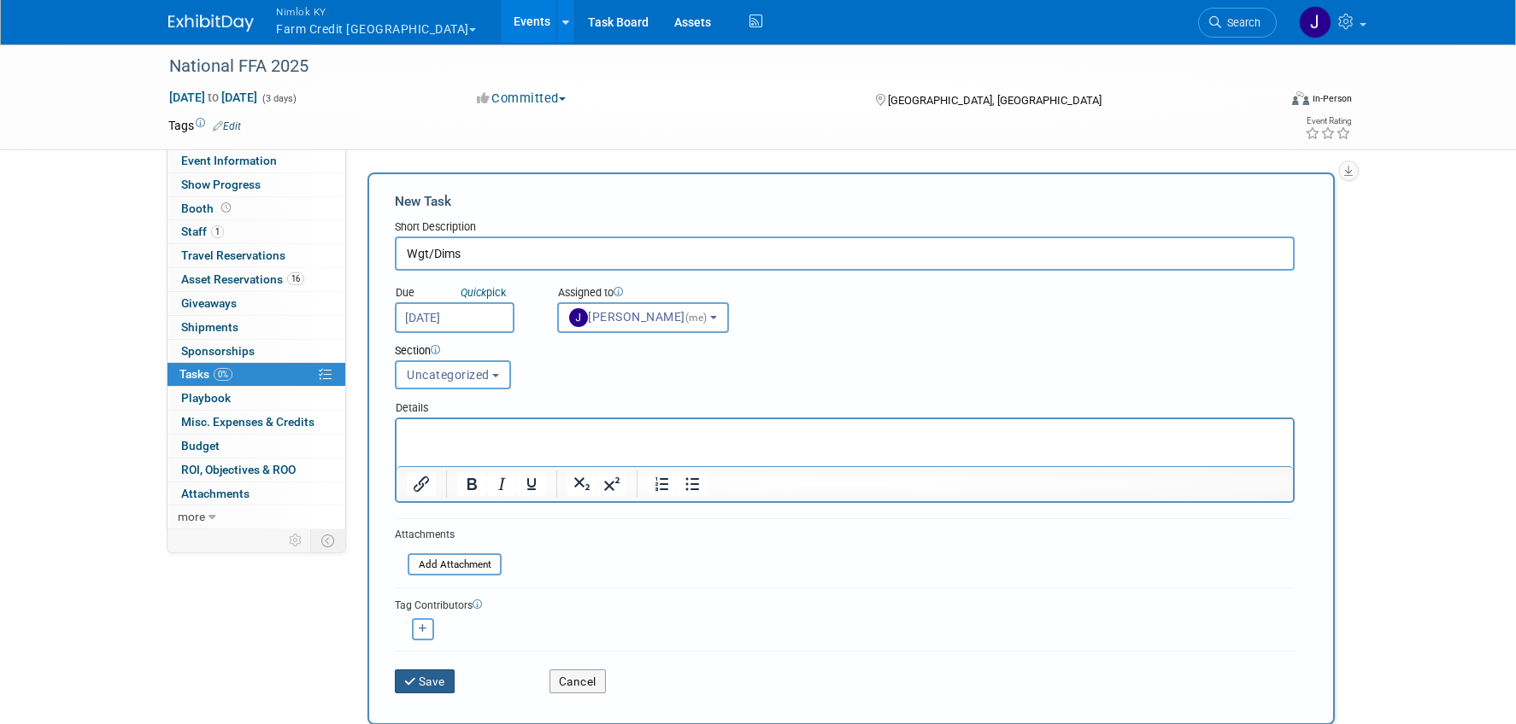
click at [436, 677] on button "Save" at bounding box center [425, 682] width 60 height 24
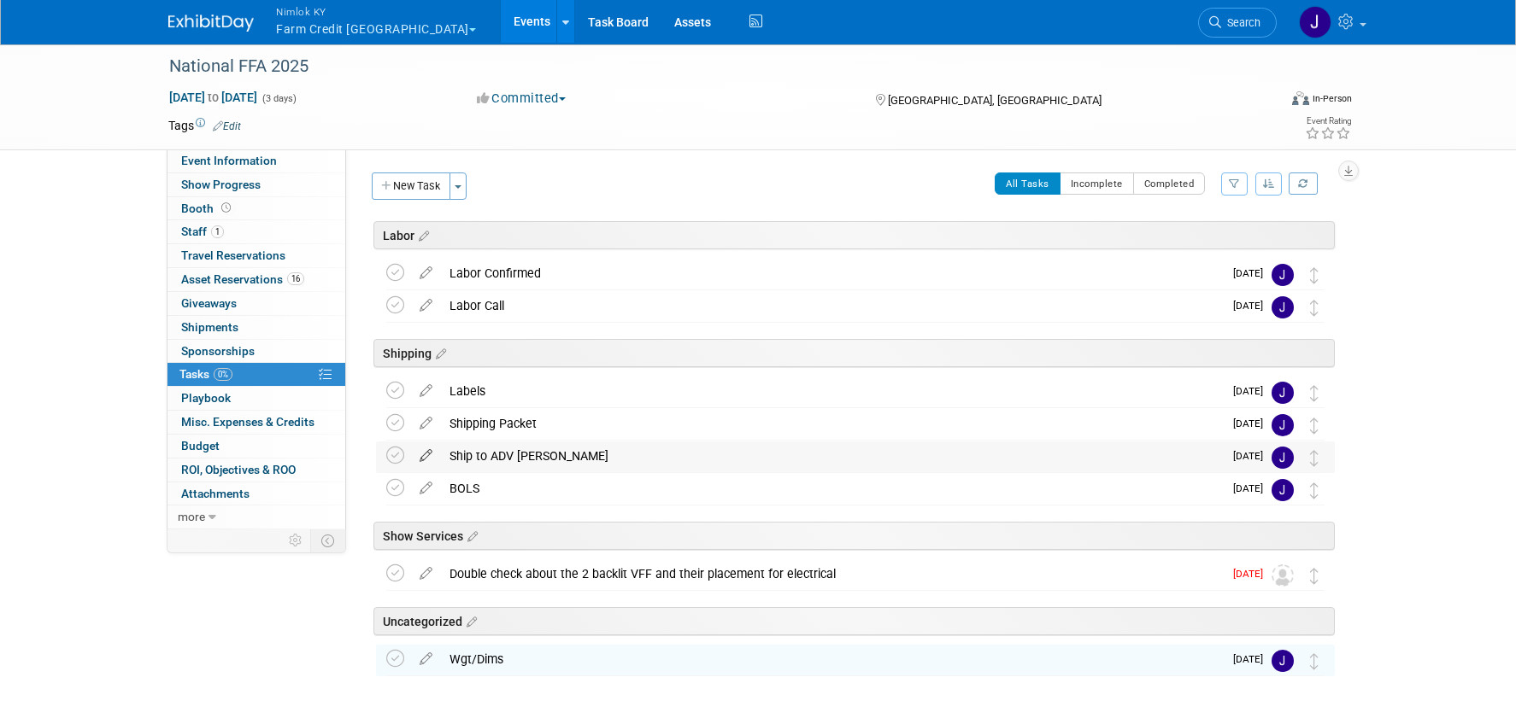
click at [431, 451] on icon at bounding box center [426, 452] width 30 height 21
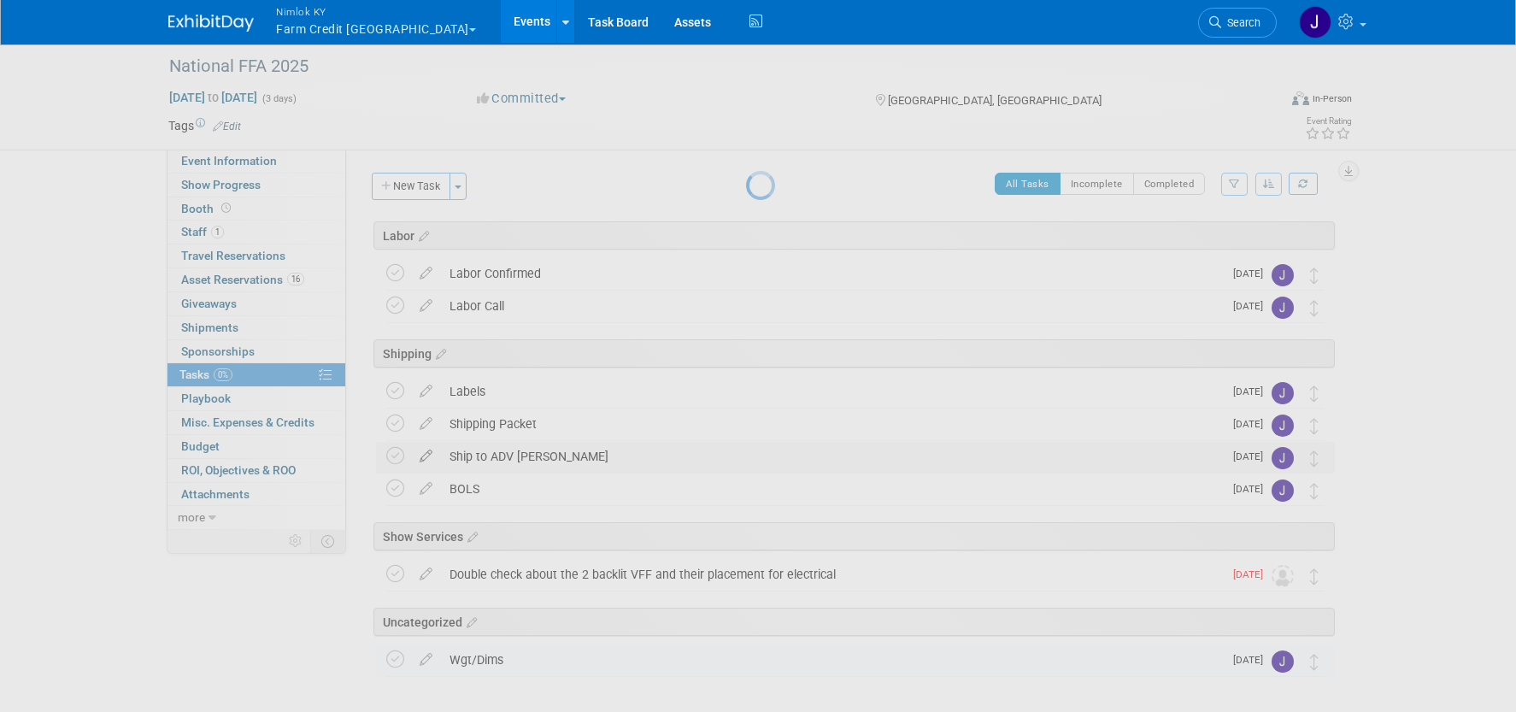
select select "9"
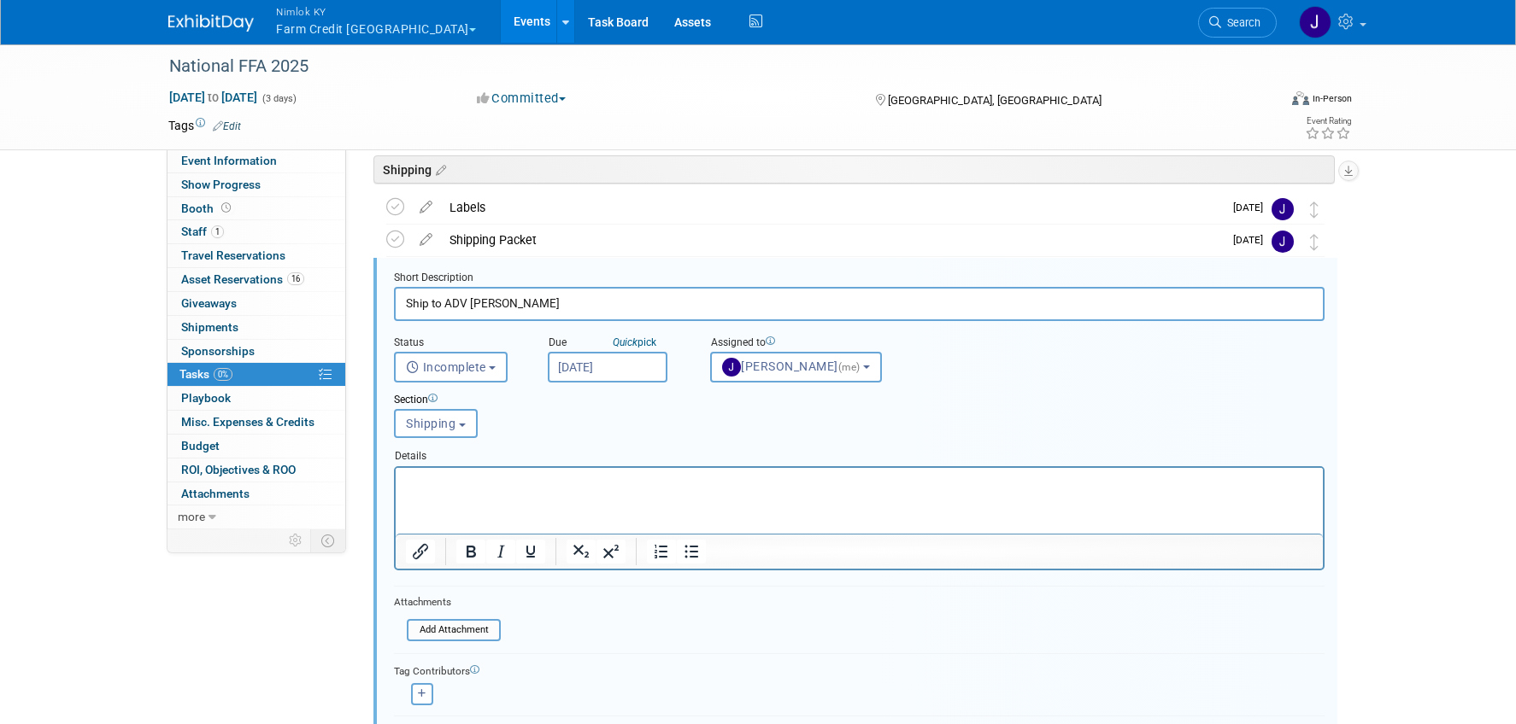
scroll to position [191, 0]
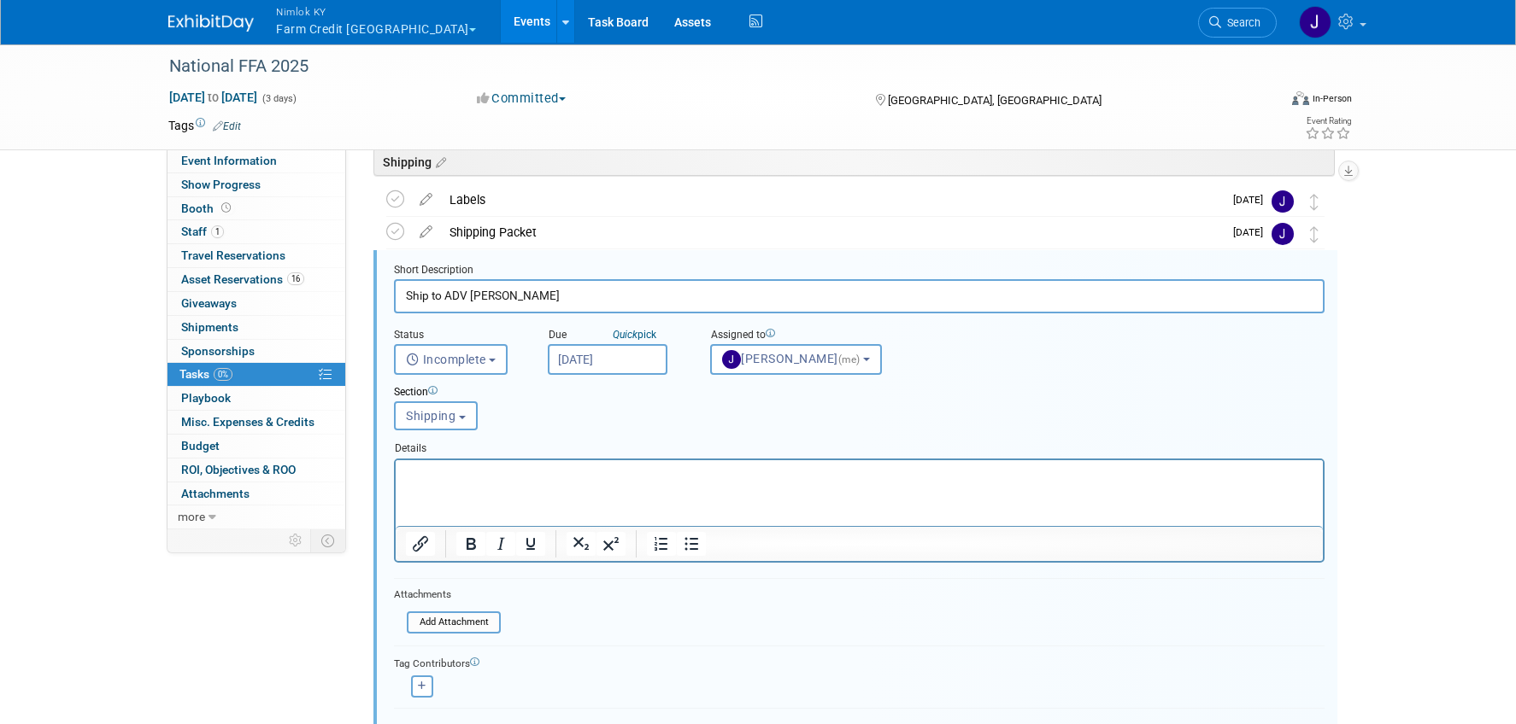
click at [590, 363] on input "[DATE]" at bounding box center [608, 359] width 120 height 31
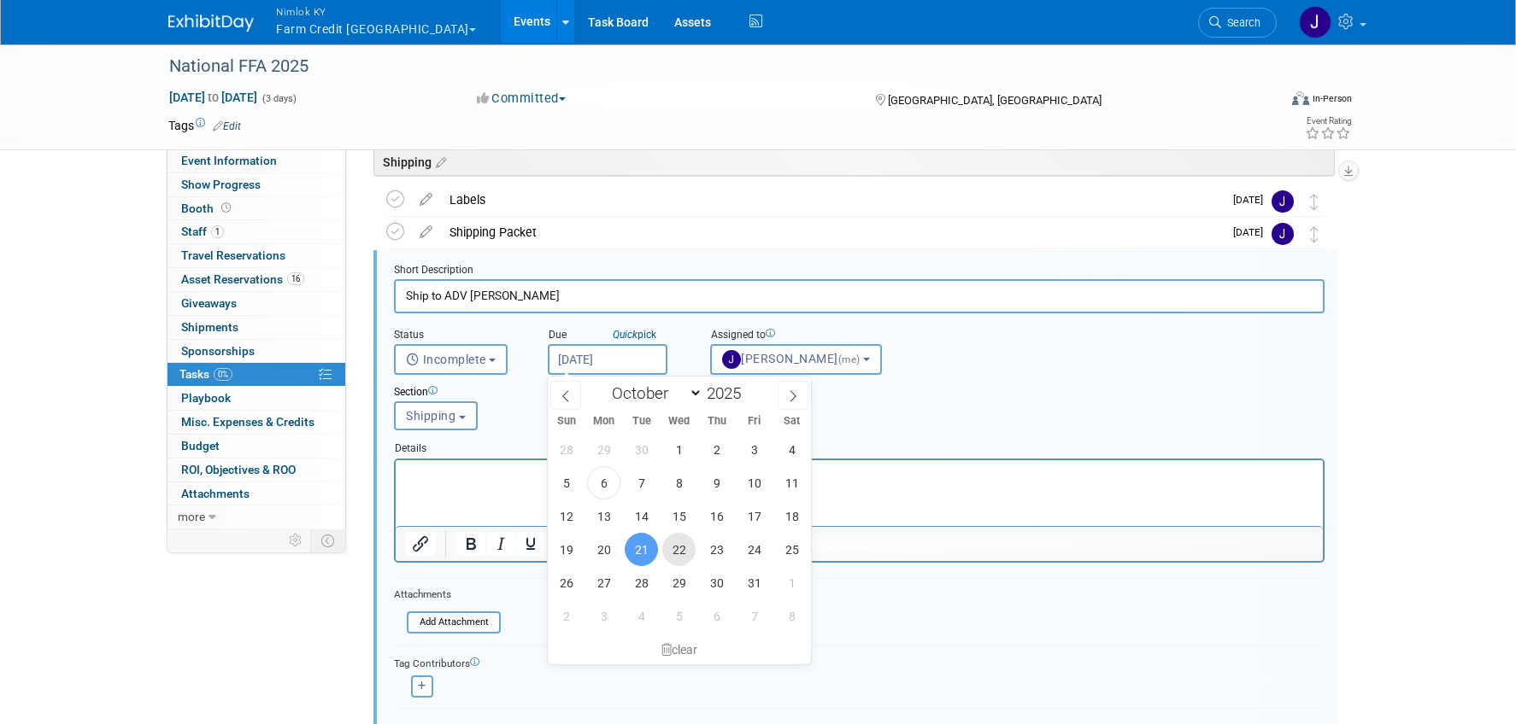
click at [686, 550] on span "22" at bounding box center [678, 549] width 33 height 33
type input "[DATE]"
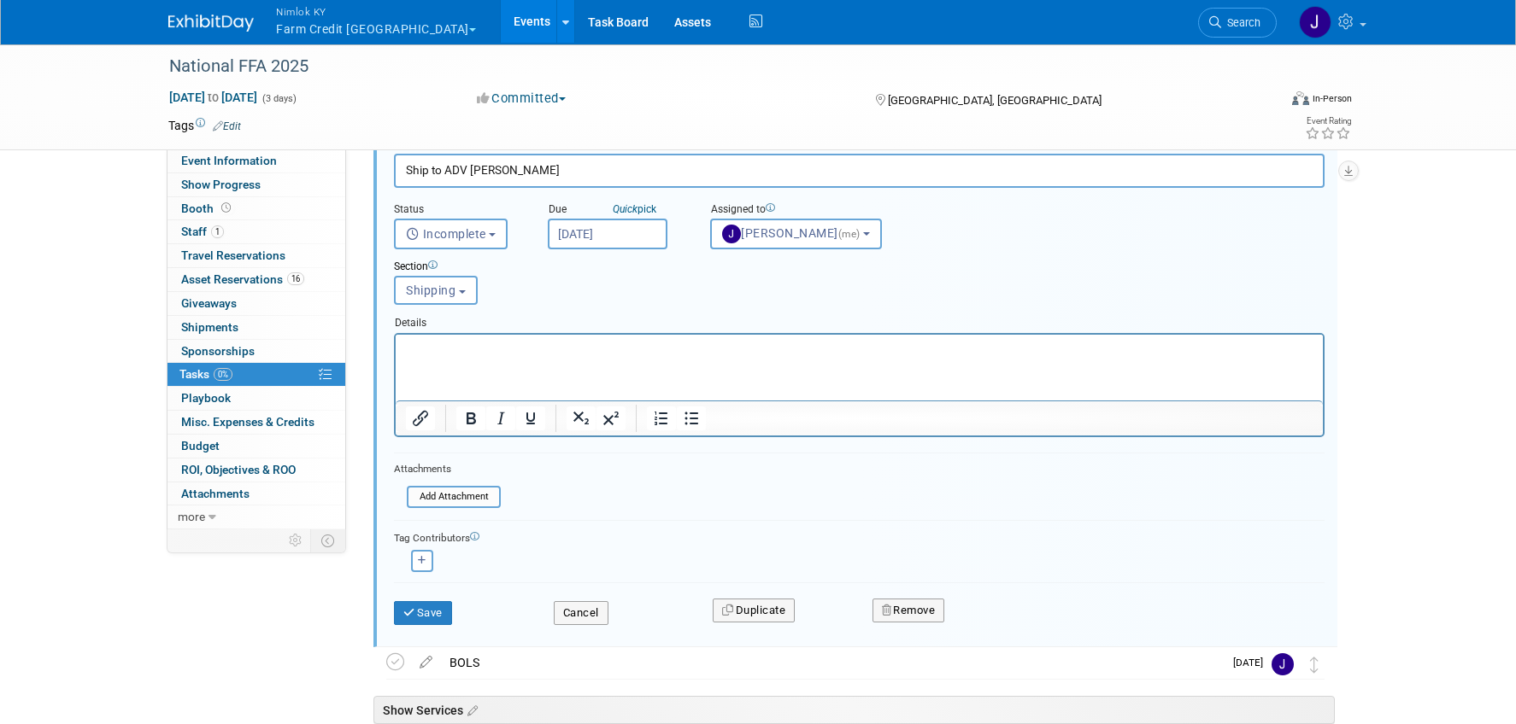
scroll to position [395, 0]
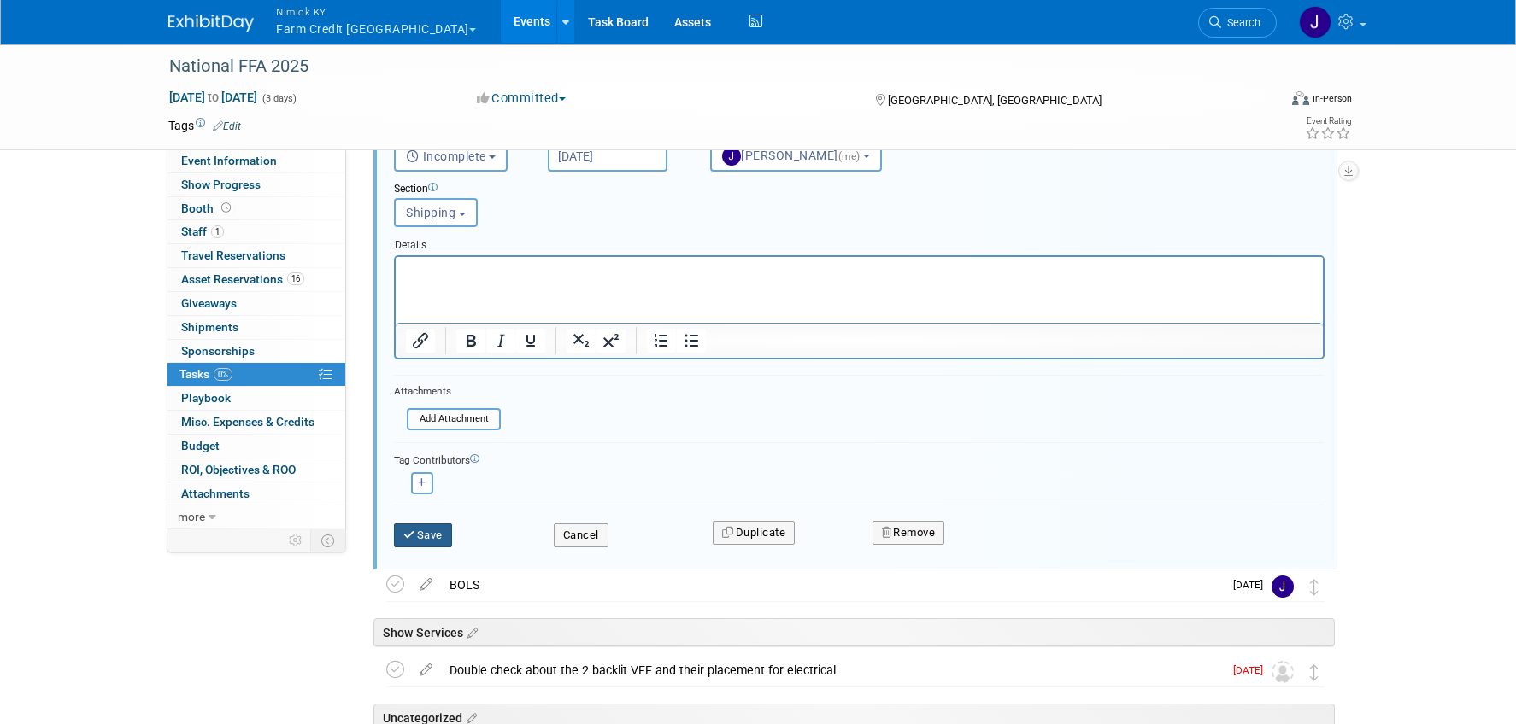
click at [446, 527] on button "Save" at bounding box center [423, 536] width 58 height 24
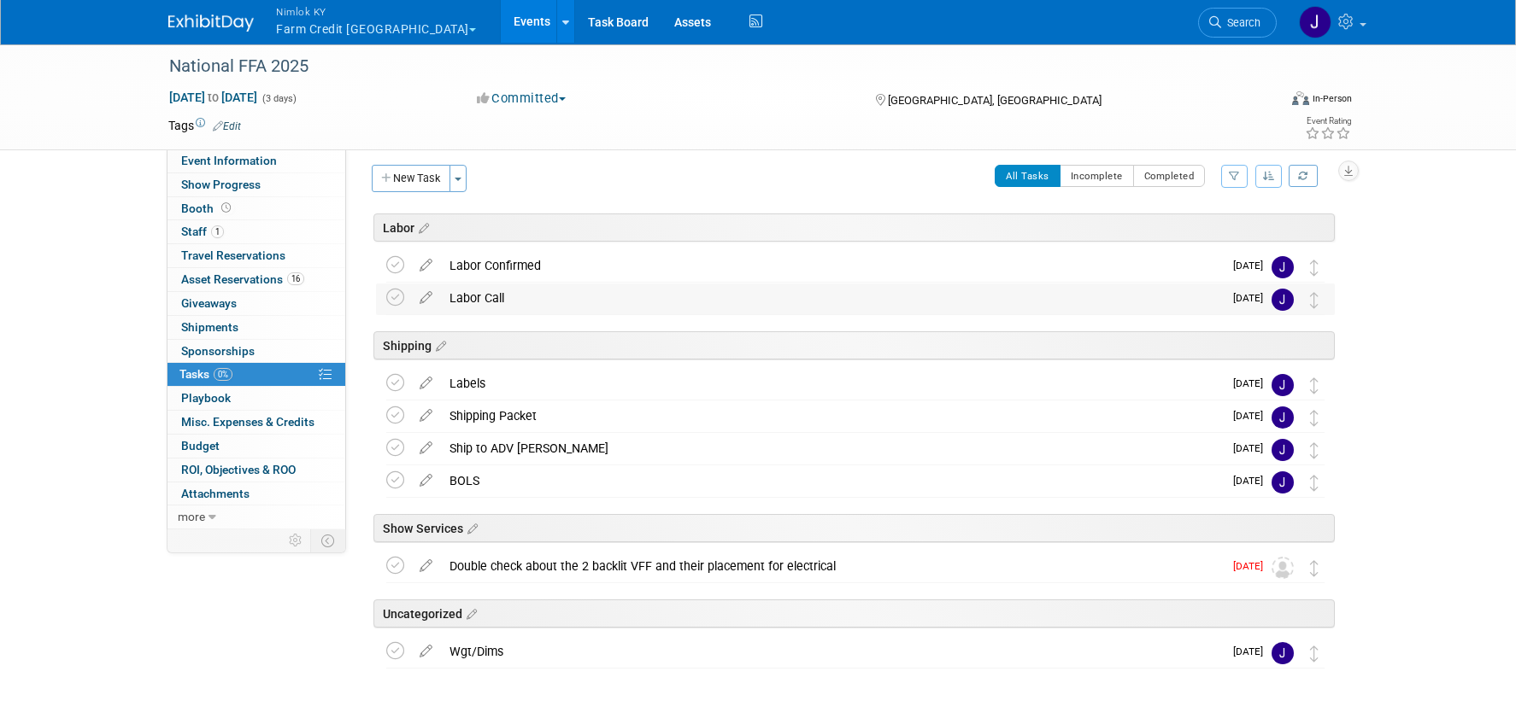
scroll to position [0, 0]
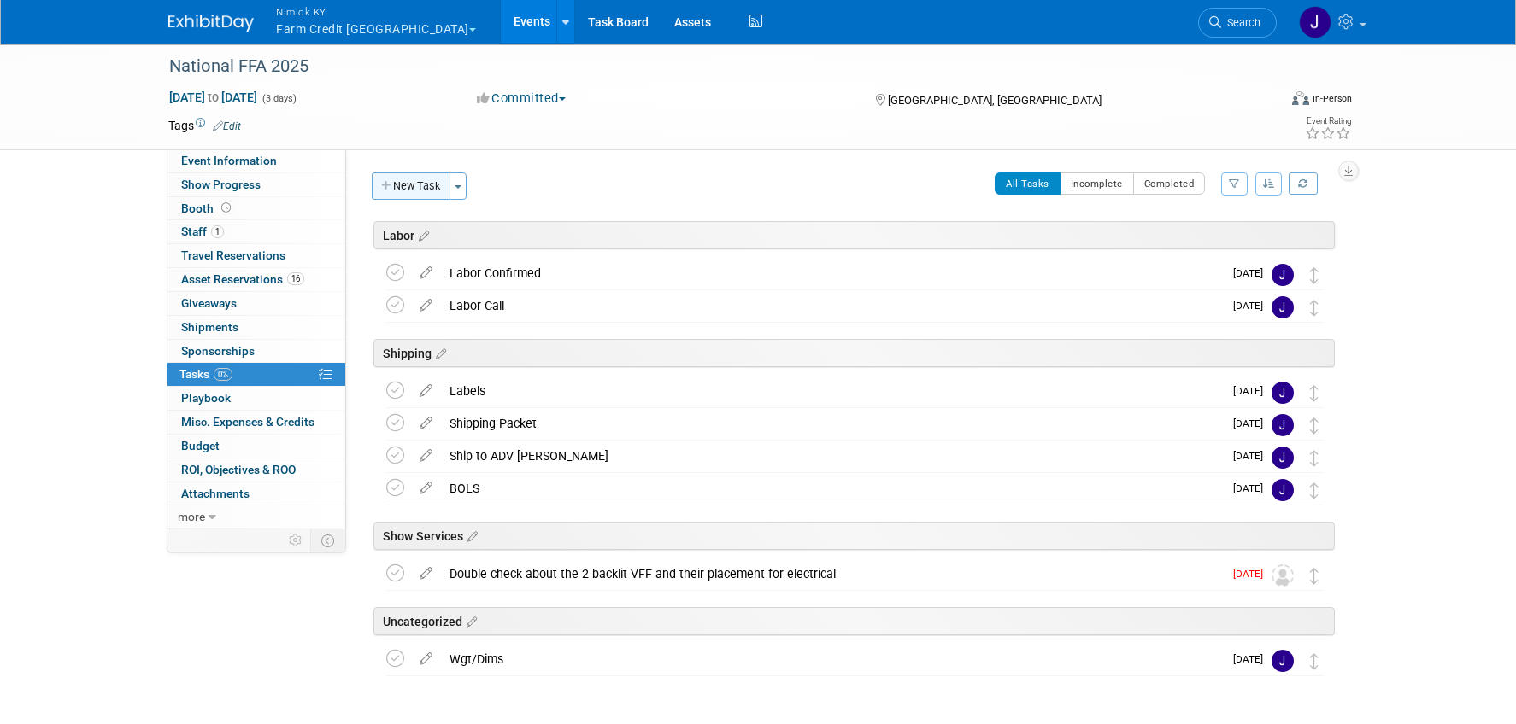
click at [411, 179] on button "New Task" at bounding box center [411, 186] width 79 height 27
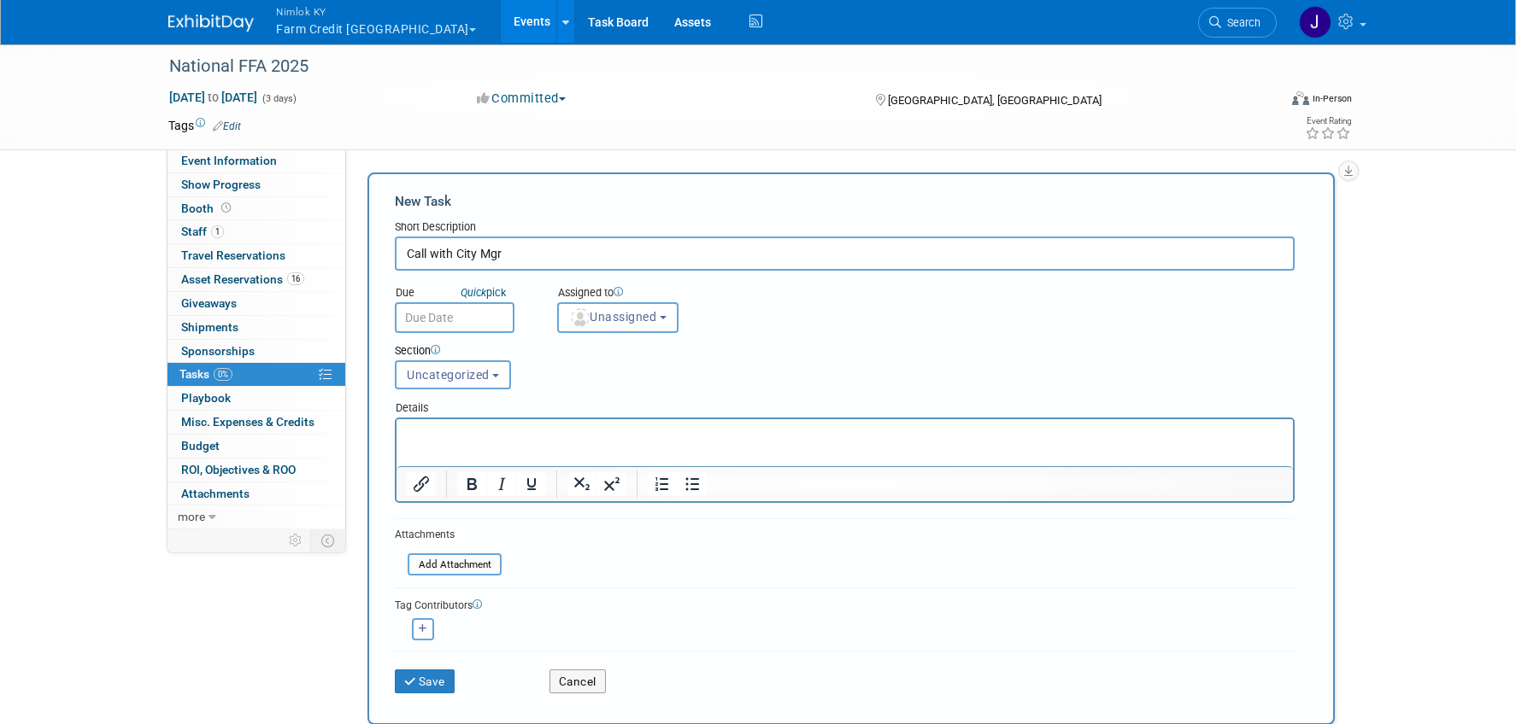
type input "Call with City Mgr"
click at [463, 315] on input "text" at bounding box center [455, 317] width 120 height 31
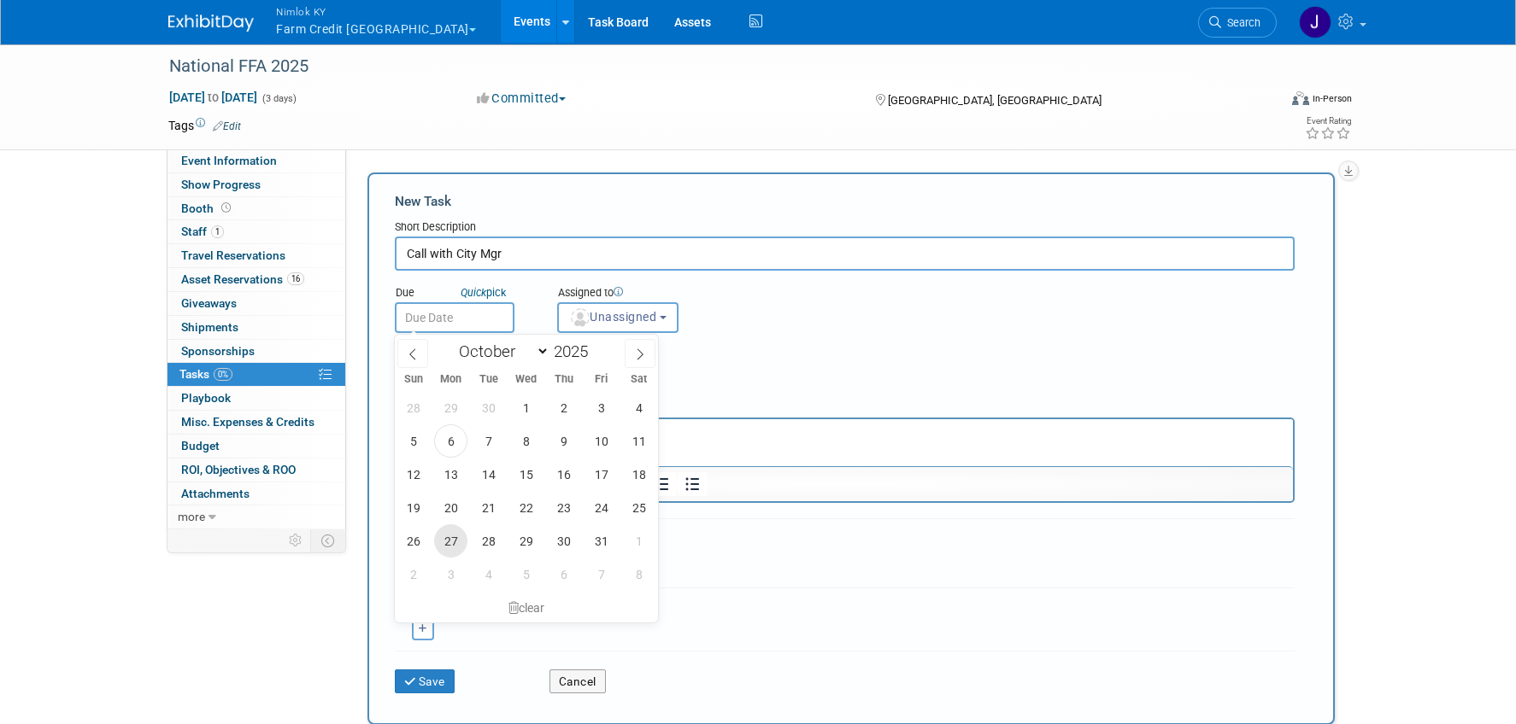
click at [452, 545] on span "27" at bounding box center [450, 541] width 33 height 33
type input "[DATE]"
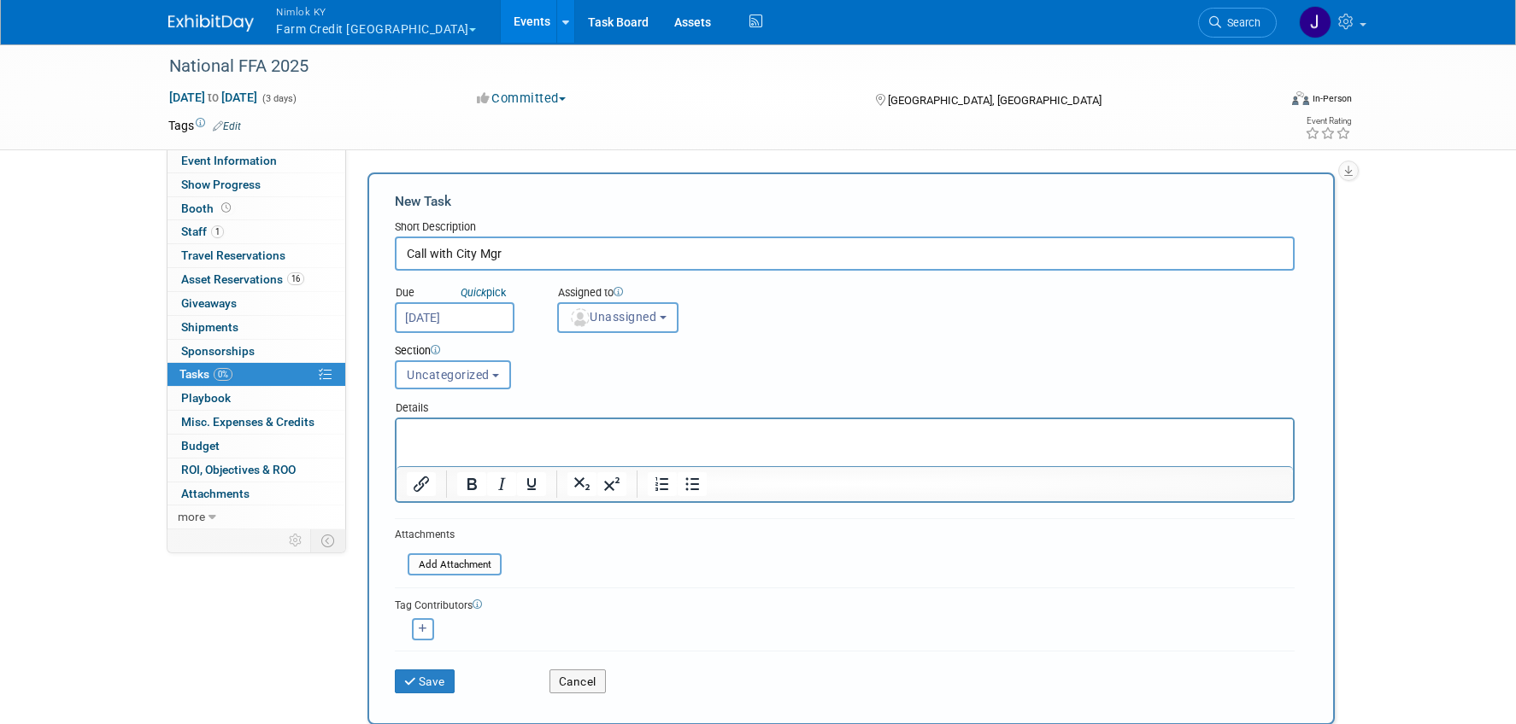
click at [622, 325] on button "Unassigned" at bounding box center [617, 317] width 121 height 31
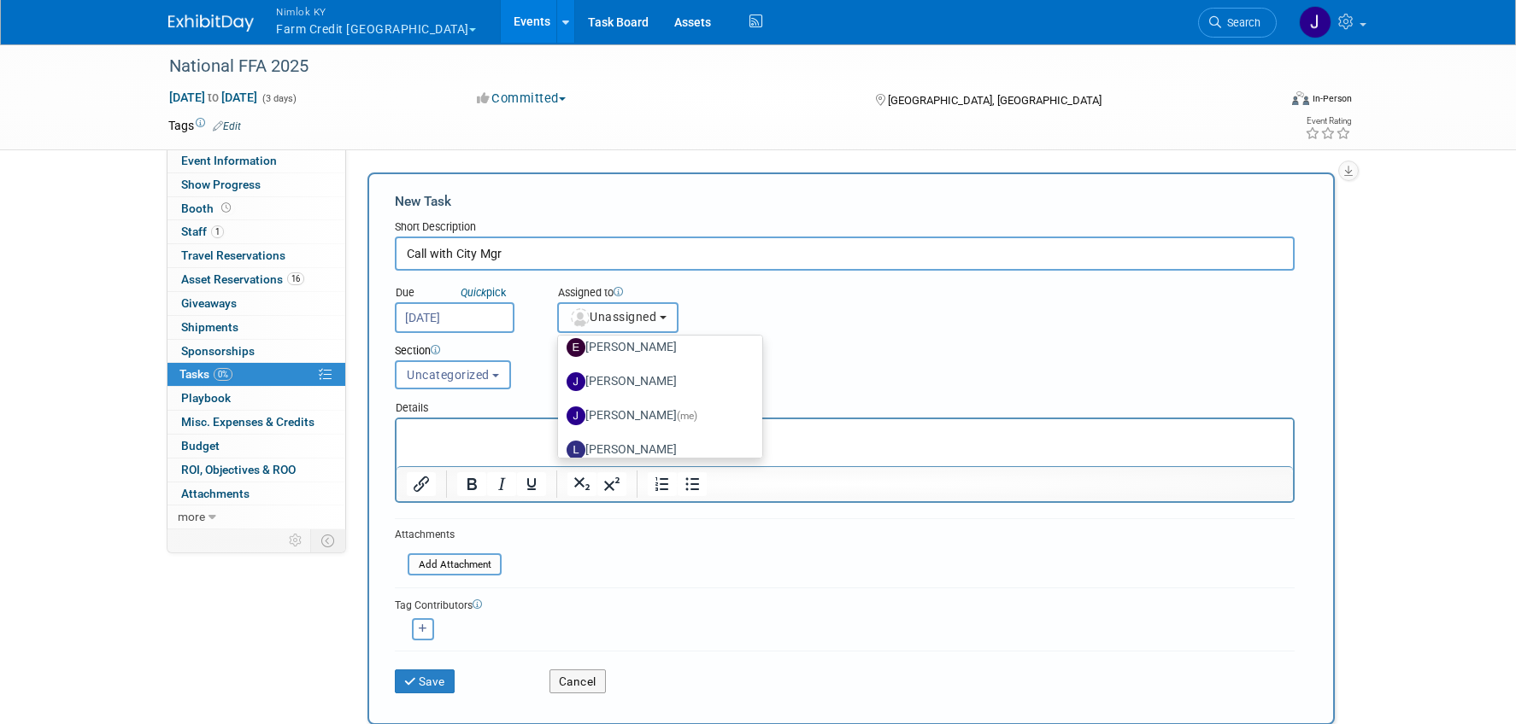
scroll to position [151, 0]
click at [654, 409] on label "[PERSON_NAME] (me)" at bounding box center [655, 414] width 179 height 27
click at [560, 409] on input "[PERSON_NAME] (me)" at bounding box center [554, 412] width 11 height 11
select select "6959d863-ee32-42c4-bffe-2330cab25484"
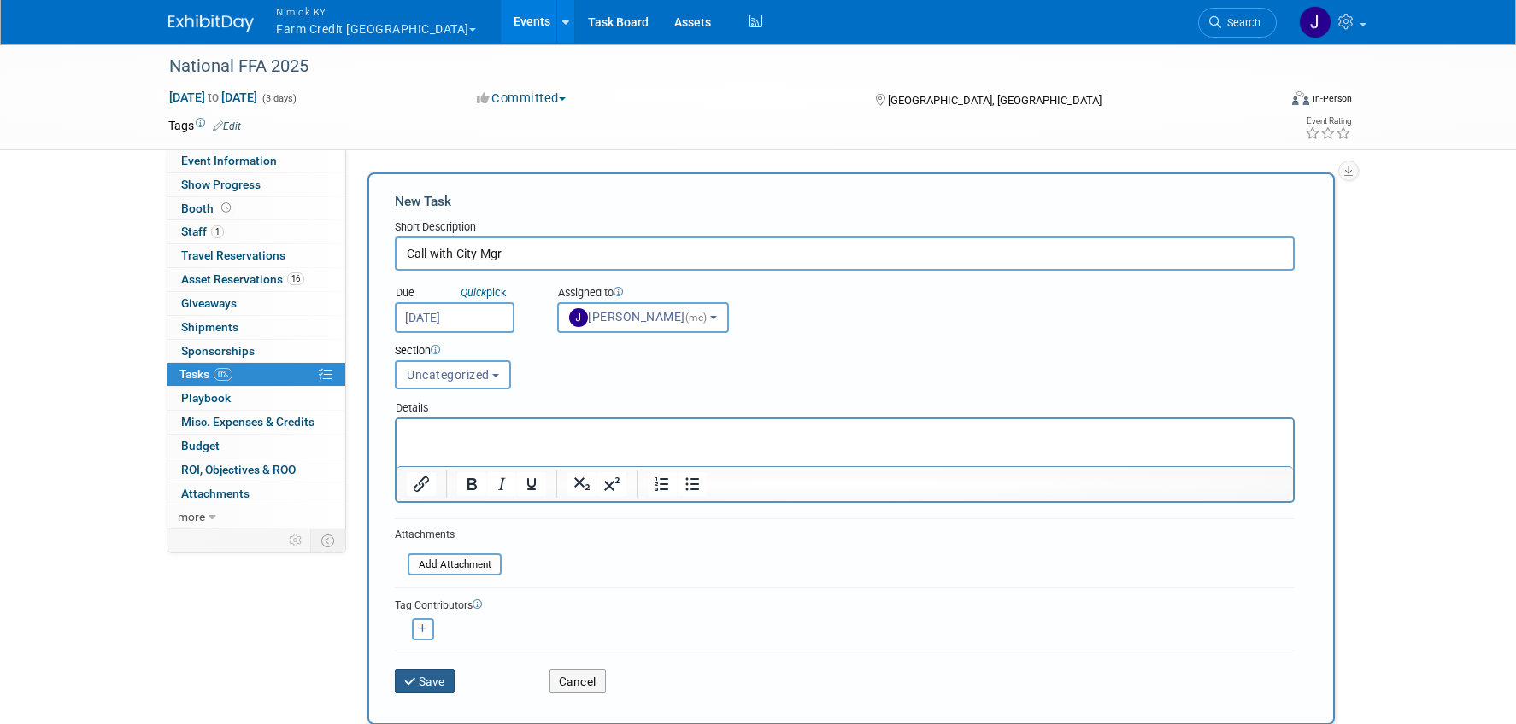
click at [412, 677] on icon "submit" at bounding box center [411, 683] width 15 height 12
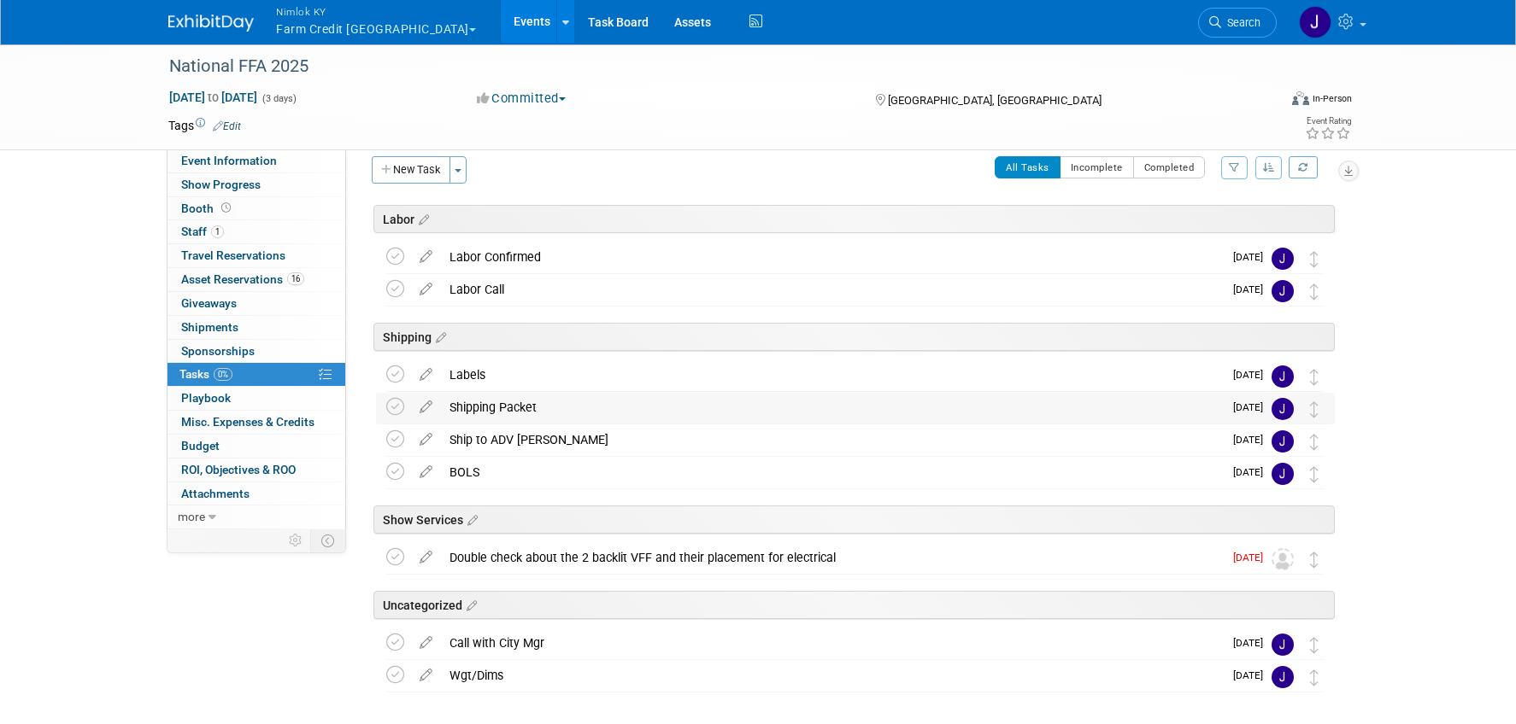
scroll to position [19, 0]
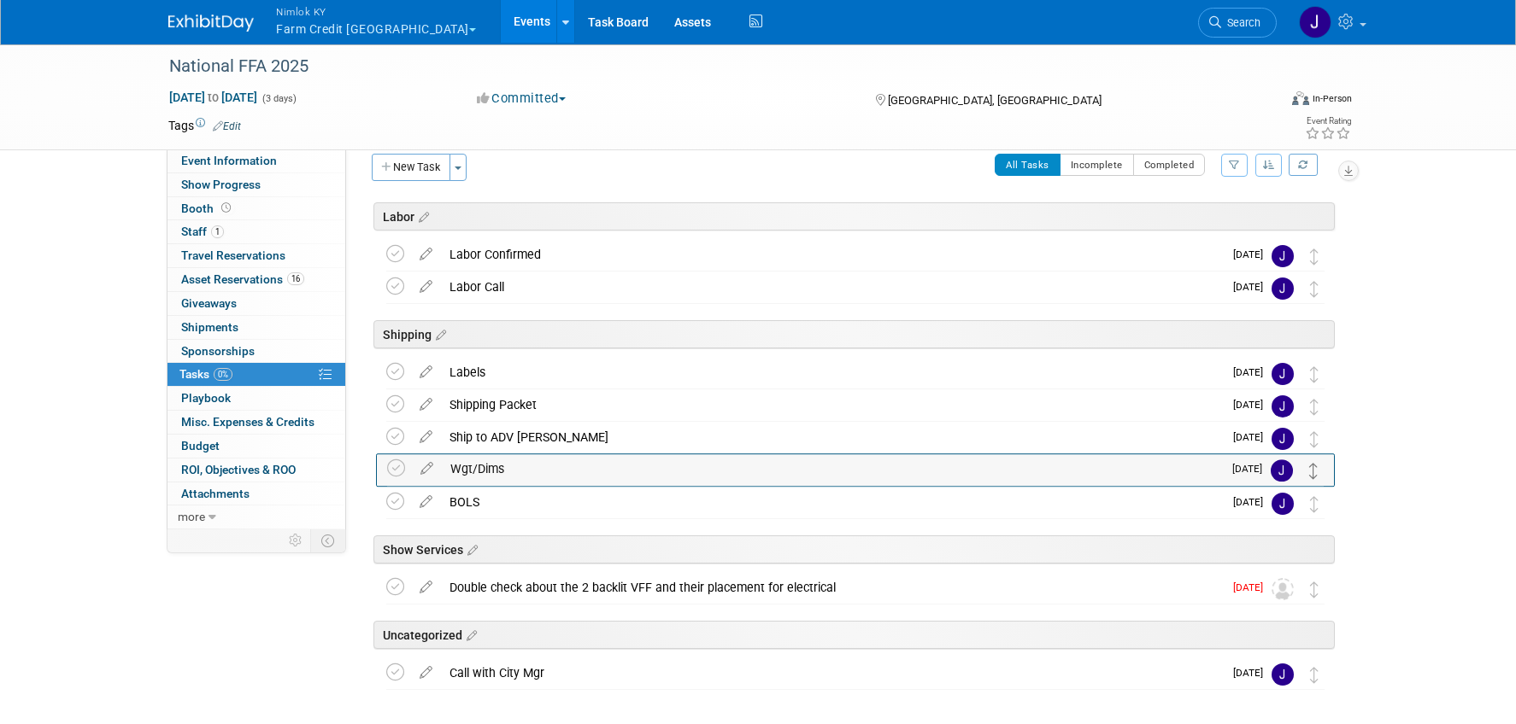
drag, startPoint x: 1313, startPoint y: 675, endPoint x: 1314, endPoint y: 470, distance: 205.0
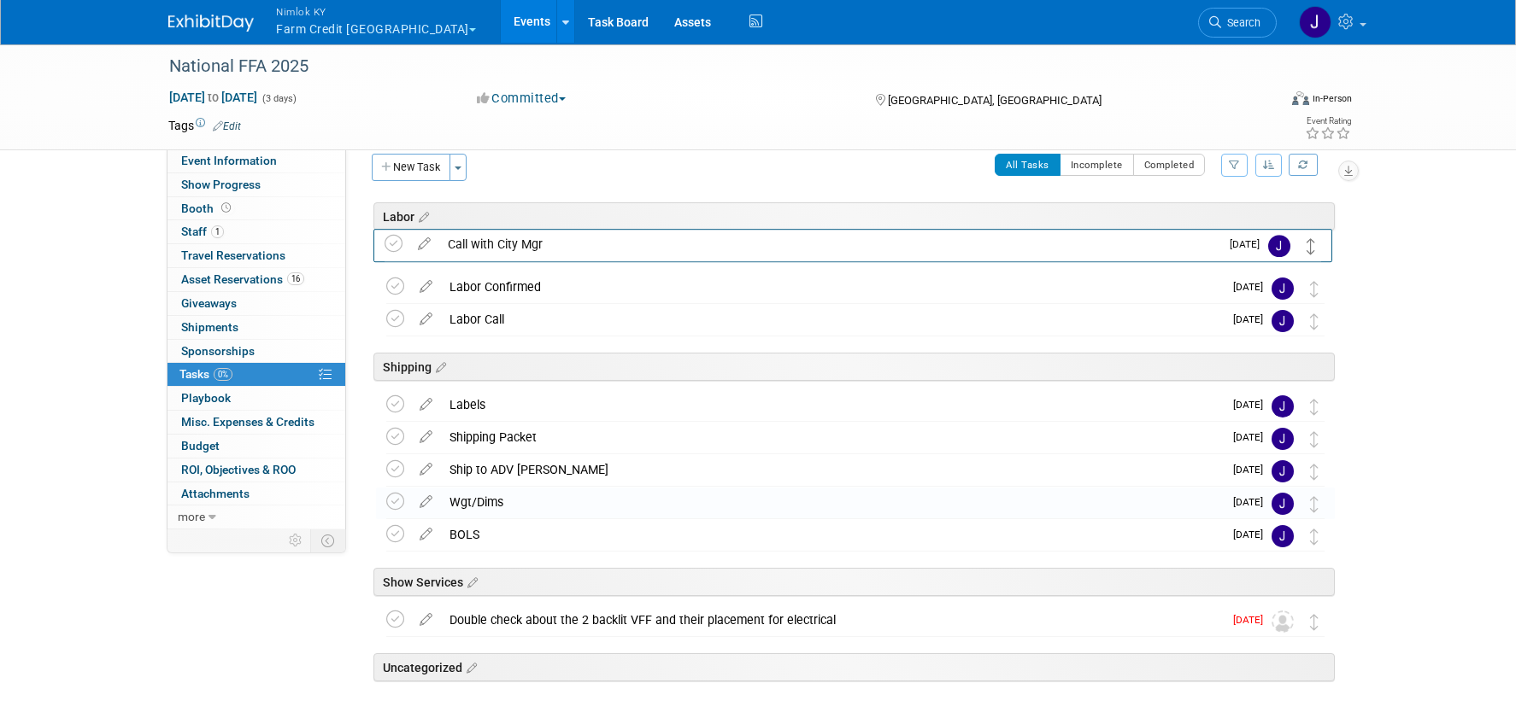
drag, startPoint x: 1310, startPoint y: 672, endPoint x: 1308, endPoint y: 239, distance: 433.1
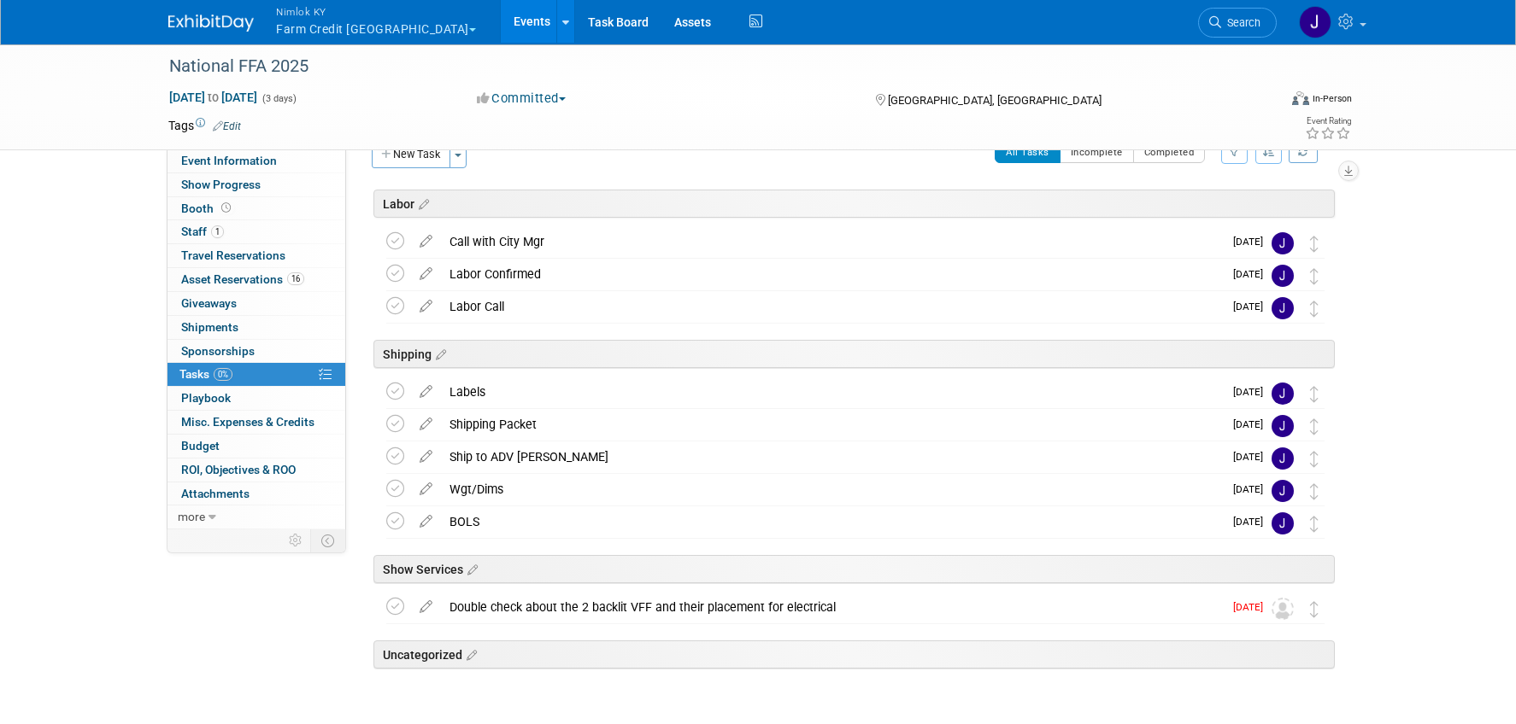
scroll to position [0, 0]
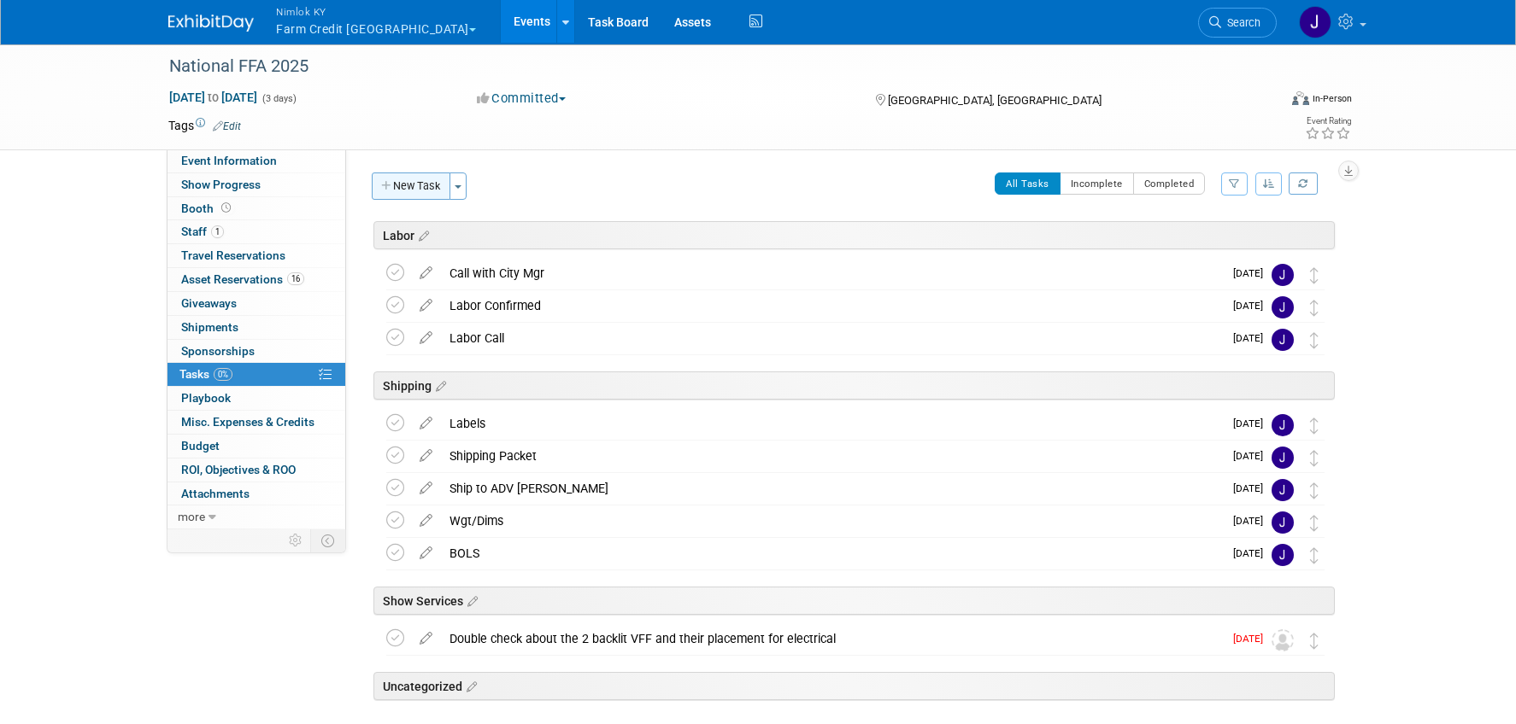
click at [413, 185] on button "New Task" at bounding box center [411, 186] width 79 height 27
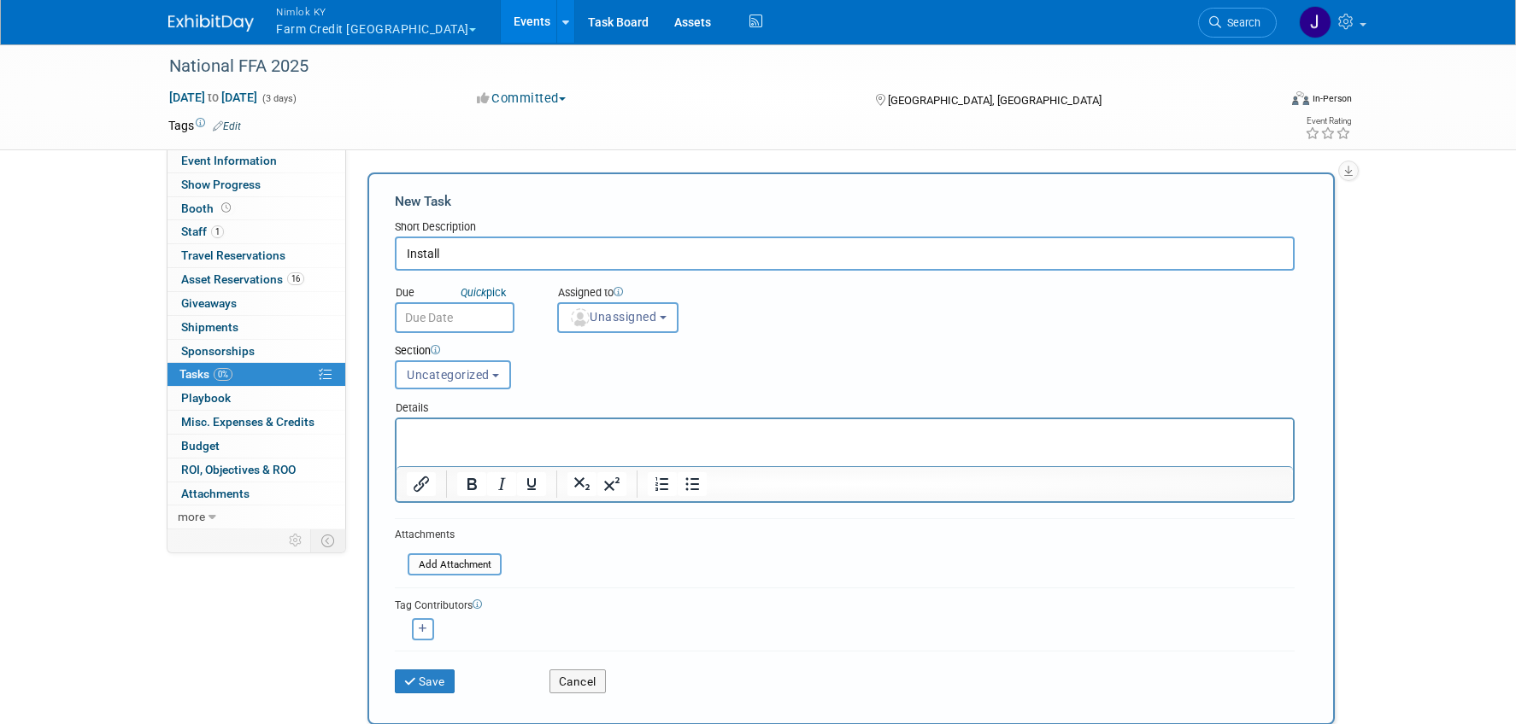
type input "Install"
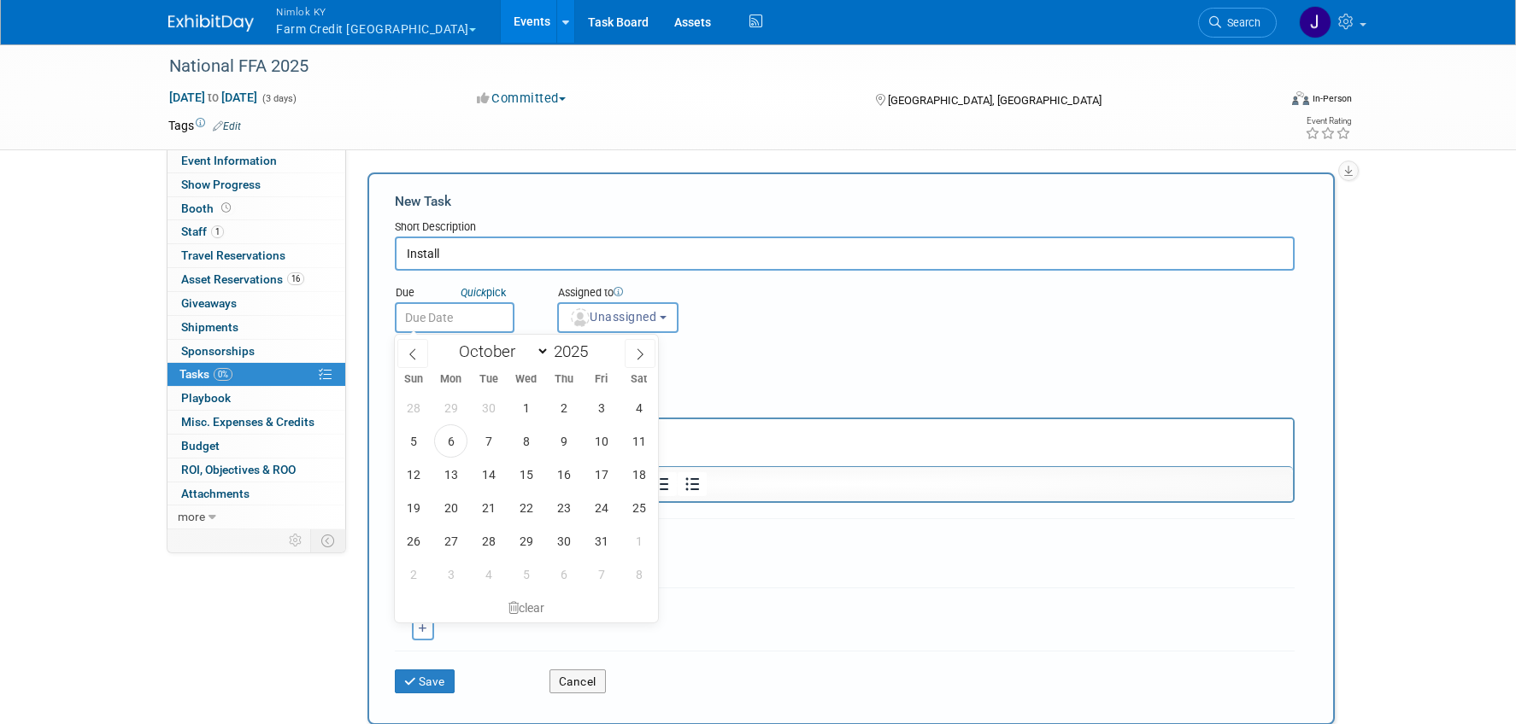
click at [418, 316] on input "text" at bounding box center [455, 317] width 120 height 31
click at [482, 533] on span "28" at bounding box center [488, 541] width 33 height 33
type input "[DATE]"
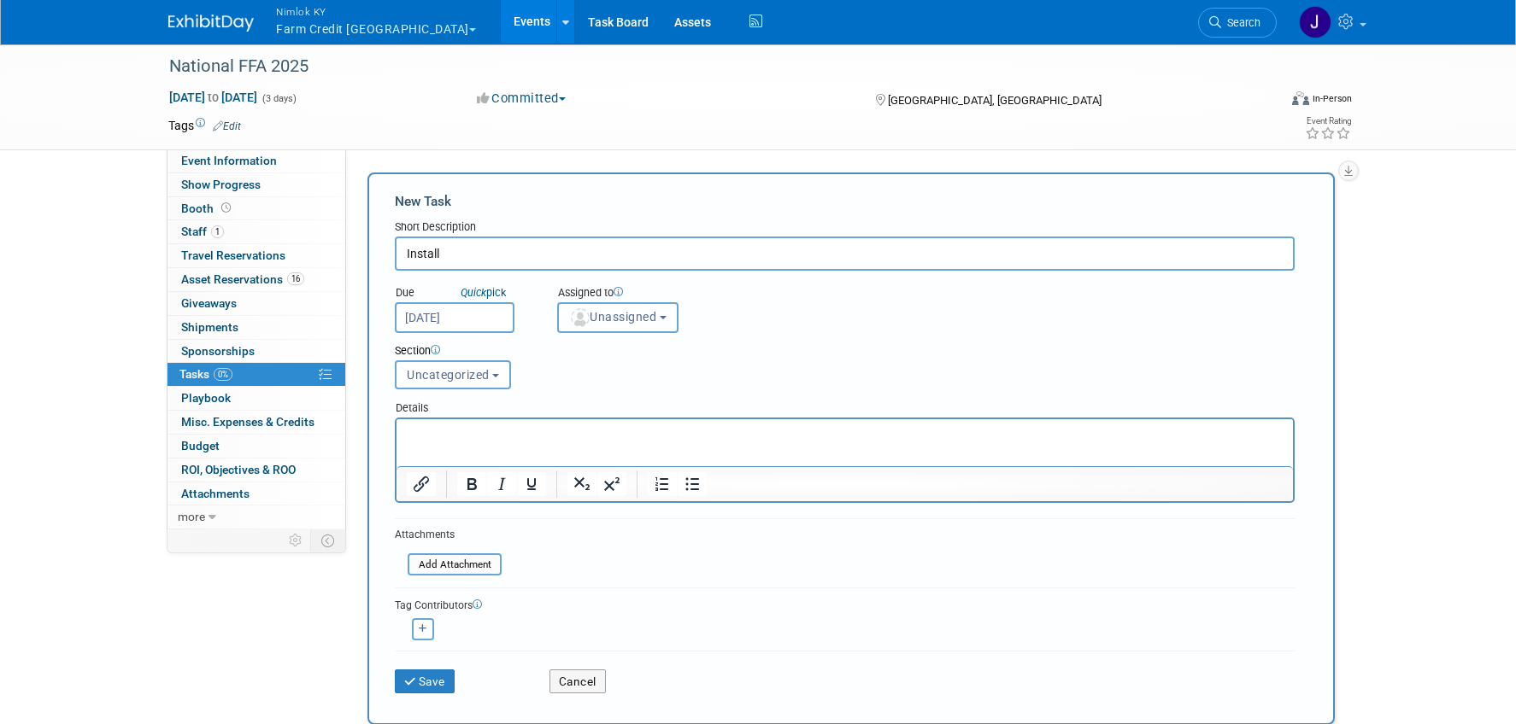
click at [607, 322] on span "Unassigned" at bounding box center [612, 317] width 87 height 14
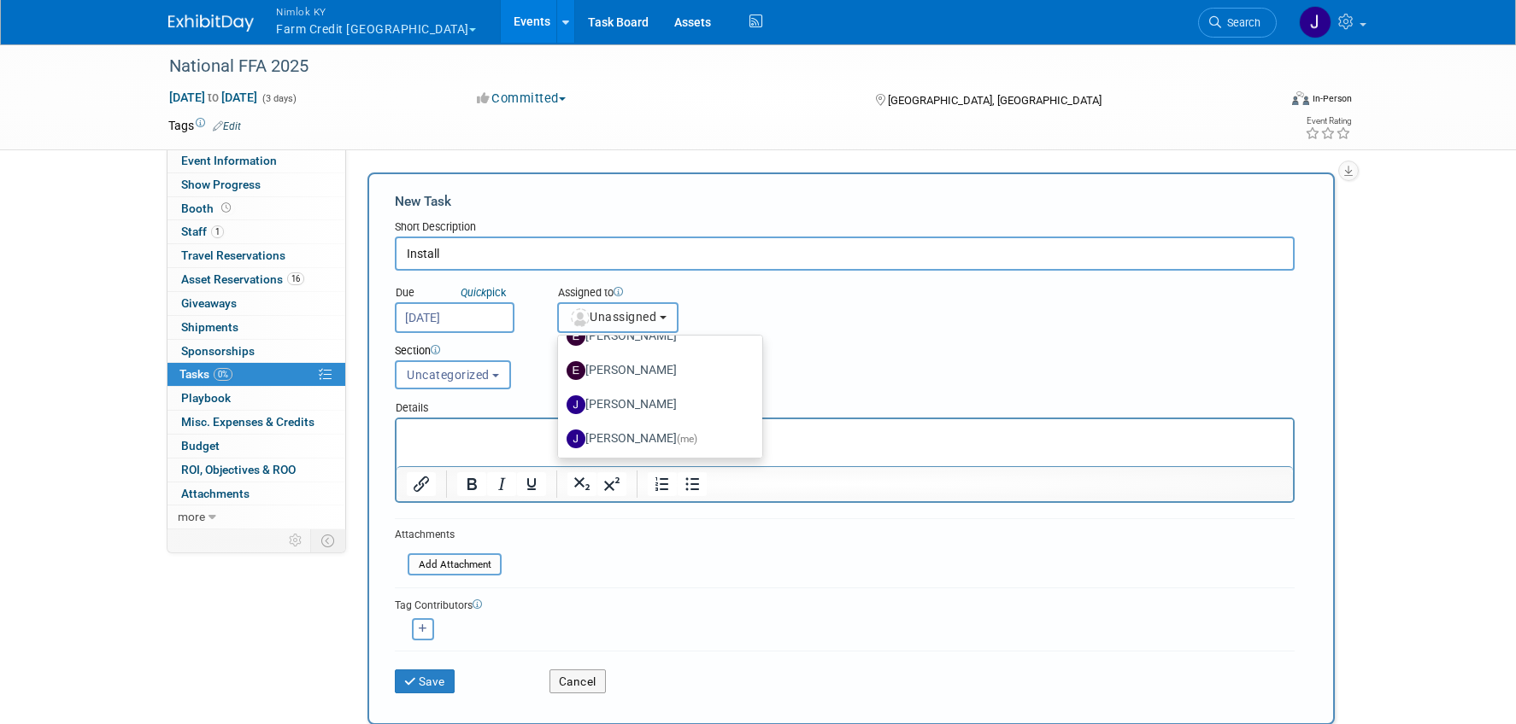
scroll to position [129, 0]
click at [635, 428] on label "[PERSON_NAME] (me)" at bounding box center [655, 436] width 179 height 27
click at [560, 429] on input "[PERSON_NAME] (me)" at bounding box center [554, 434] width 11 height 11
select select "6959d863-ee32-42c4-bffe-2330cab25484"
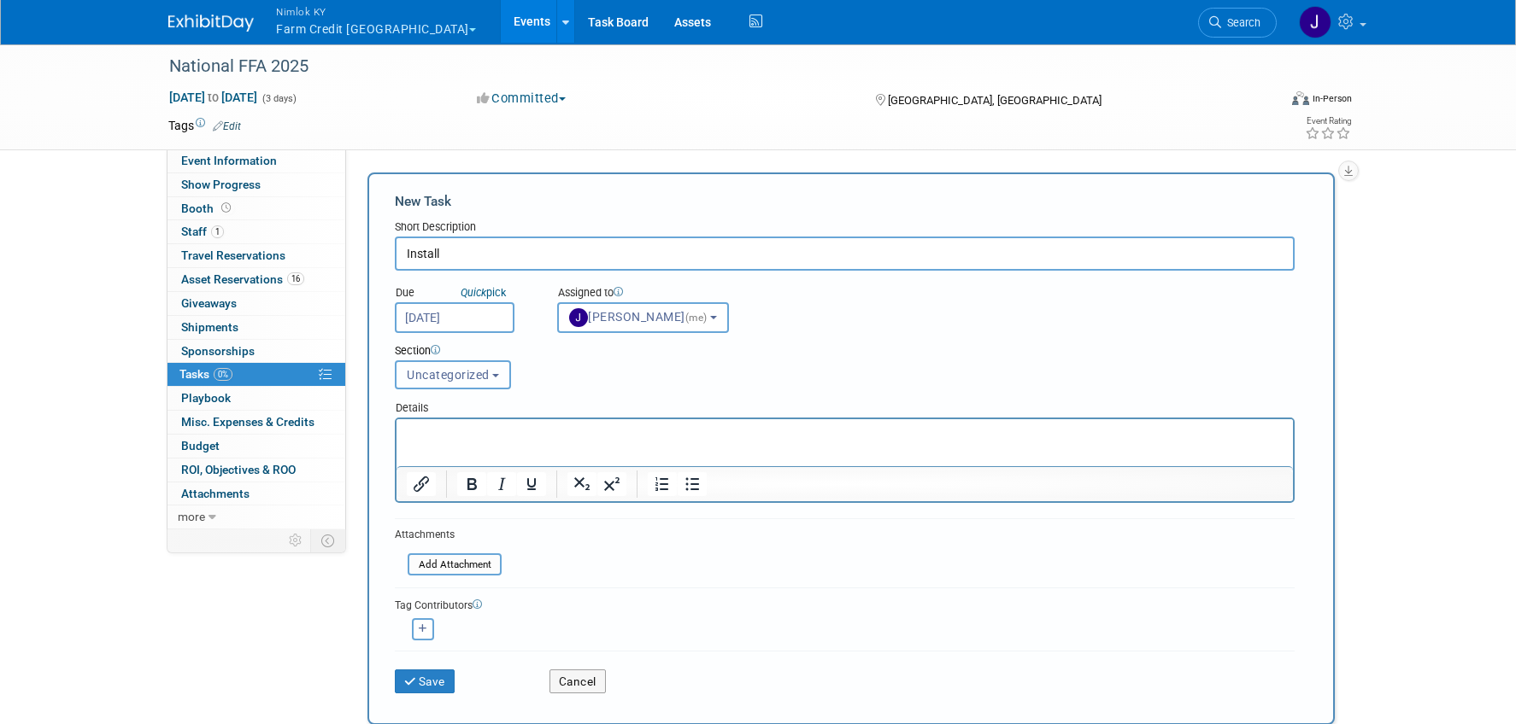
click at [469, 376] on span "Uncategorized" at bounding box center [448, 375] width 83 height 14
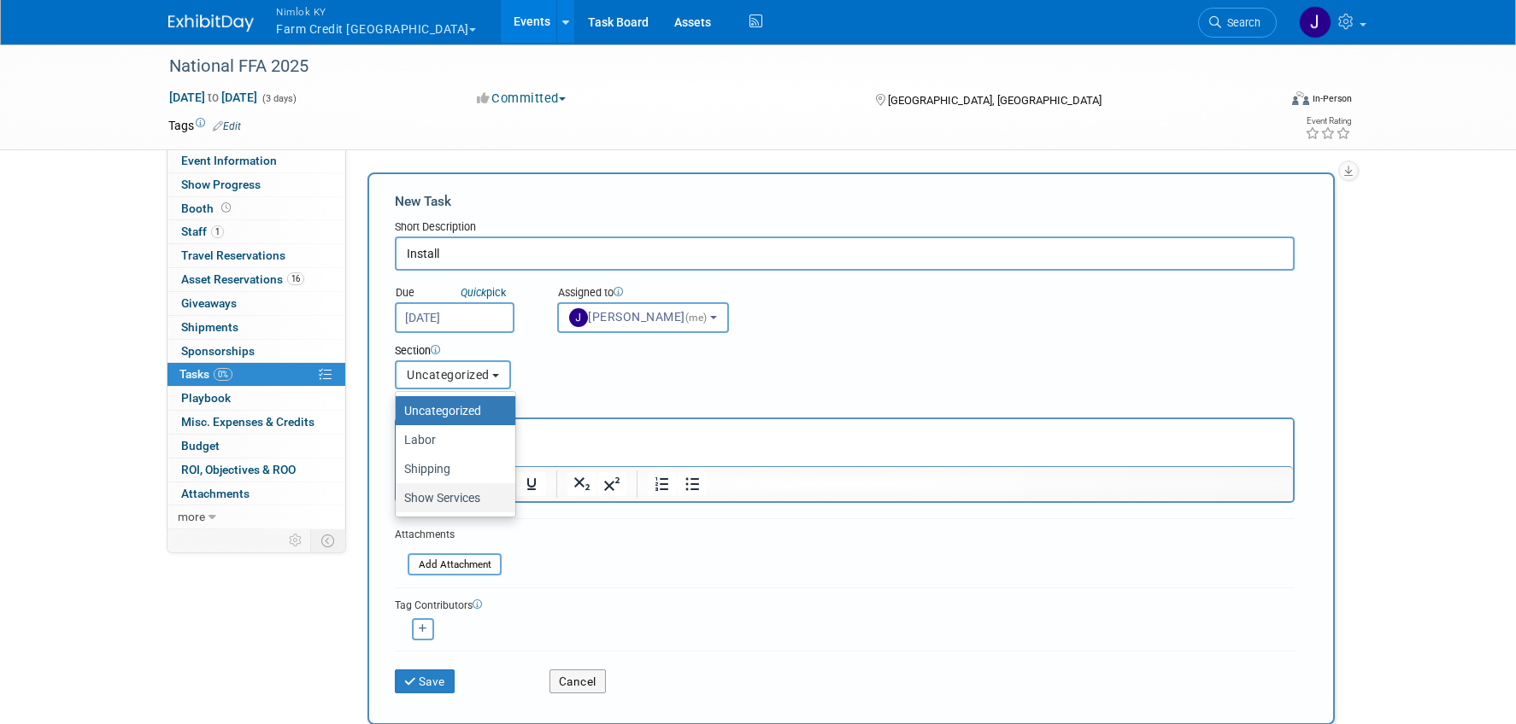
scroll to position [3, 0]
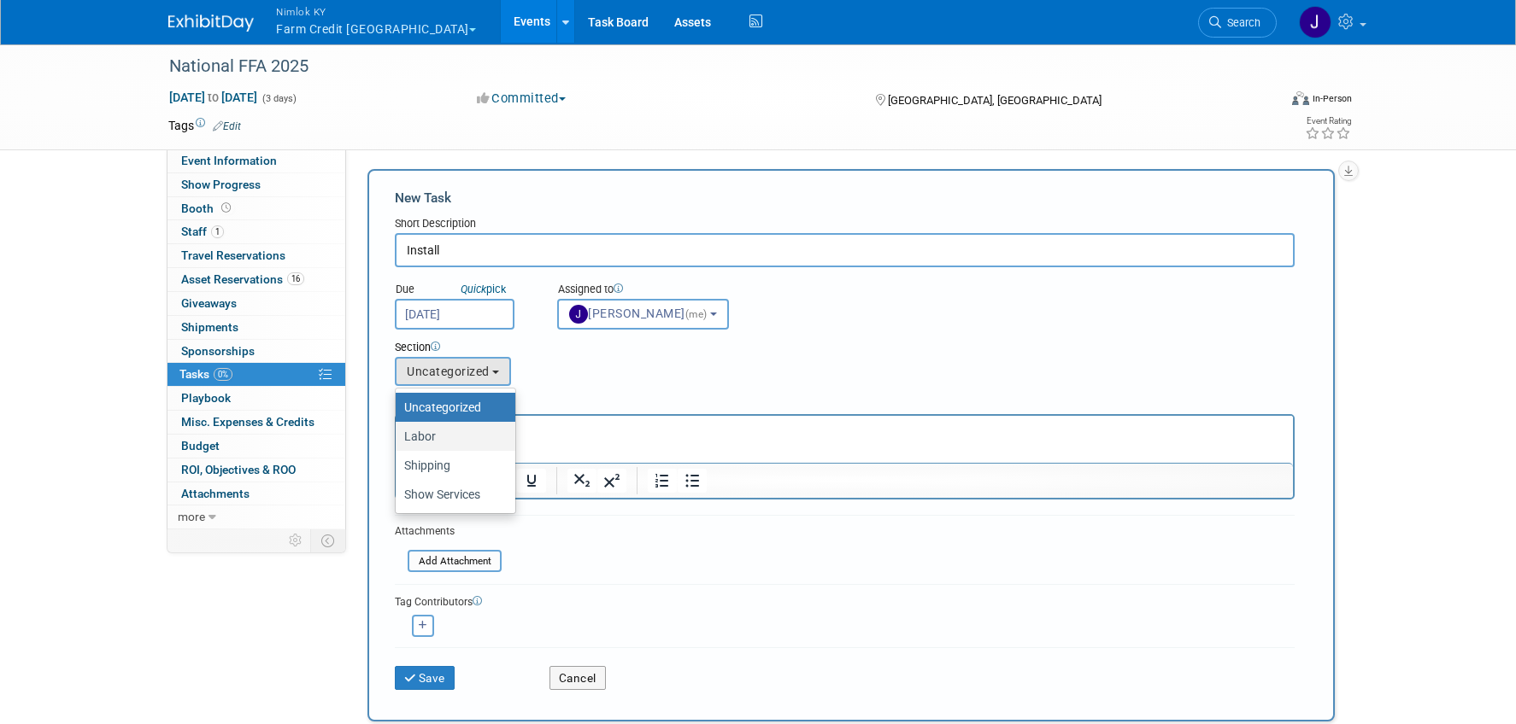
drag, startPoint x: 473, startPoint y: 431, endPoint x: 77, endPoint y: 15, distance: 574.6
click at [473, 431] on label "Labor" at bounding box center [451, 436] width 94 height 22
click at [398, 431] on input "Labor" at bounding box center [392, 436] width 11 height 11
select select "11272411"
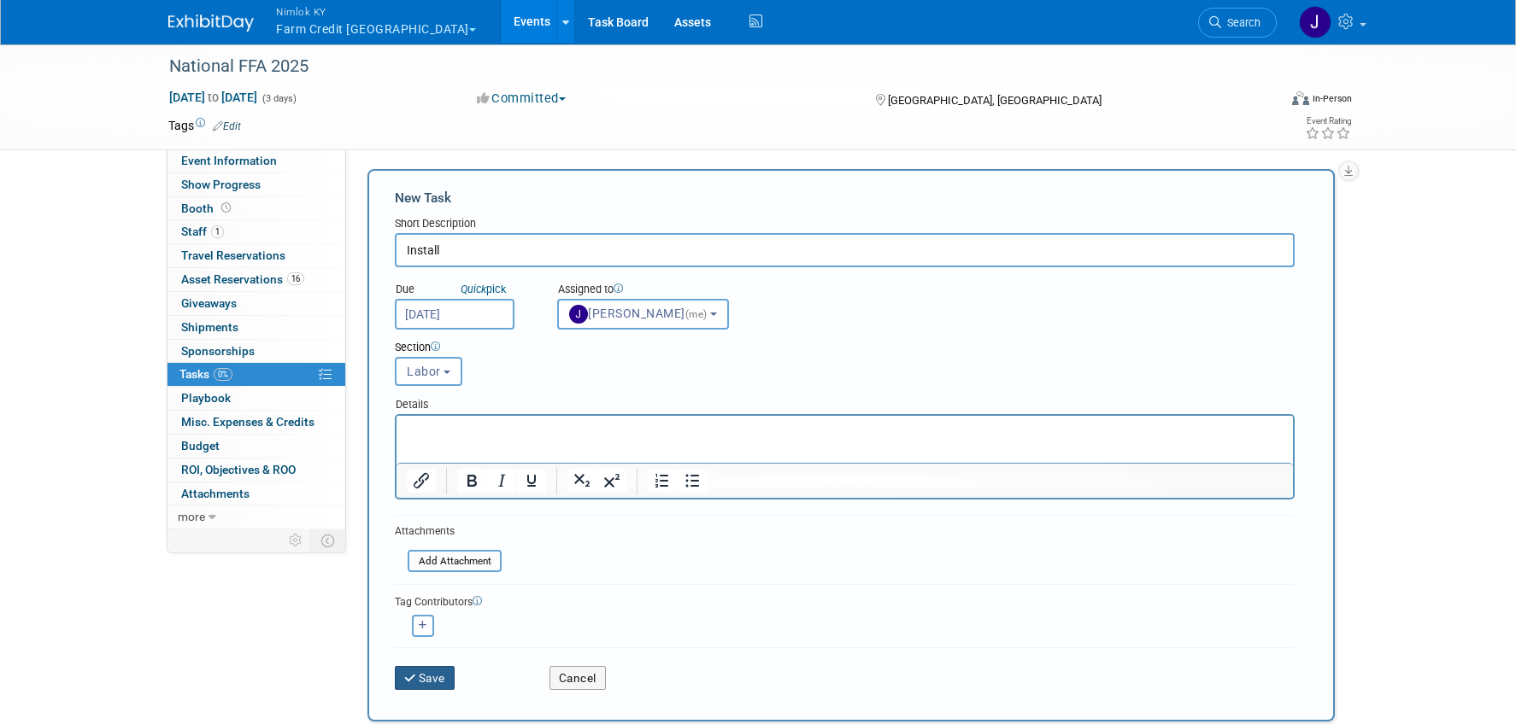
click at [434, 671] on button "Save" at bounding box center [425, 678] width 60 height 24
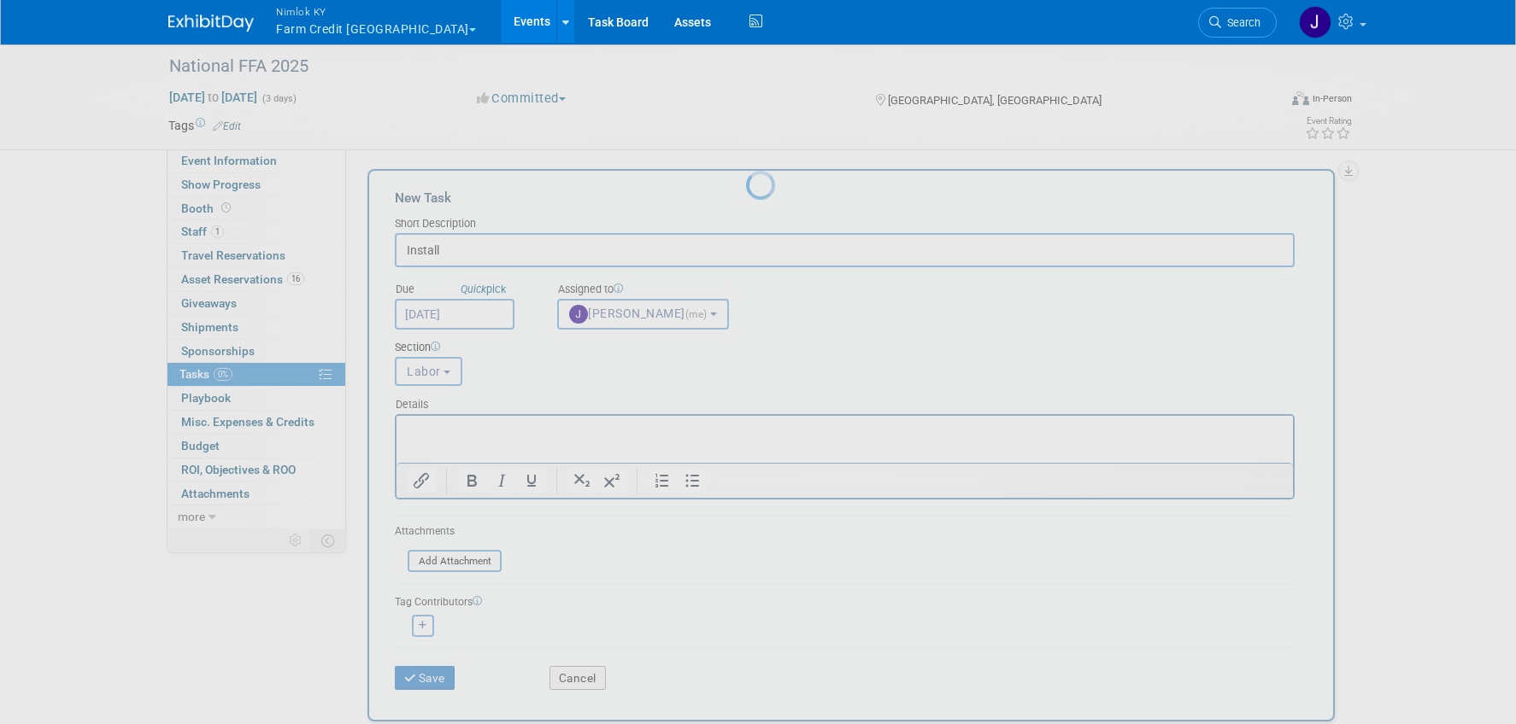
scroll to position [0, 0]
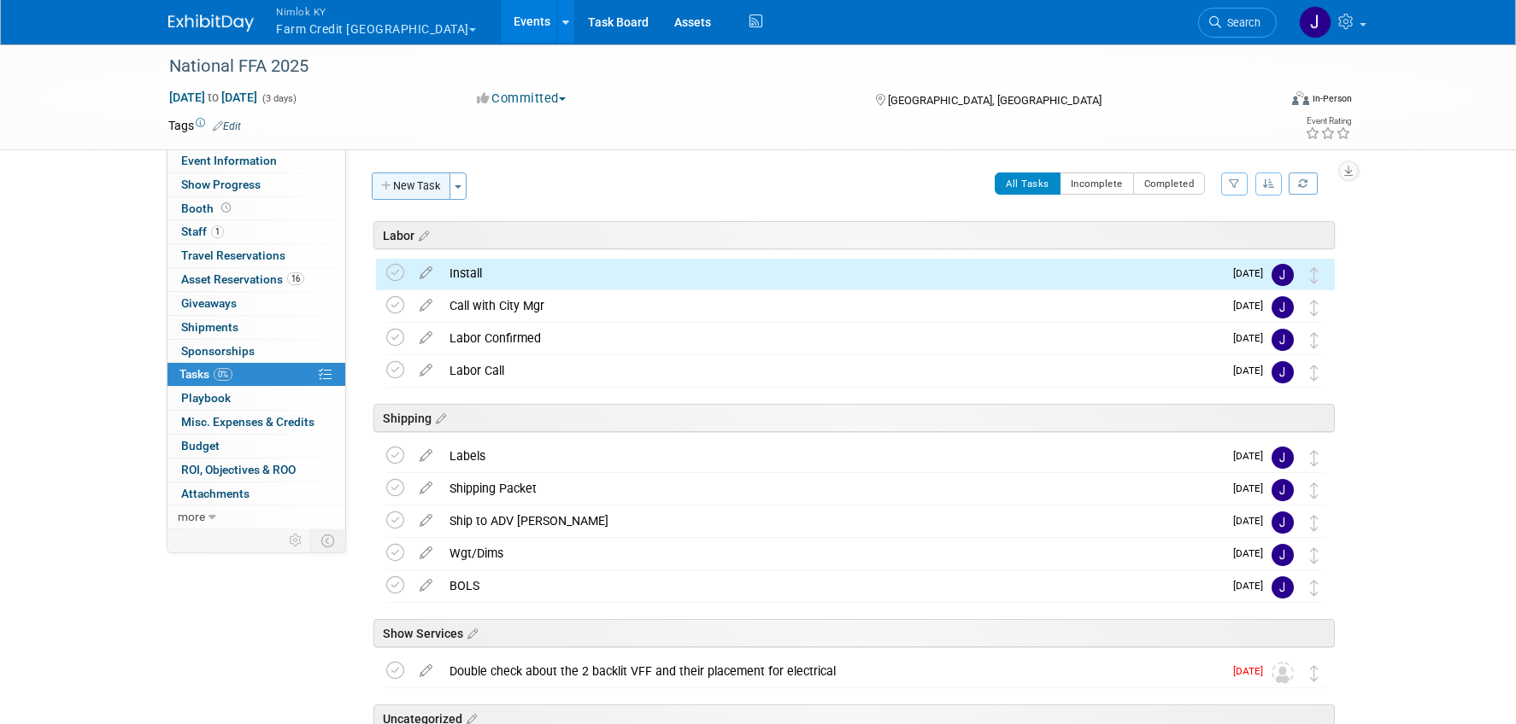
click at [407, 193] on button "New Task" at bounding box center [411, 186] width 79 height 27
select select "9"
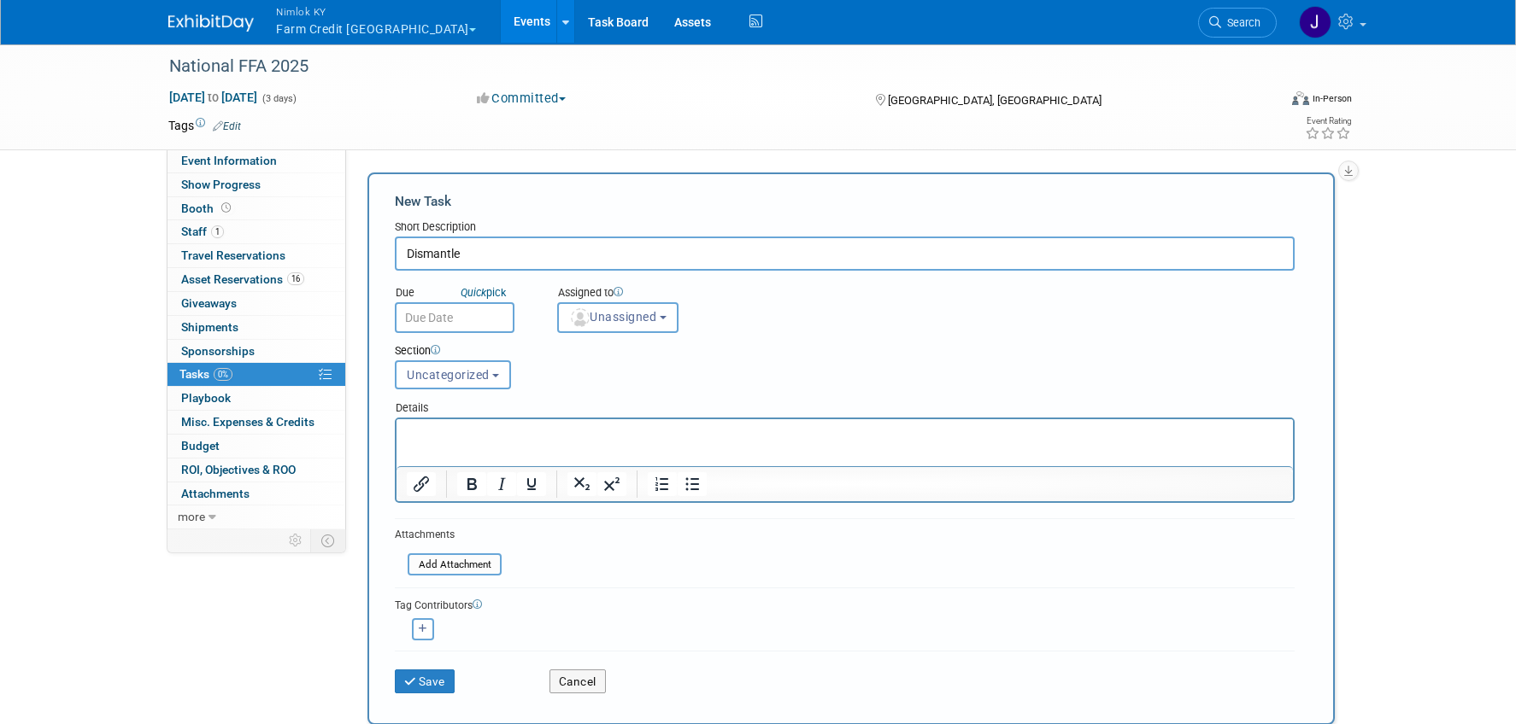
type input "Dismantle"
click at [464, 313] on input "text" at bounding box center [455, 317] width 120 height 31
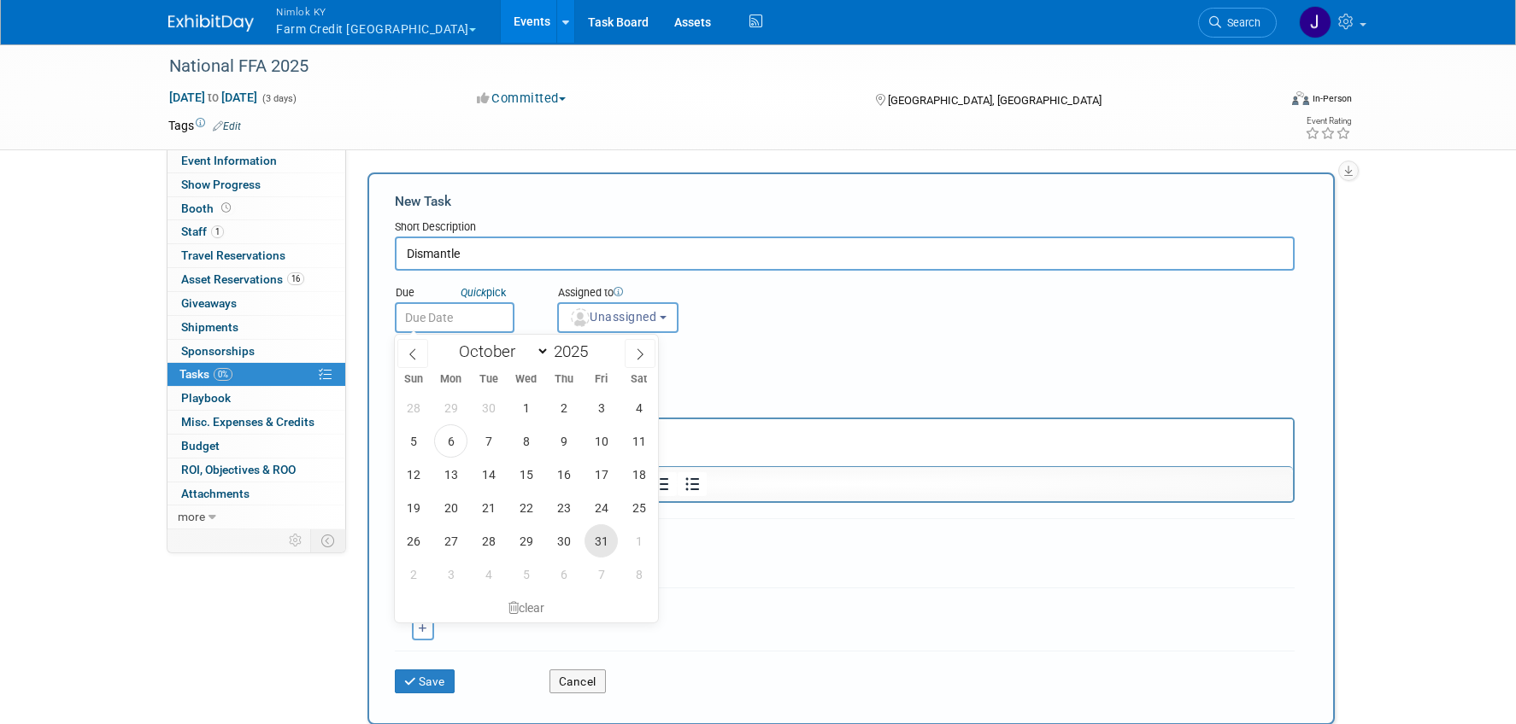
click at [606, 538] on span "31" at bounding box center [600, 541] width 33 height 33
type input "[DATE]"
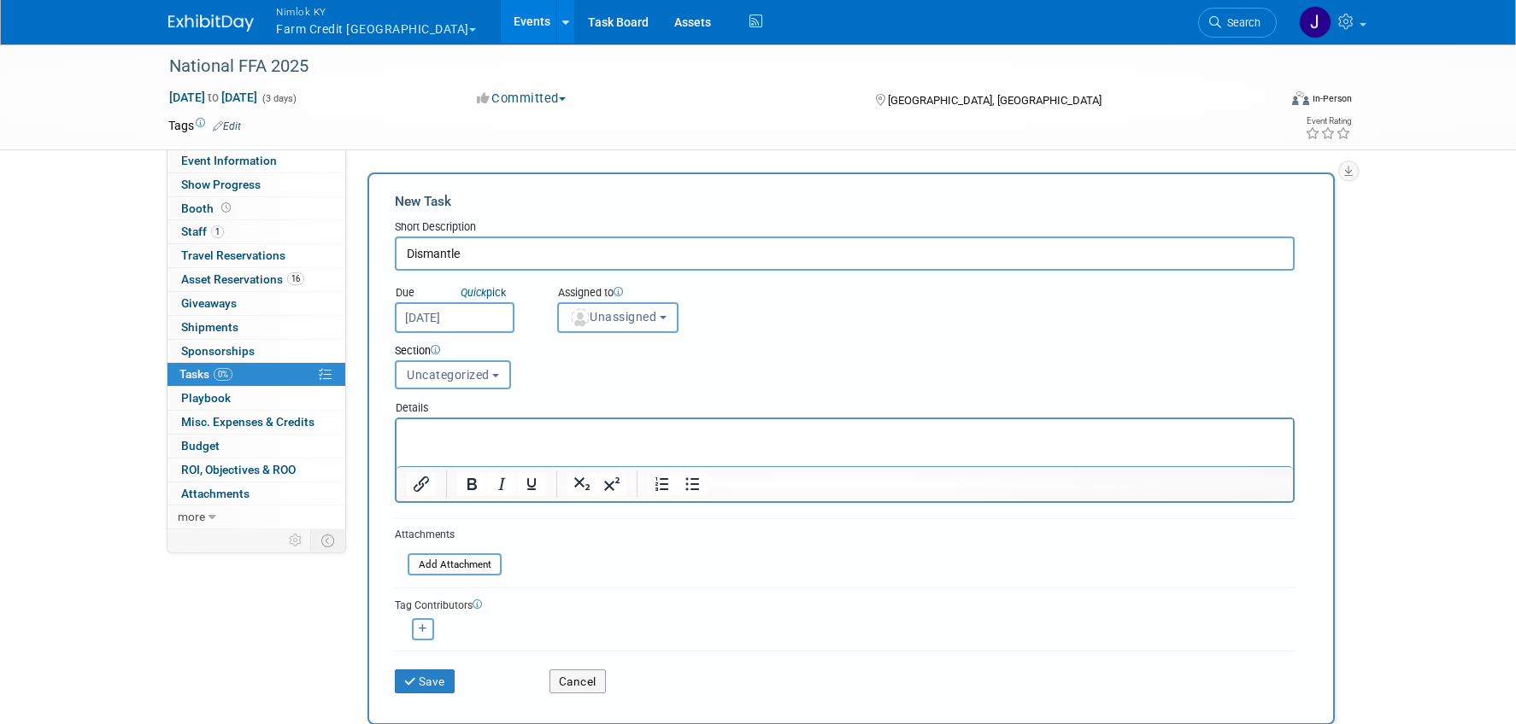
click at [630, 322] on span "Unassigned" at bounding box center [612, 317] width 87 height 14
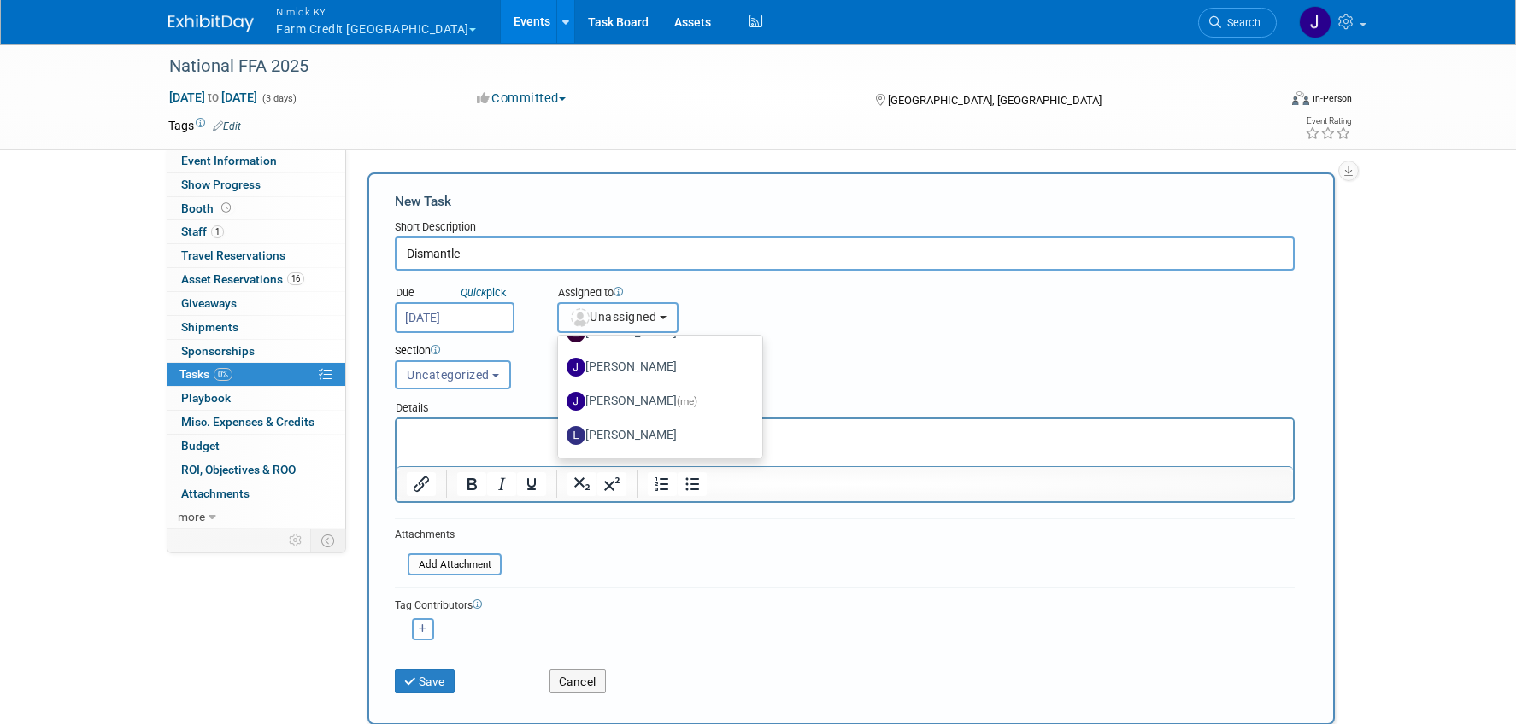
scroll to position [201, 0]
click at [648, 363] on label "[PERSON_NAME] (me)" at bounding box center [655, 364] width 179 height 27
click at [560, 363] on input "[PERSON_NAME] (me)" at bounding box center [554, 362] width 11 height 11
select select "6959d863-ee32-42c4-bffe-2330cab25484"
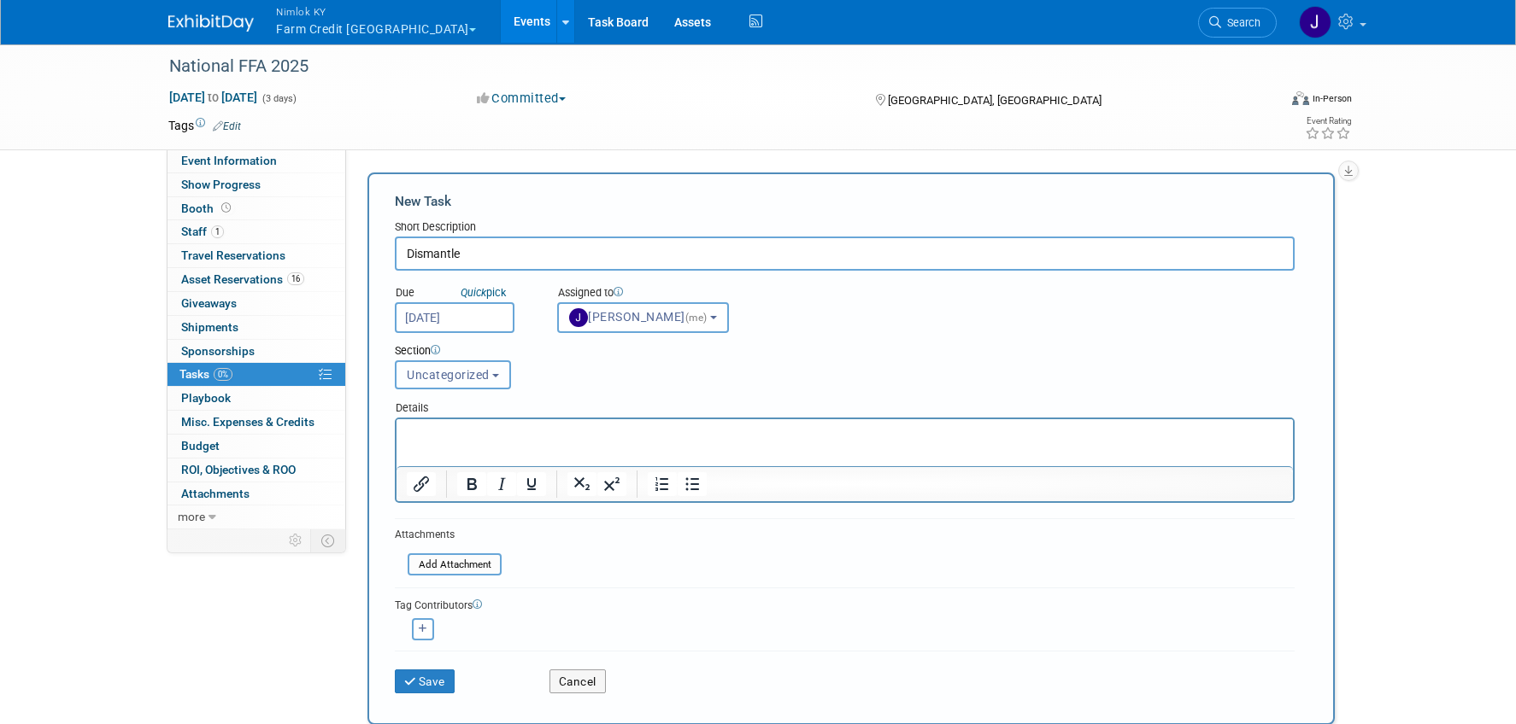
click at [443, 384] on button "Uncategorized" at bounding box center [453, 375] width 116 height 29
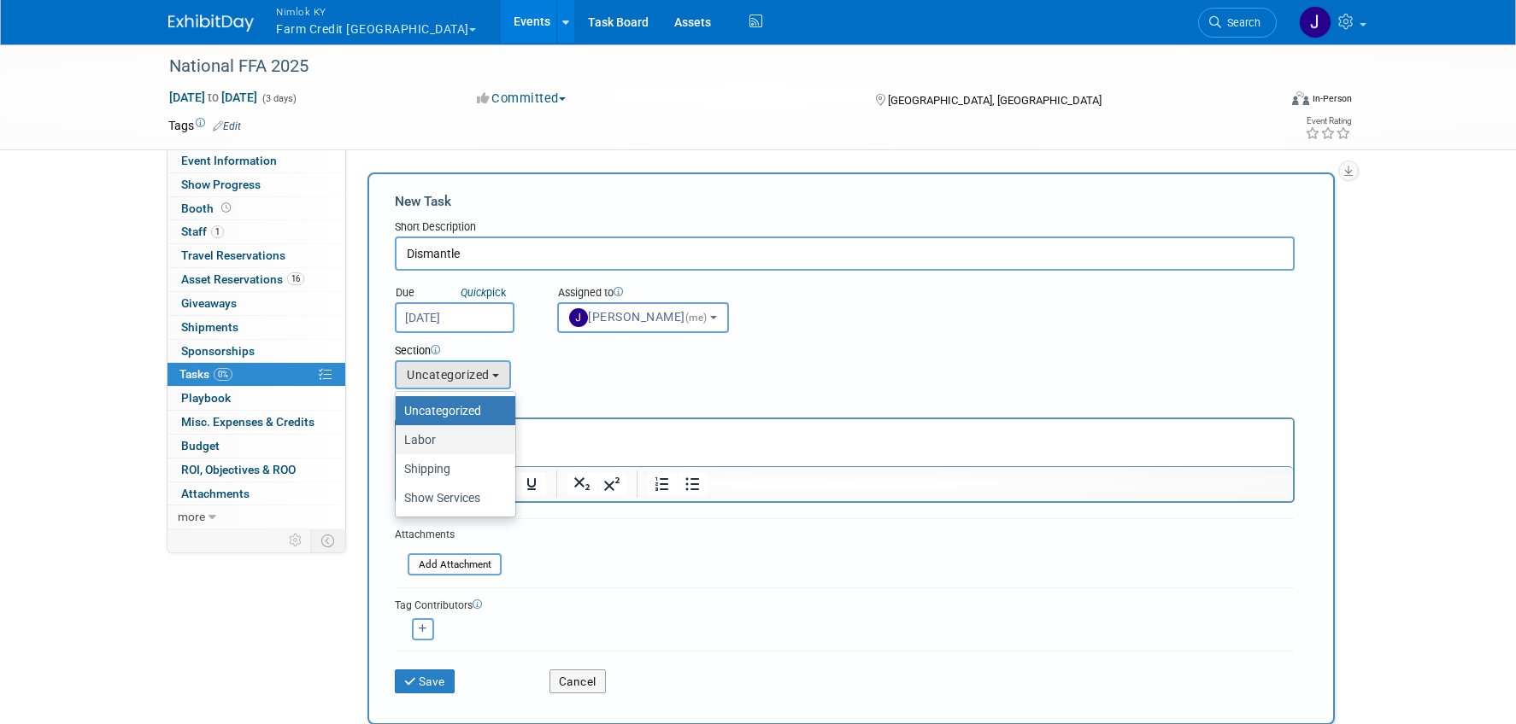
drag, startPoint x: 449, startPoint y: 434, endPoint x: 50, endPoint y: 13, distance: 580.1
click at [449, 434] on label "Labor" at bounding box center [451, 440] width 94 height 22
click at [398, 435] on input "Labor" at bounding box center [392, 440] width 11 height 11
select select "11272411"
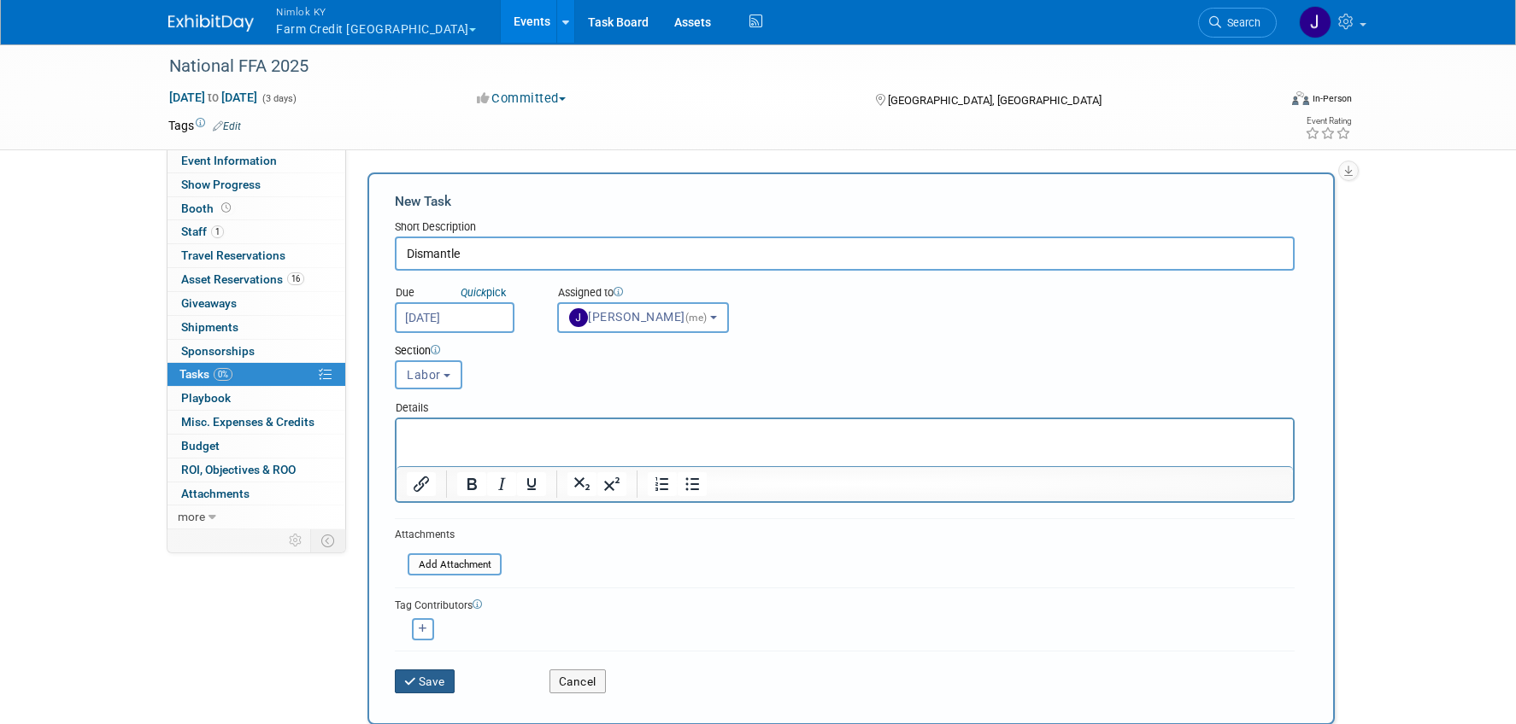
click at [431, 677] on button "Save" at bounding box center [425, 682] width 60 height 24
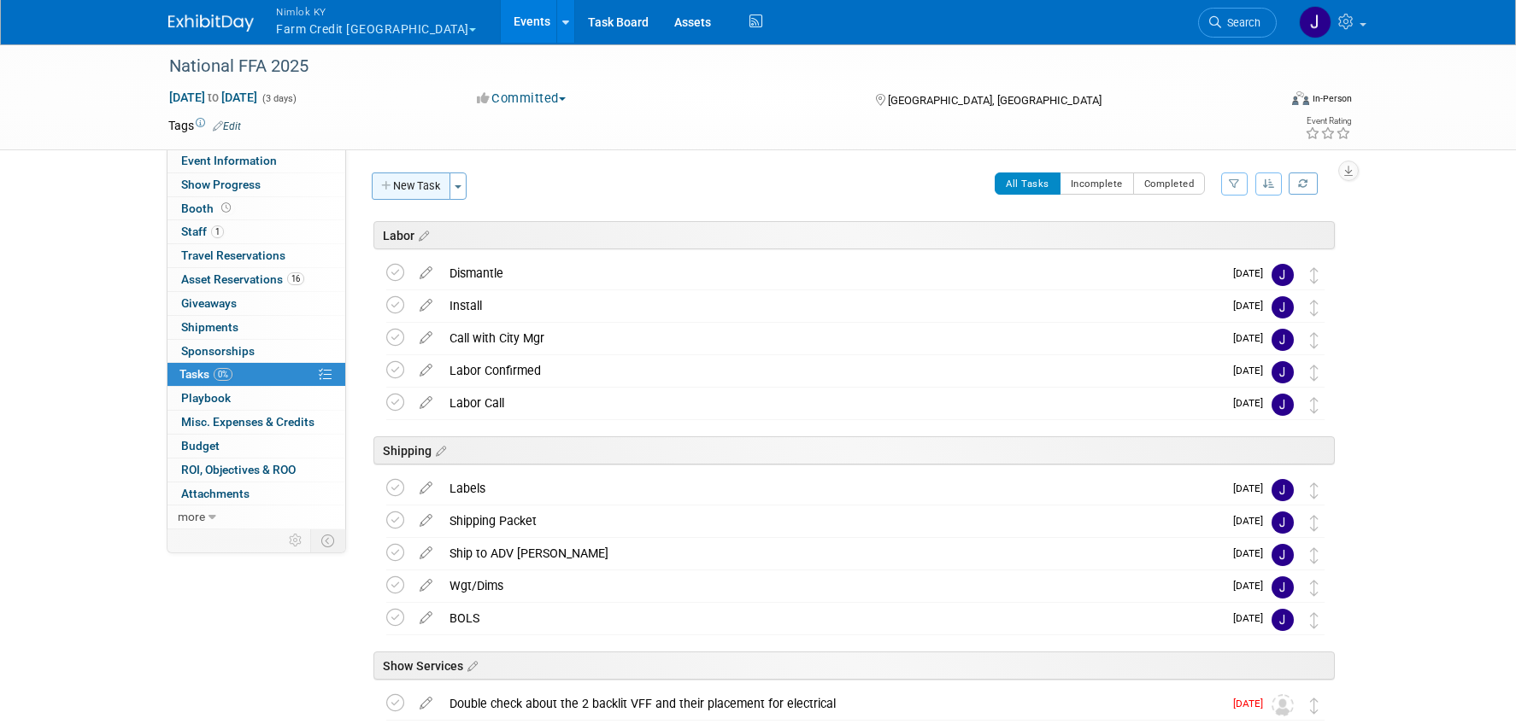
click at [418, 197] on button "New Task" at bounding box center [411, 186] width 79 height 27
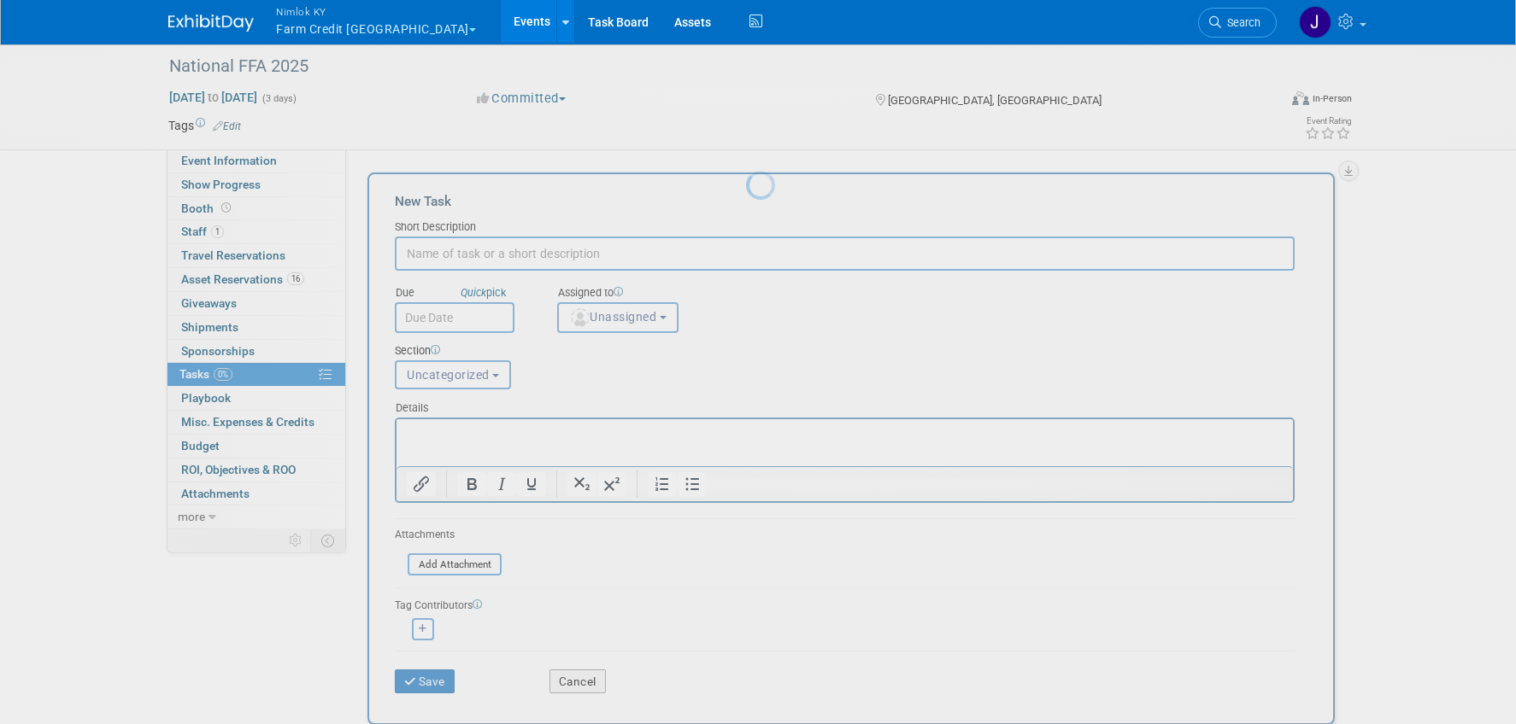
scroll to position [0, 0]
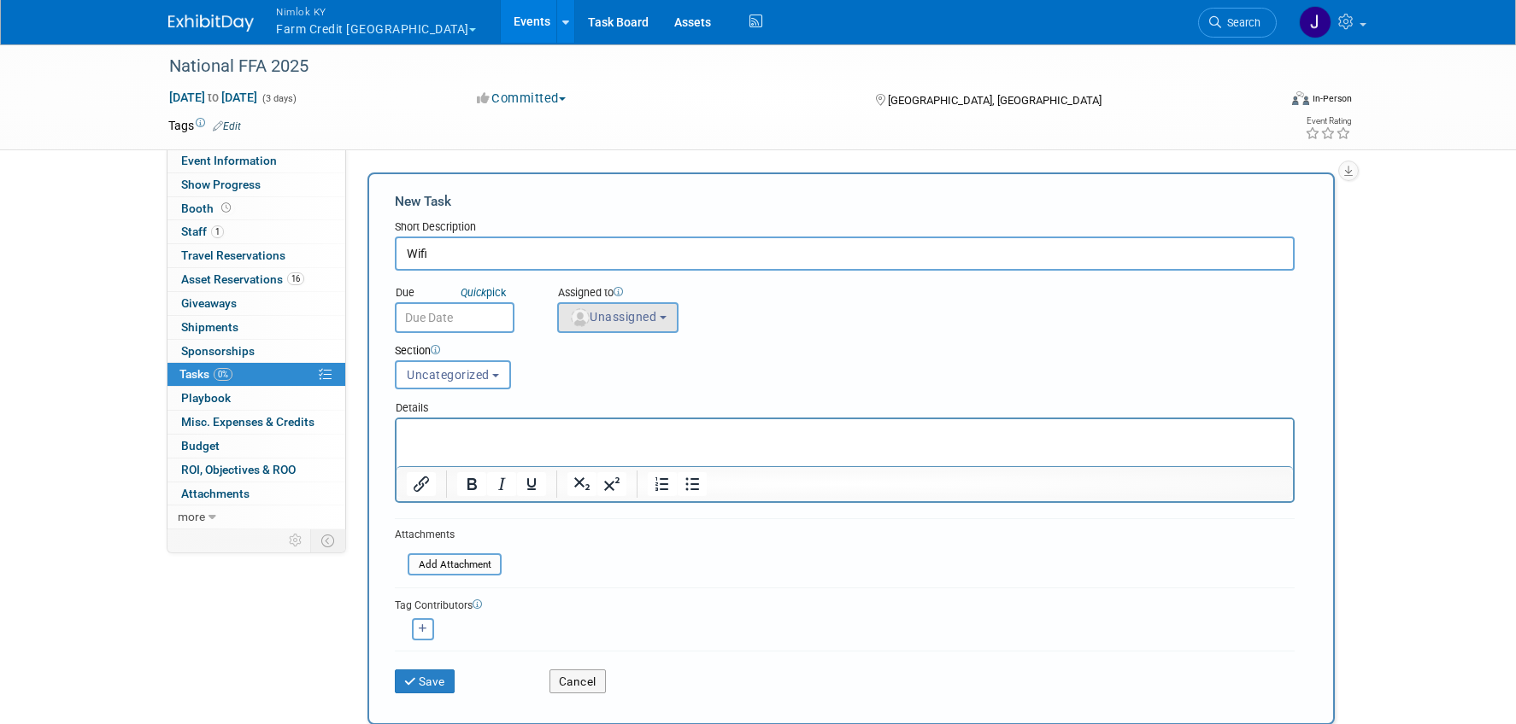
type input "Wifi"
click at [617, 327] on button "Unassigned" at bounding box center [617, 317] width 121 height 31
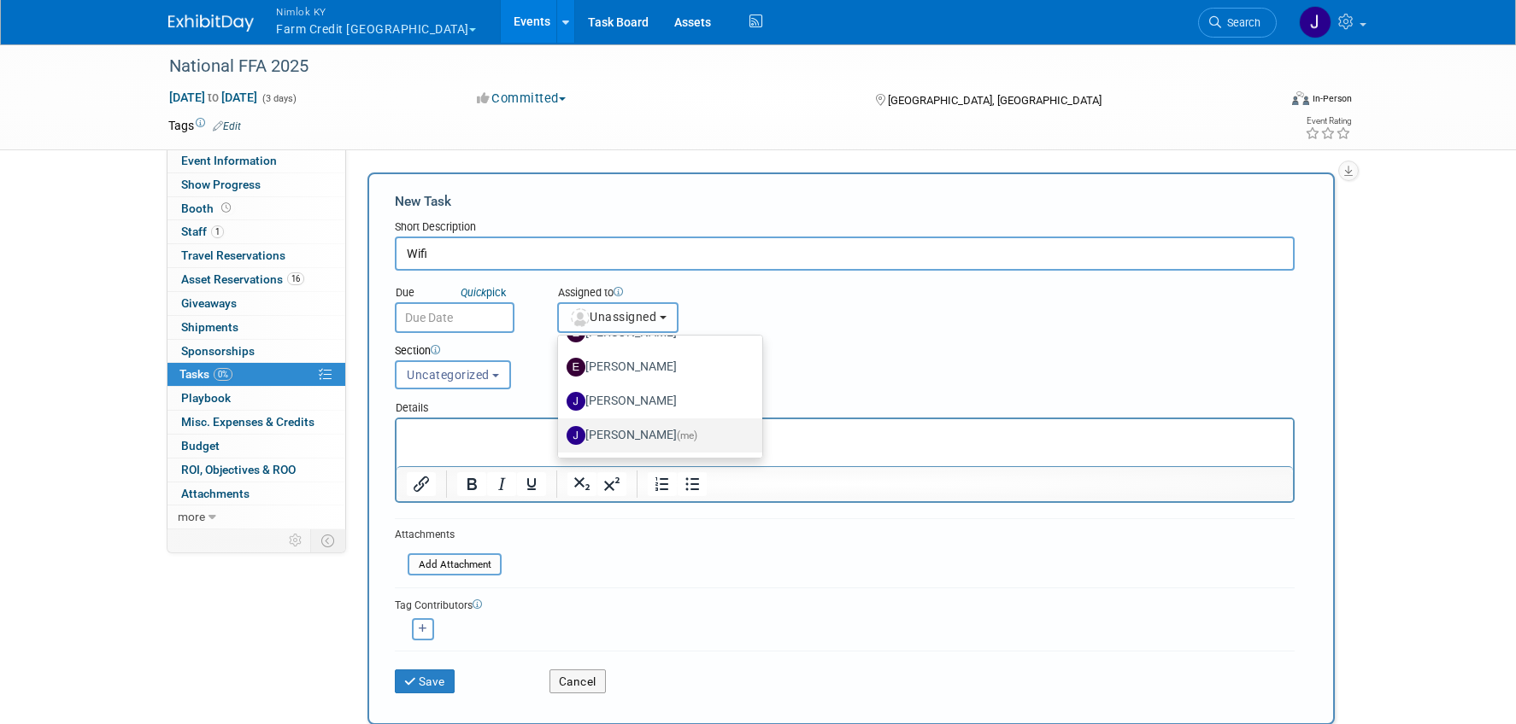
scroll to position [135, 0]
click at [642, 426] on label "[PERSON_NAME] (me)" at bounding box center [655, 430] width 179 height 27
click at [560, 426] on input "[PERSON_NAME] (me)" at bounding box center [554, 428] width 11 height 11
select select "6959d863-ee32-42c4-bffe-2330cab25484"
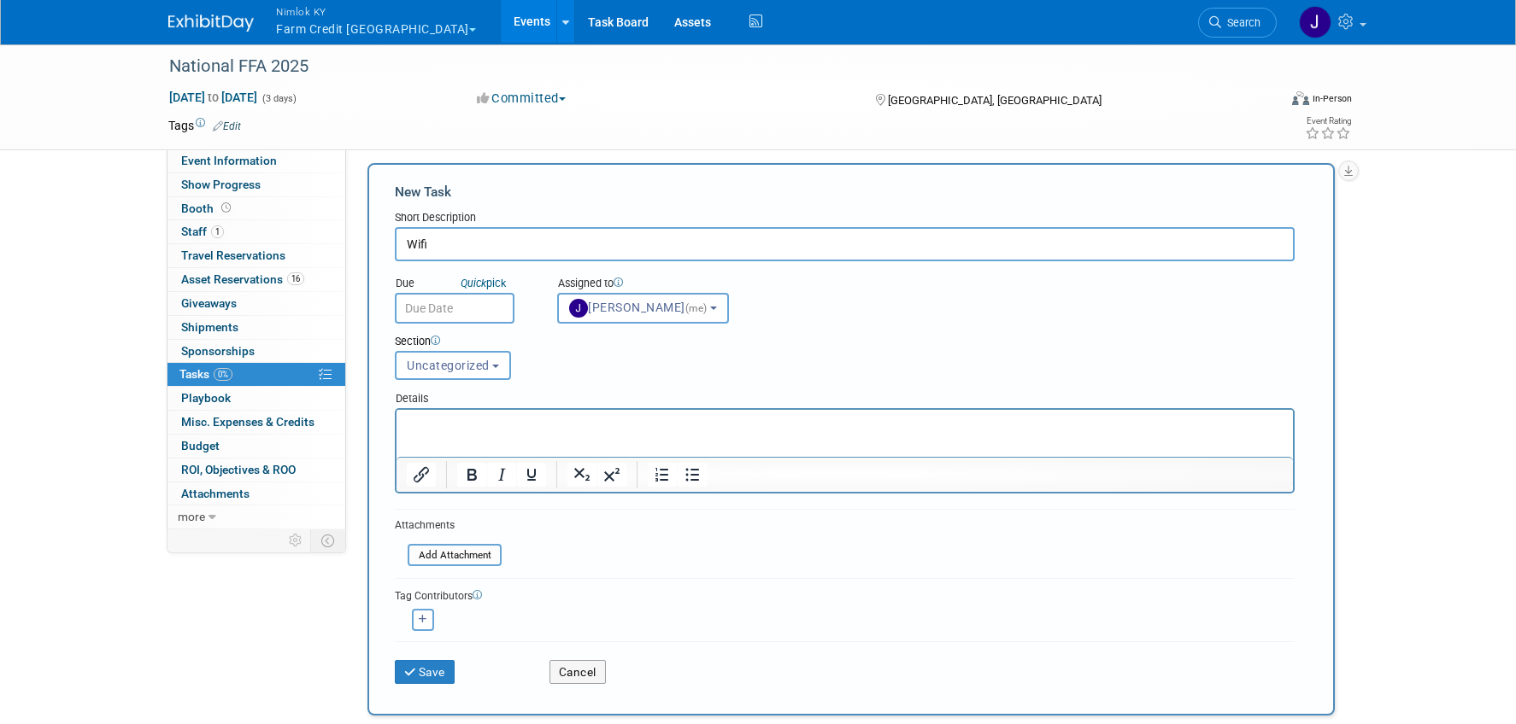
scroll to position [10, 0]
click at [442, 356] on button "Uncategorized" at bounding box center [453, 364] width 116 height 29
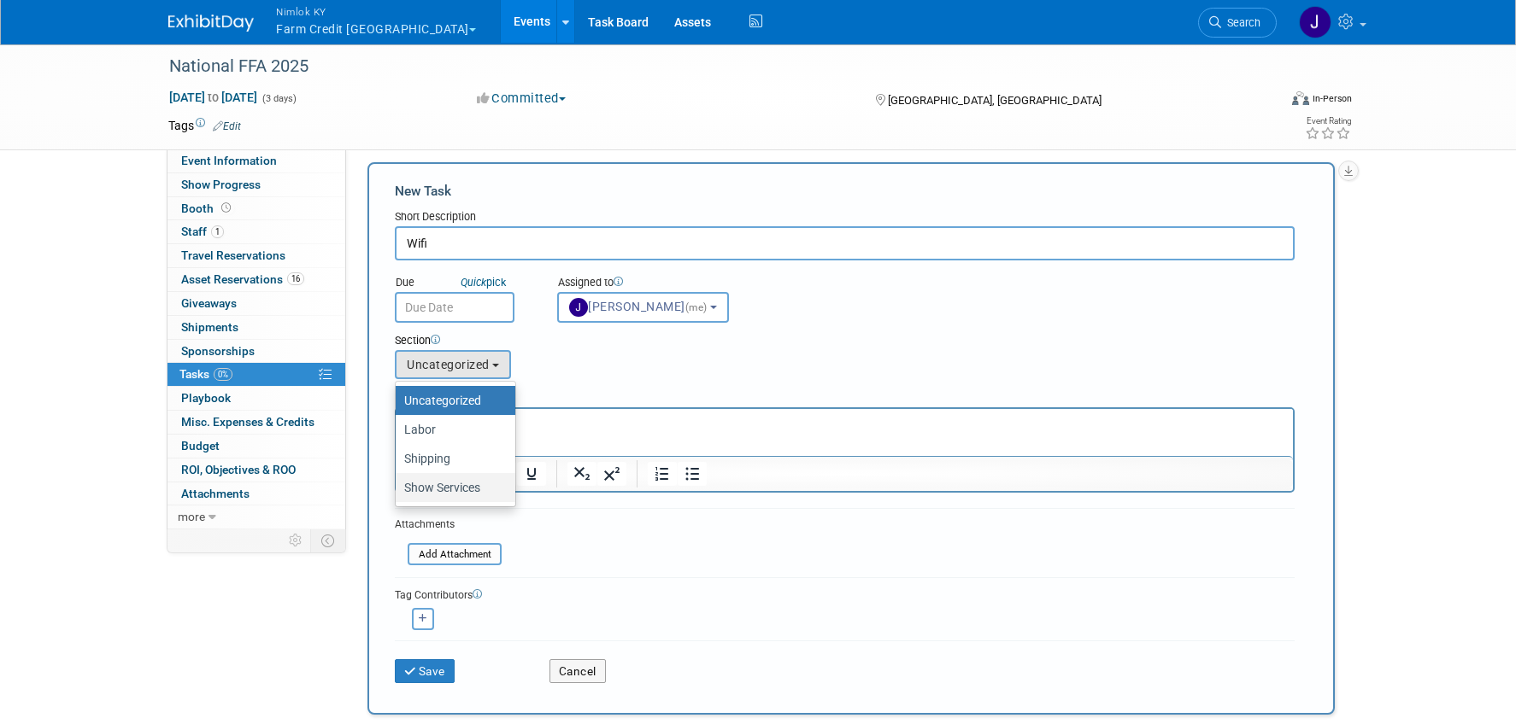
drag, startPoint x: 477, startPoint y: 491, endPoint x: 473, endPoint y: 500, distance: 9.2
click at [477, 491] on label "Show Services" at bounding box center [451, 488] width 94 height 22
click at [398, 491] on input "Show Services" at bounding box center [392, 488] width 11 height 11
select select "11272414"
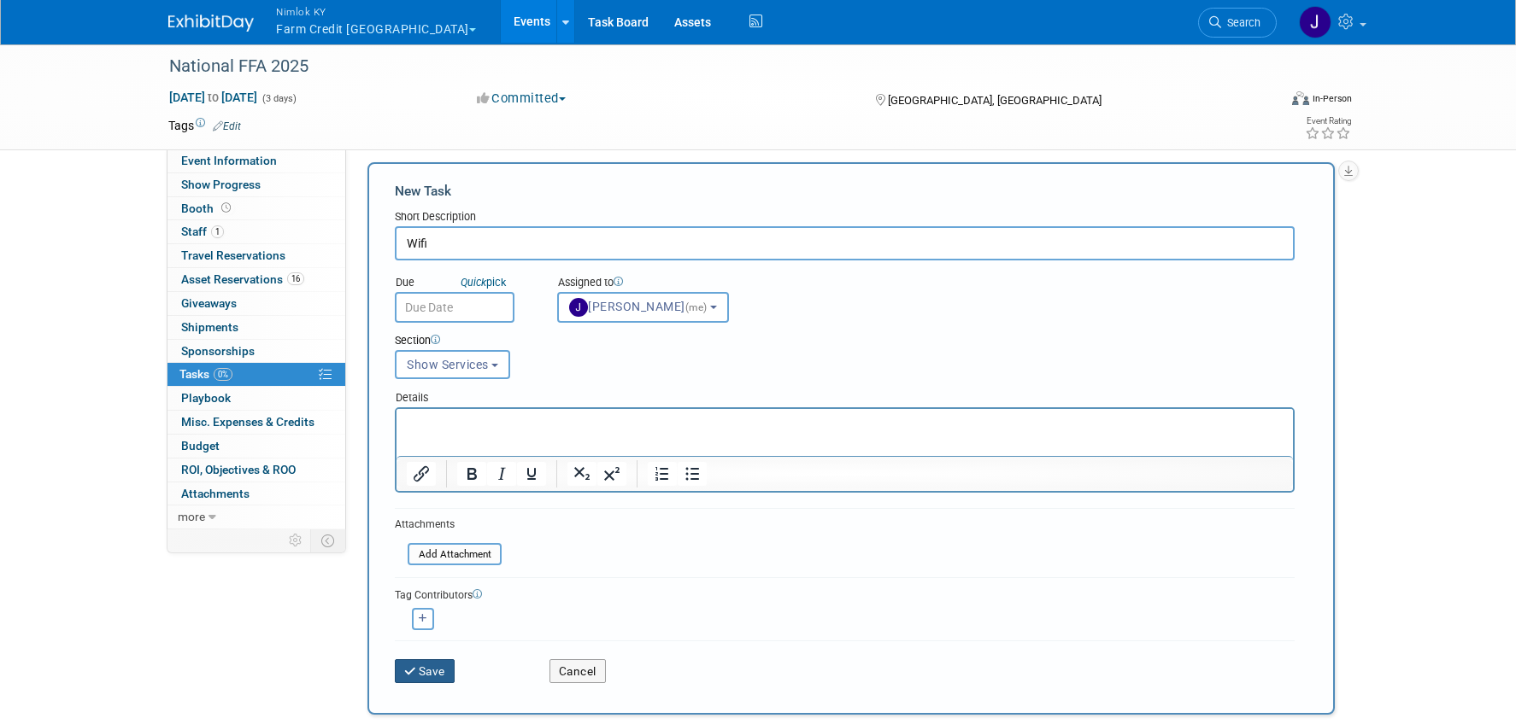
click at [440, 672] on button "Save" at bounding box center [425, 672] width 60 height 24
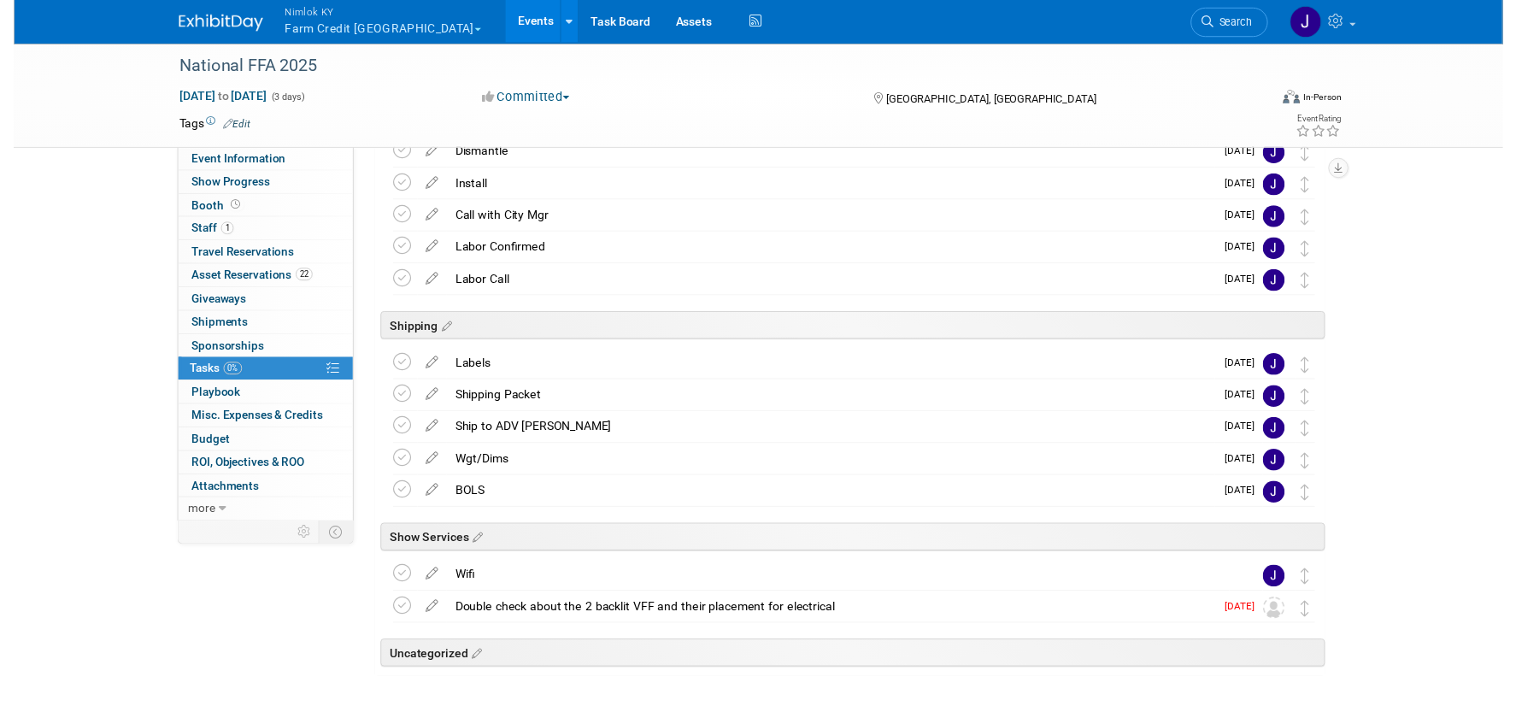
scroll to position [143, 0]
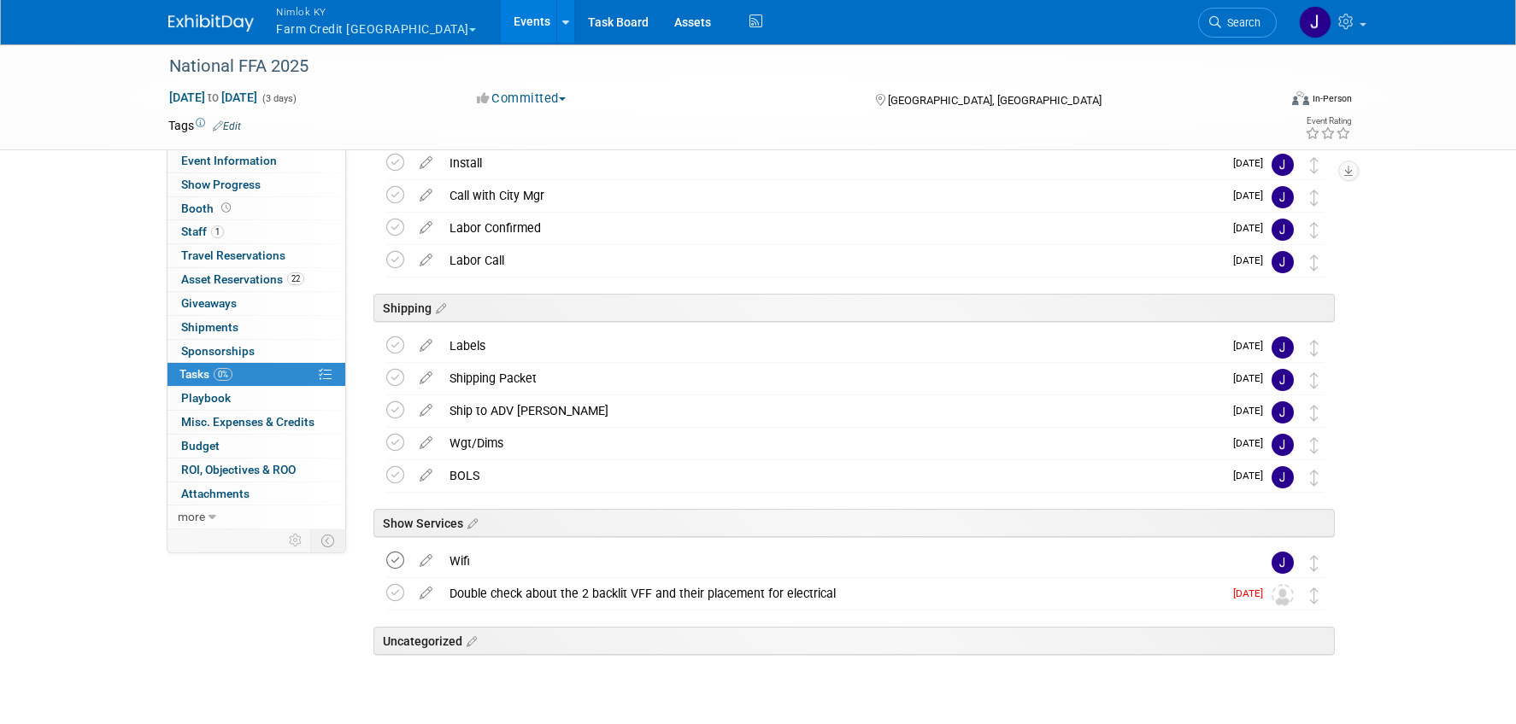
click at [391, 559] on icon at bounding box center [395, 561] width 18 height 18
click at [431, 560] on icon at bounding box center [426, 557] width 30 height 21
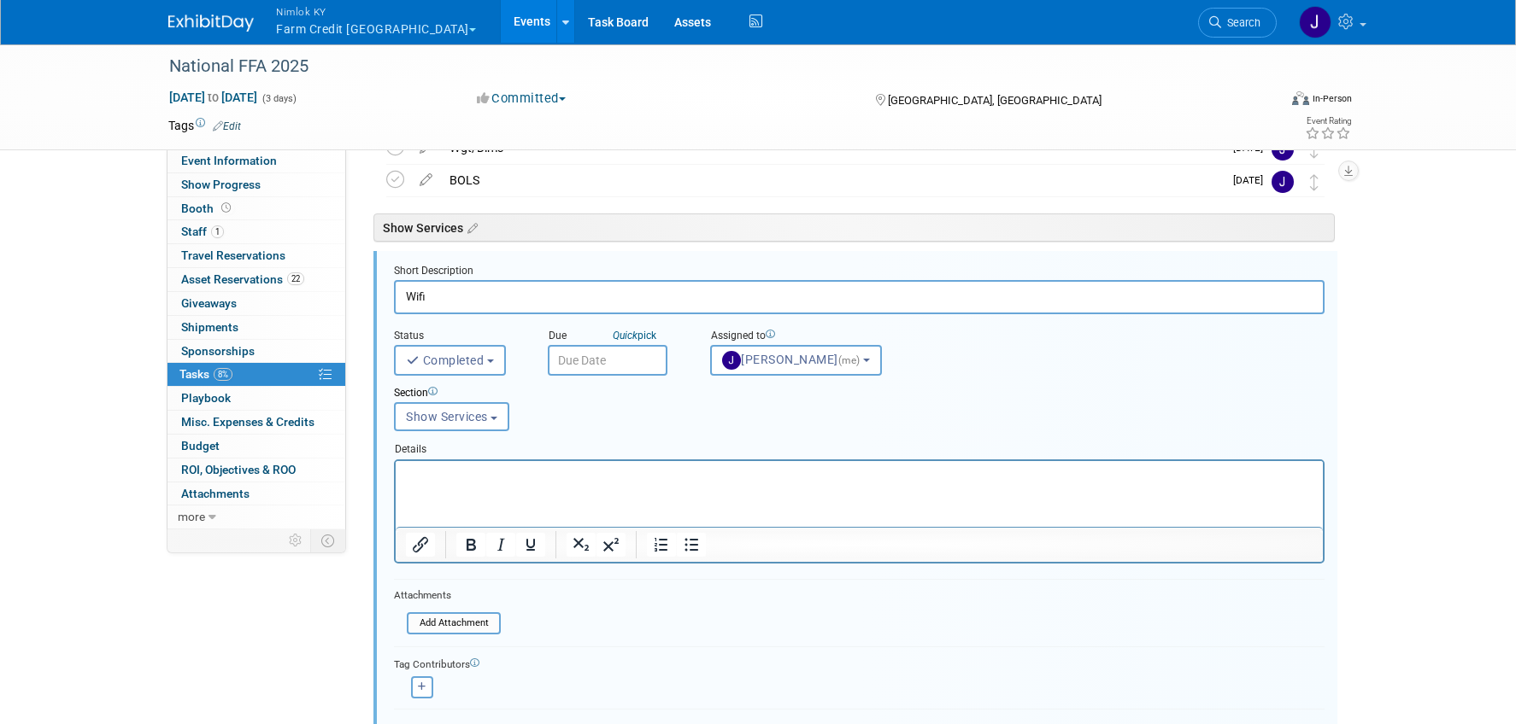
scroll to position [439, 0]
click at [575, 359] on input "text" at bounding box center [608, 359] width 120 height 31
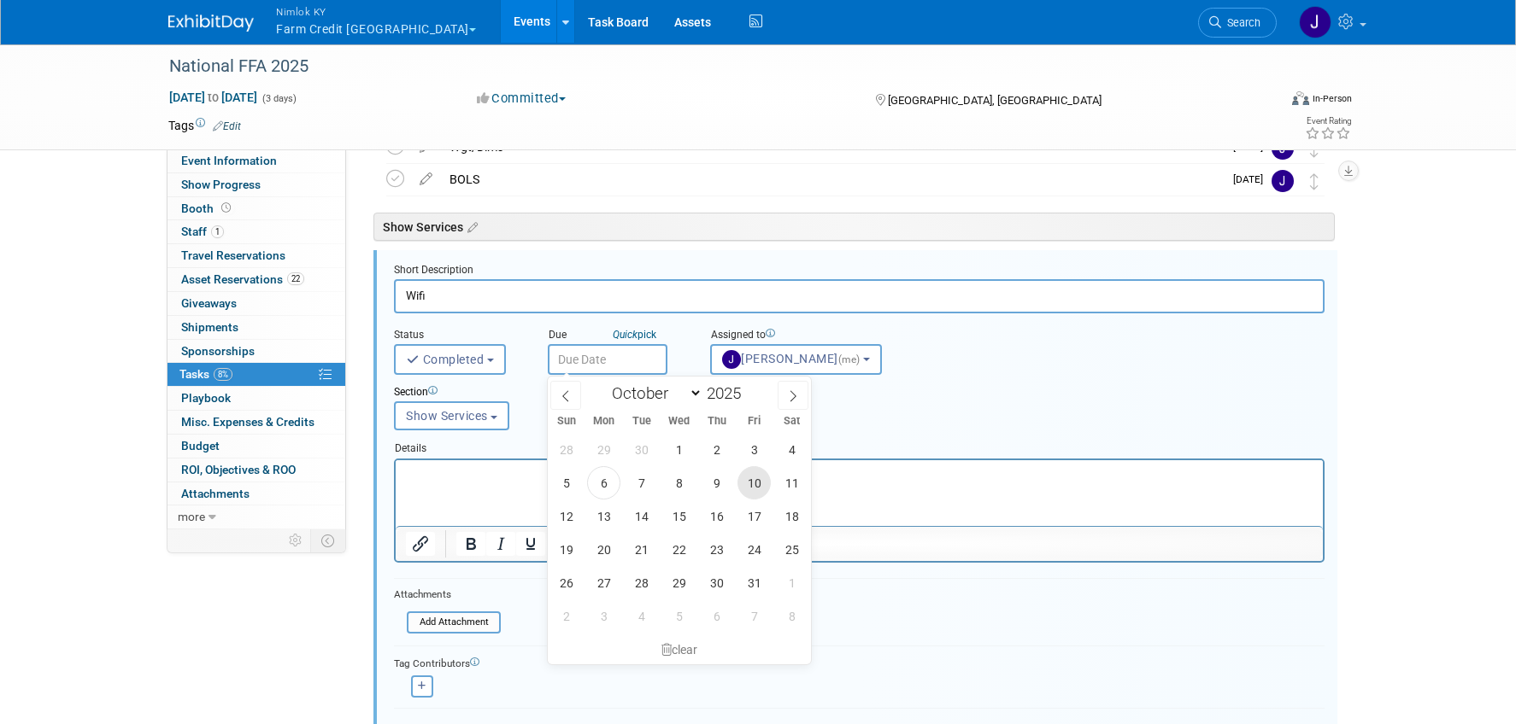
click at [755, 480] on span "10" at bounding box center [753, 482] width 33 height 33
type input "[DATE]"
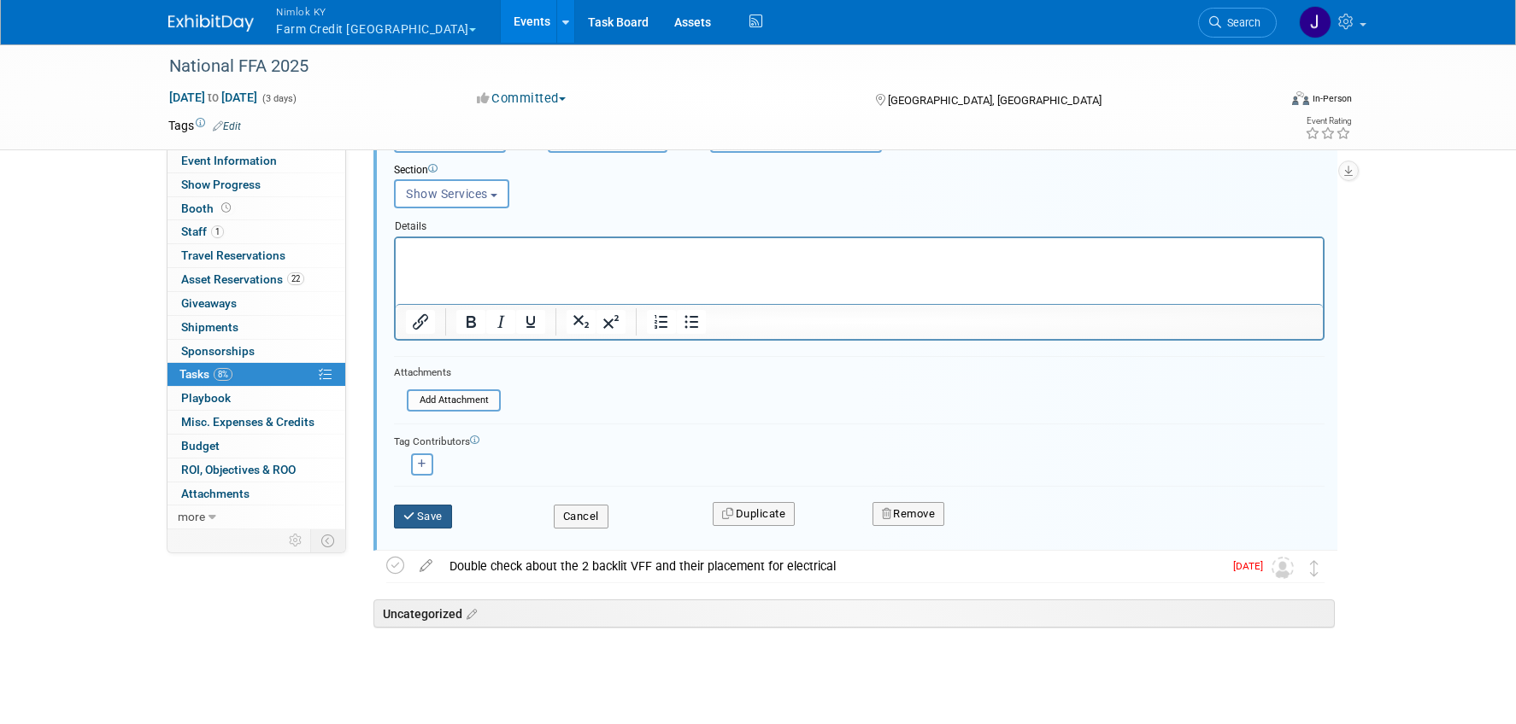
click at [427, 512] on button "Save" at bounding box center [423, 517] width 58 height 24
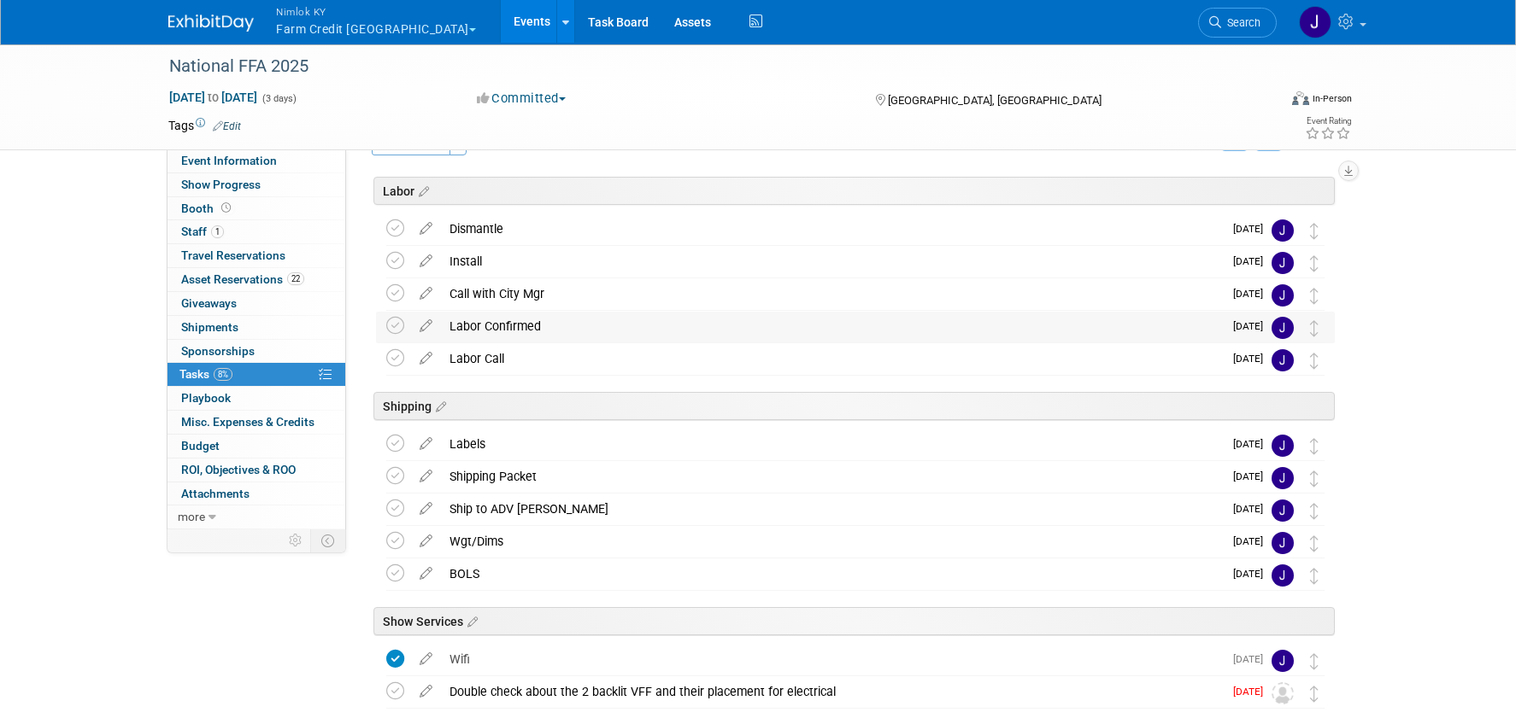
scroll to position [0, 0]
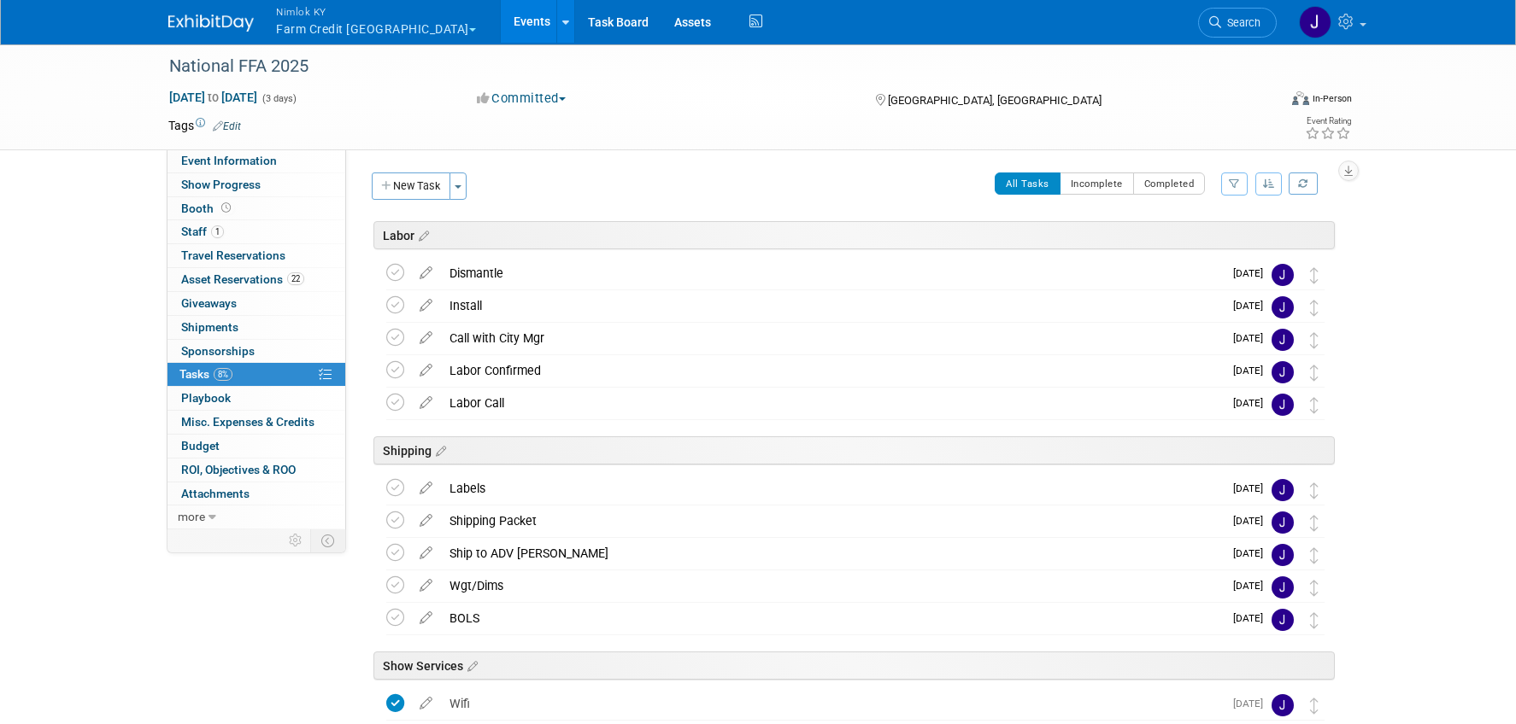
click at [423, 191] on button "New Task" at bounding box center [411, 186] width 79 height 27
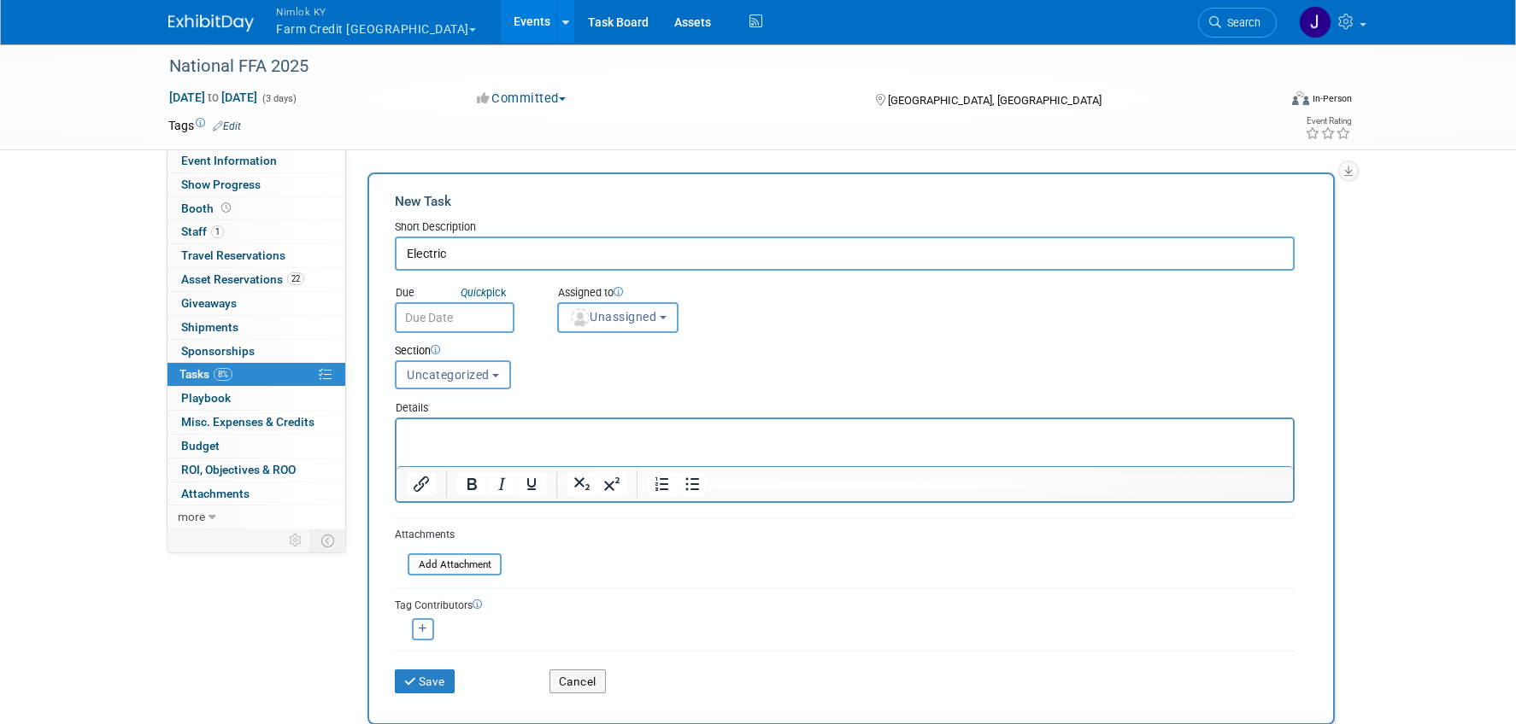
type input "Electric"
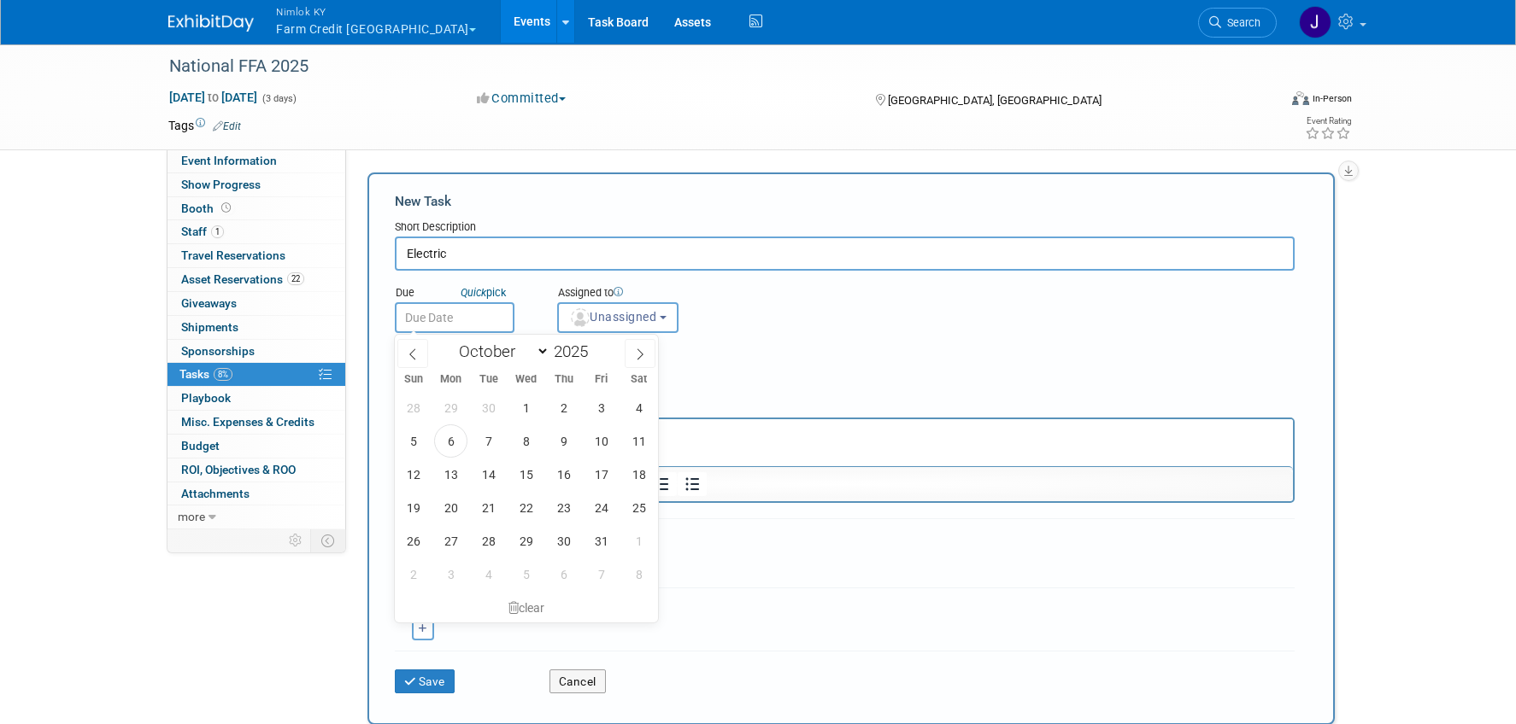
click at [480, 316] on input "text" at bounding box center [455, 317] width 120 height 31
click at [606, 441] on span "10" at bounding box center [600, 441] width 33 height 33
type input "[DATE]"
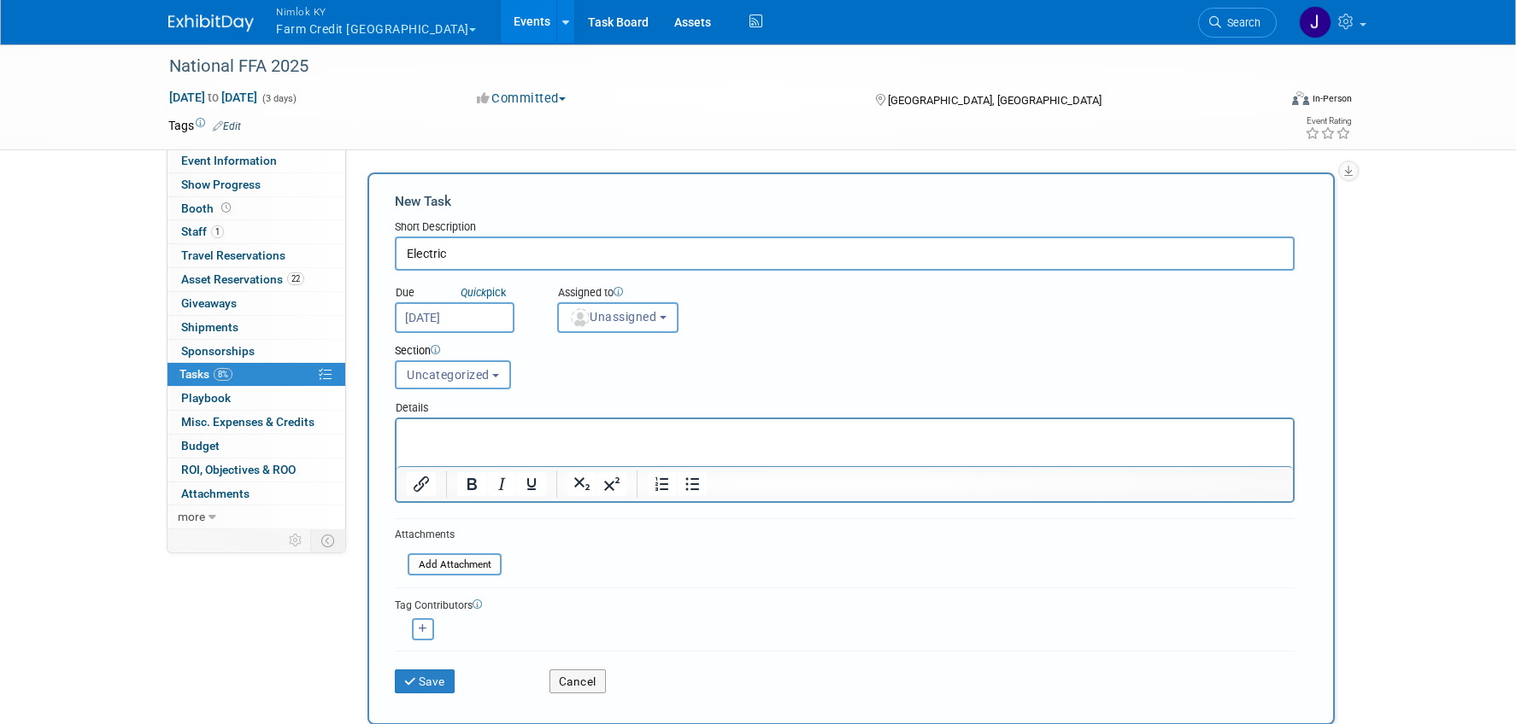
click at [622, 312] on span "Unassigned" at bounding box center [612, 317] width 87 height 14
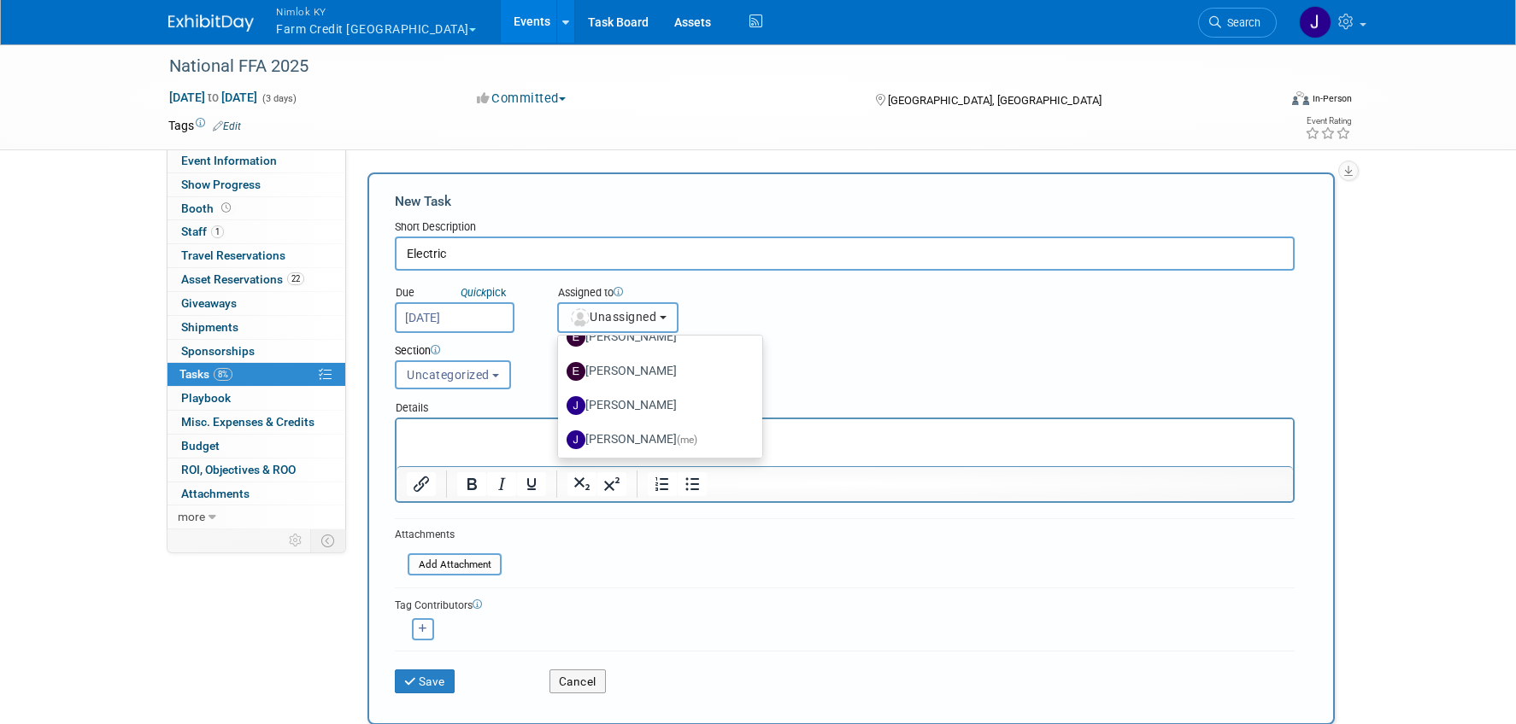
scroll to position [132, 0]
click at [677, 432] on span "(me)" at bounding box center [687, 434] width 21 height 12
click at [560, 432] on input "[PERSON_NAME] (me)" at bounding box center [554, 431] width 11 height 11
select select "6959d863-ee32-42c4-bffe-2330cab25484"
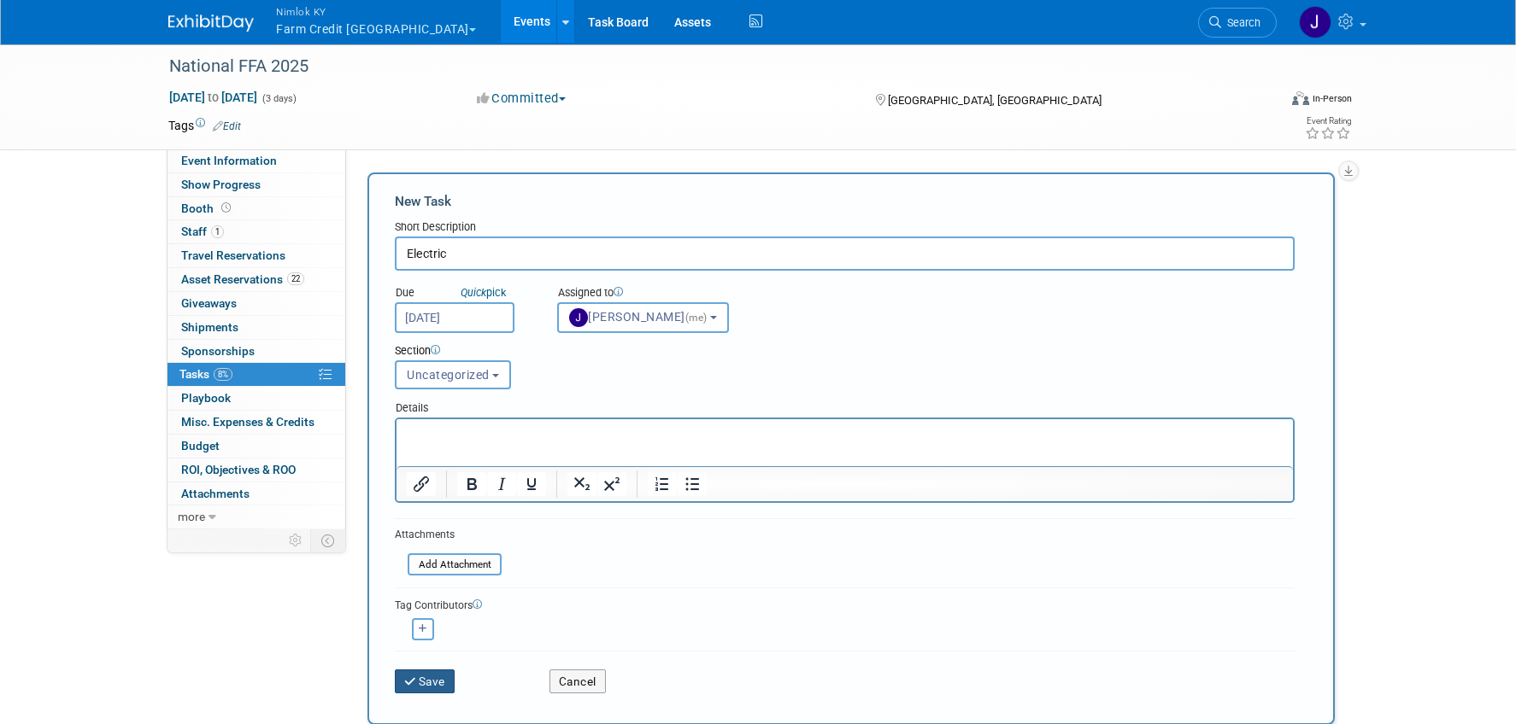
click at [442, 685] on button "Save" at bounding box center [425, 682] width 60 height 24
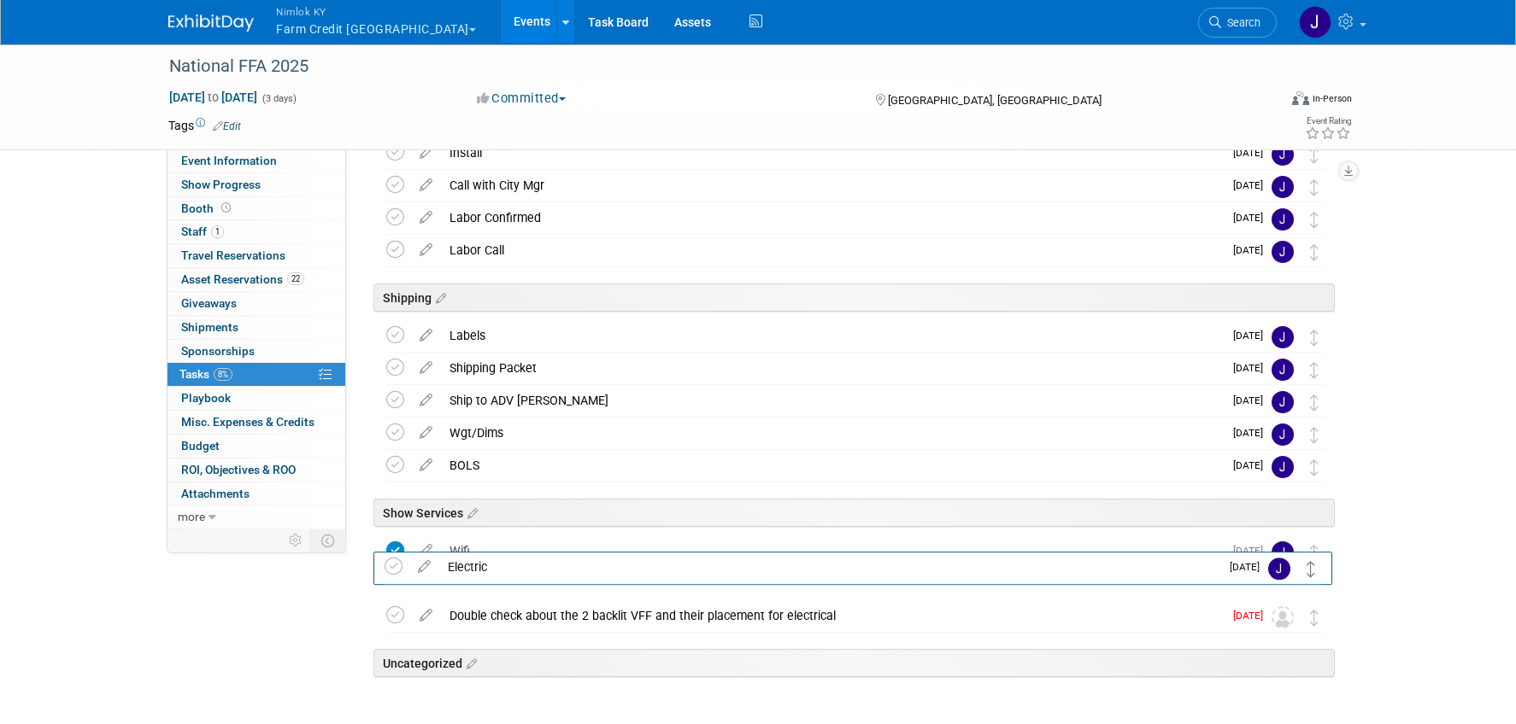
scroll to position [152, 0]
drag, startPoint x: 1313, startPoint y: 671, endPoint x: 1310, endPoint y: 570, distance: 100.9
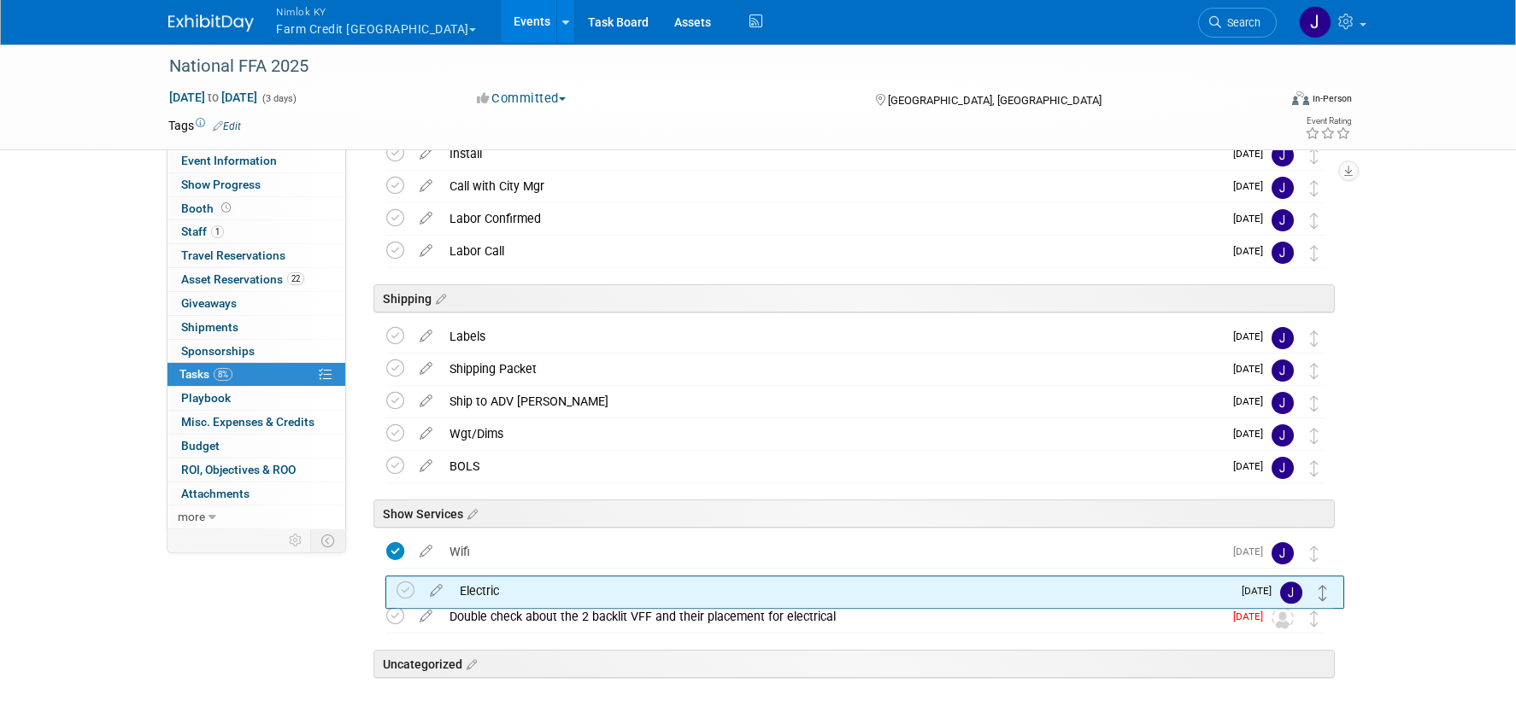
drag, startPoint x: 1311, startPoint y: 548, endPoint x: 1320, endPoint y: 588, distance: 41.1
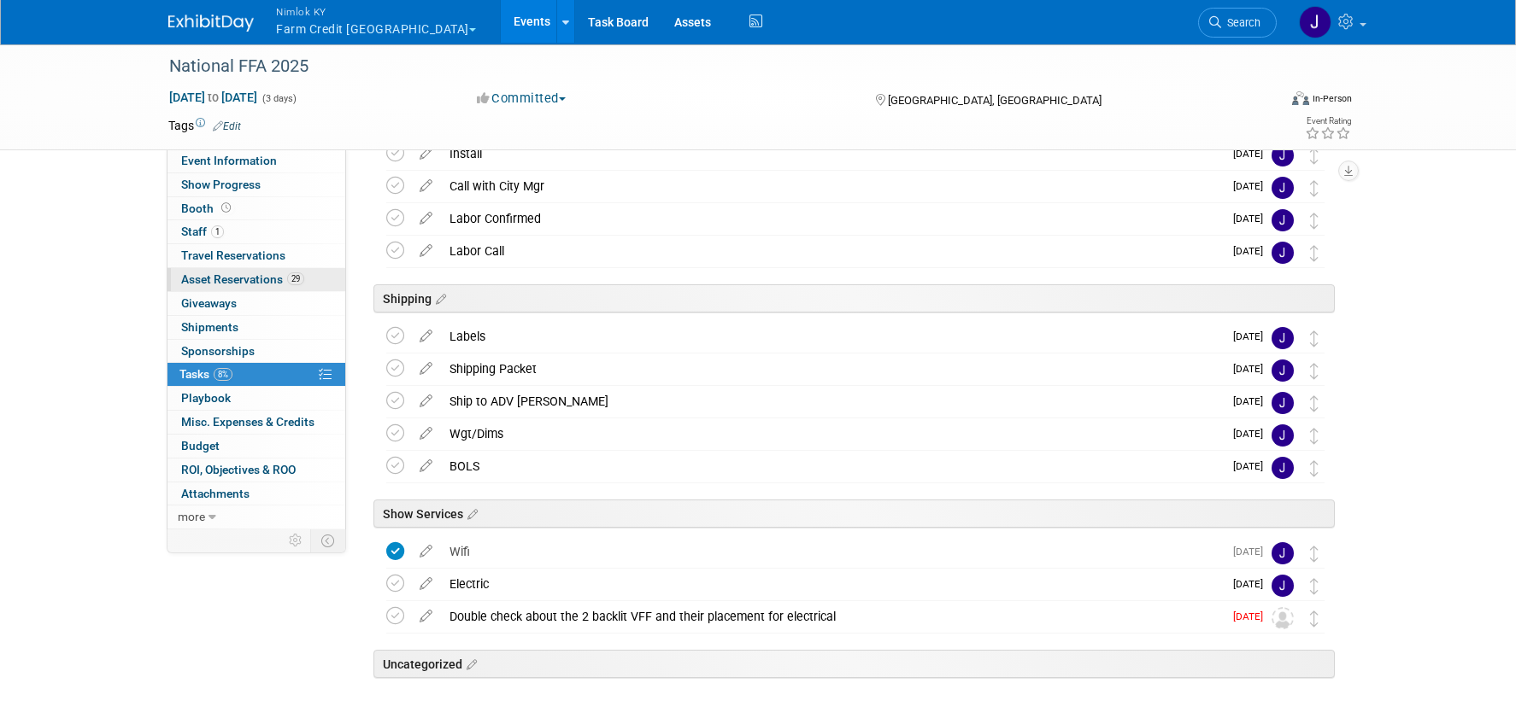
click at [264, 281] on span "Asset Reservations 29" at bounding box center [242, 280] width 123 height 14
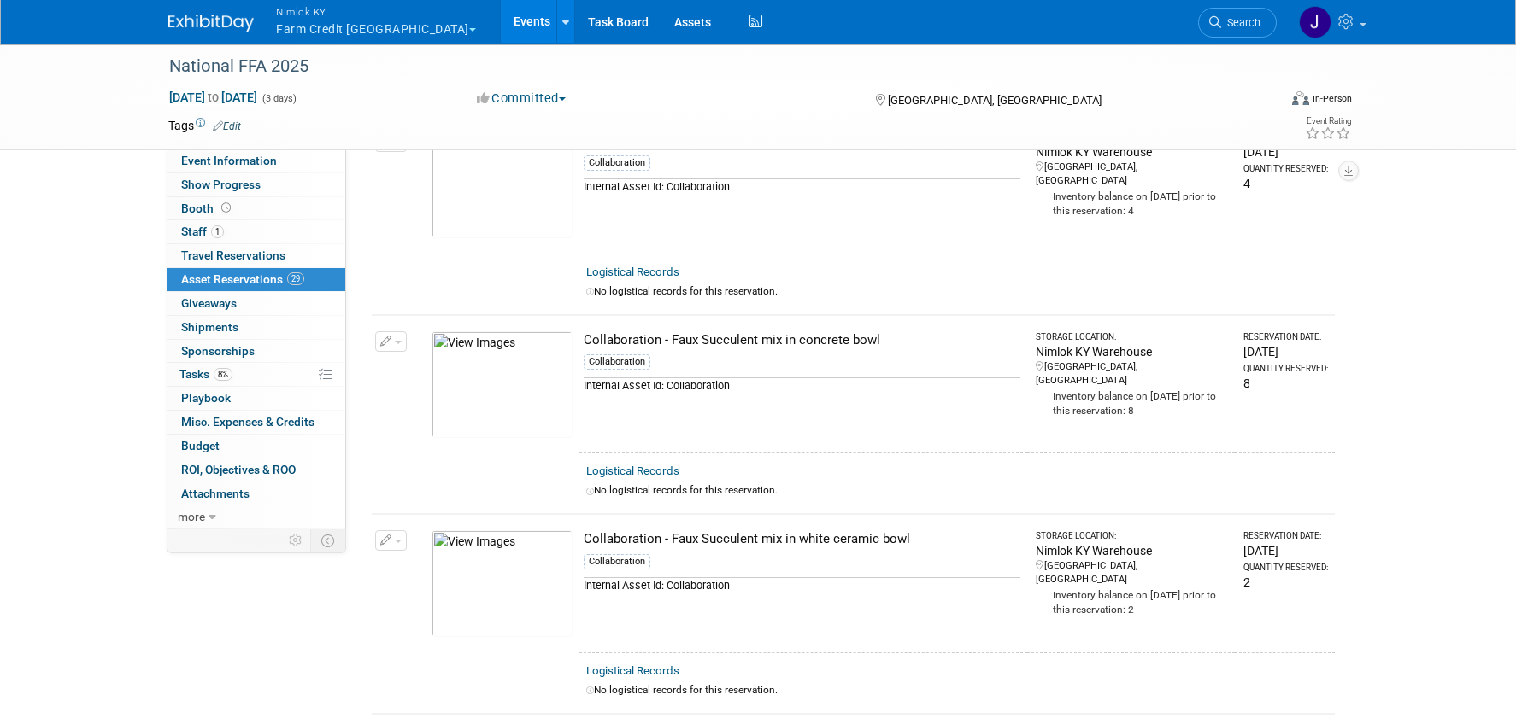
scroll to position [0, 0]
